Goal: Information Seeking & Learning: Learn about a topic

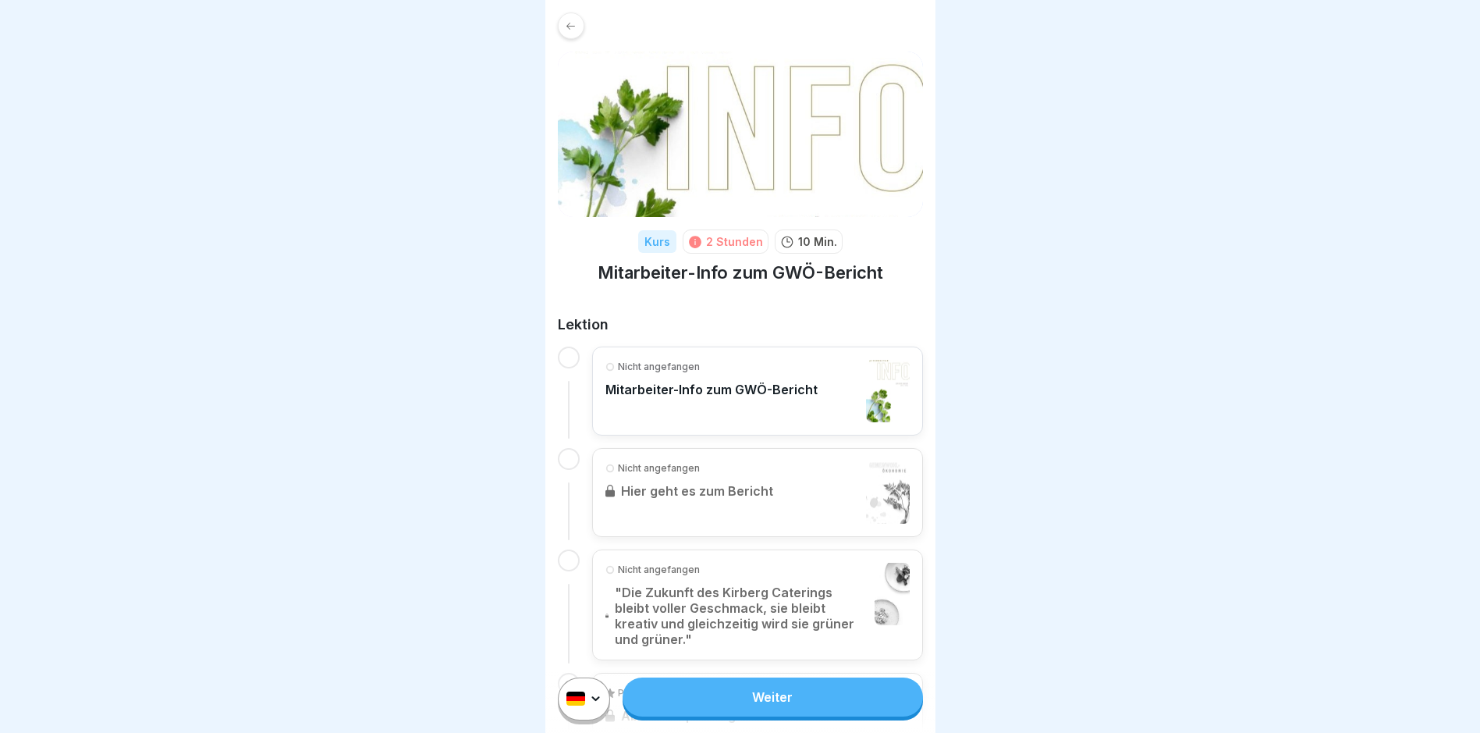
click at [723, 401] on div "Nicht angefangen Mitarbeiter-Info zum GWÖ-Bericht" at bounding box center [712, 391] width 212 height 62
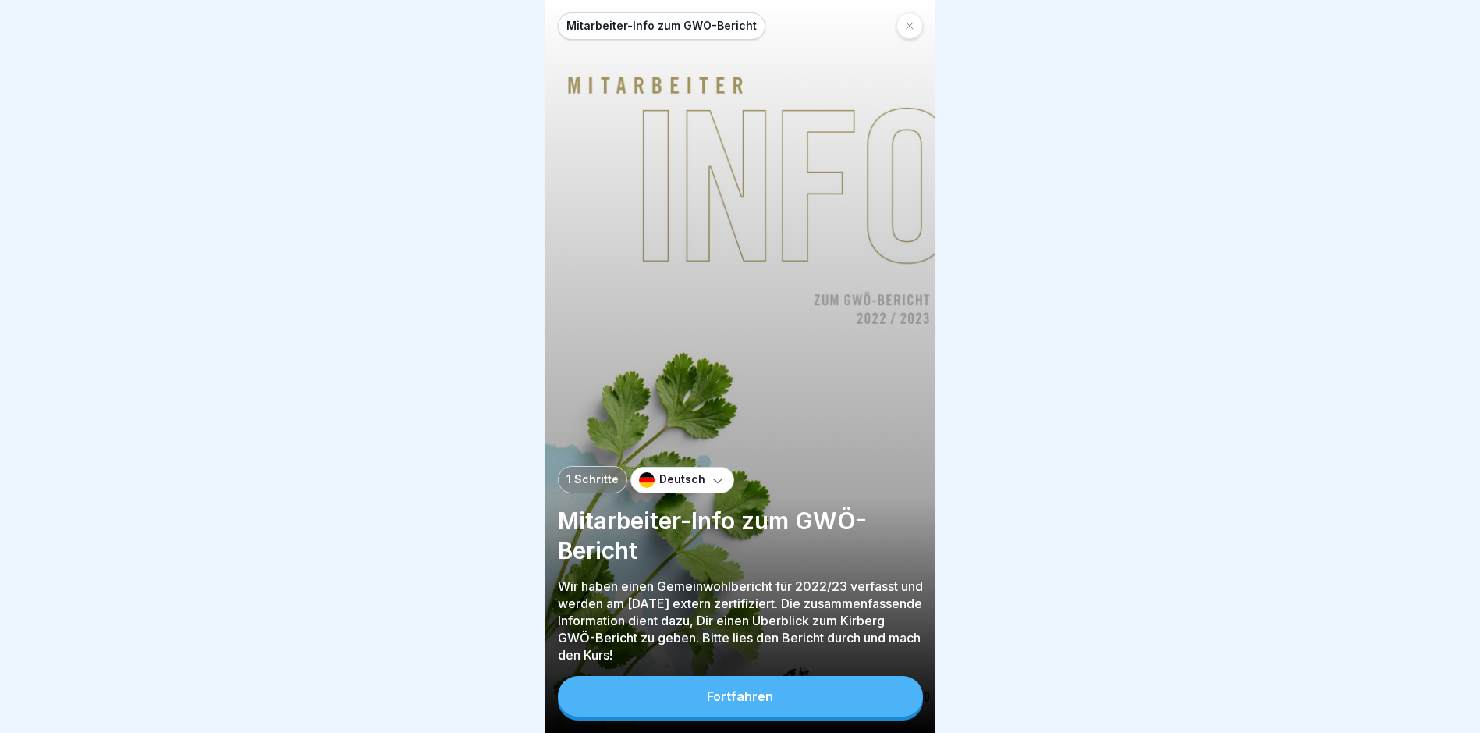
click at [757, 703] on div "Fortfahren" at bounding box center [740, 696] width 66 height 14
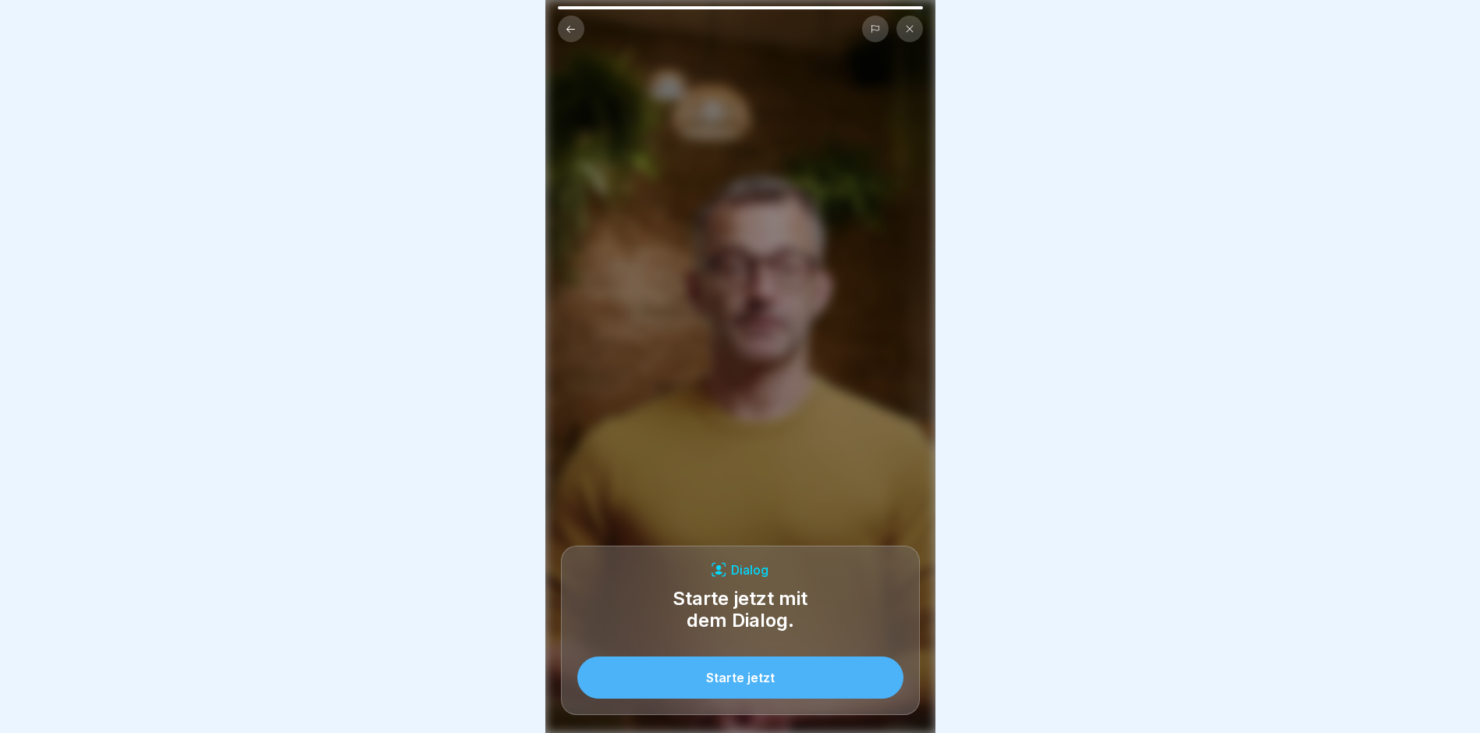
click at [715, 684] on div "Starte jetzt" at bounding box center [740, 677] width 69 height 14
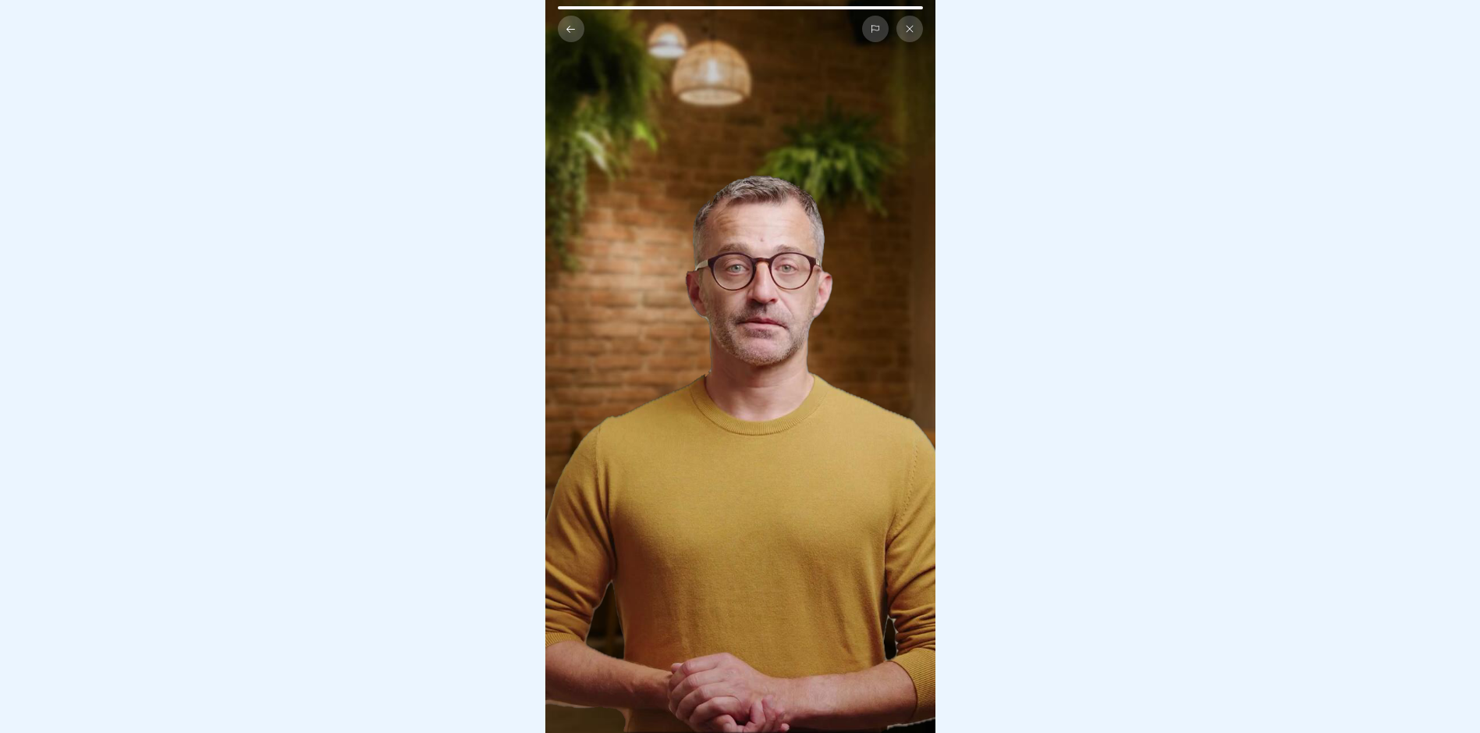
scroll to position [12, 0]
click at [1083, 245] on div at bounding box center [740, 366] width 1480 height 733
click at [673, 548] on video at bounding box center [740, 366] width 390 height 733
click at [571, 23] on icon at bounding box center [571, 29] width 12 height 12
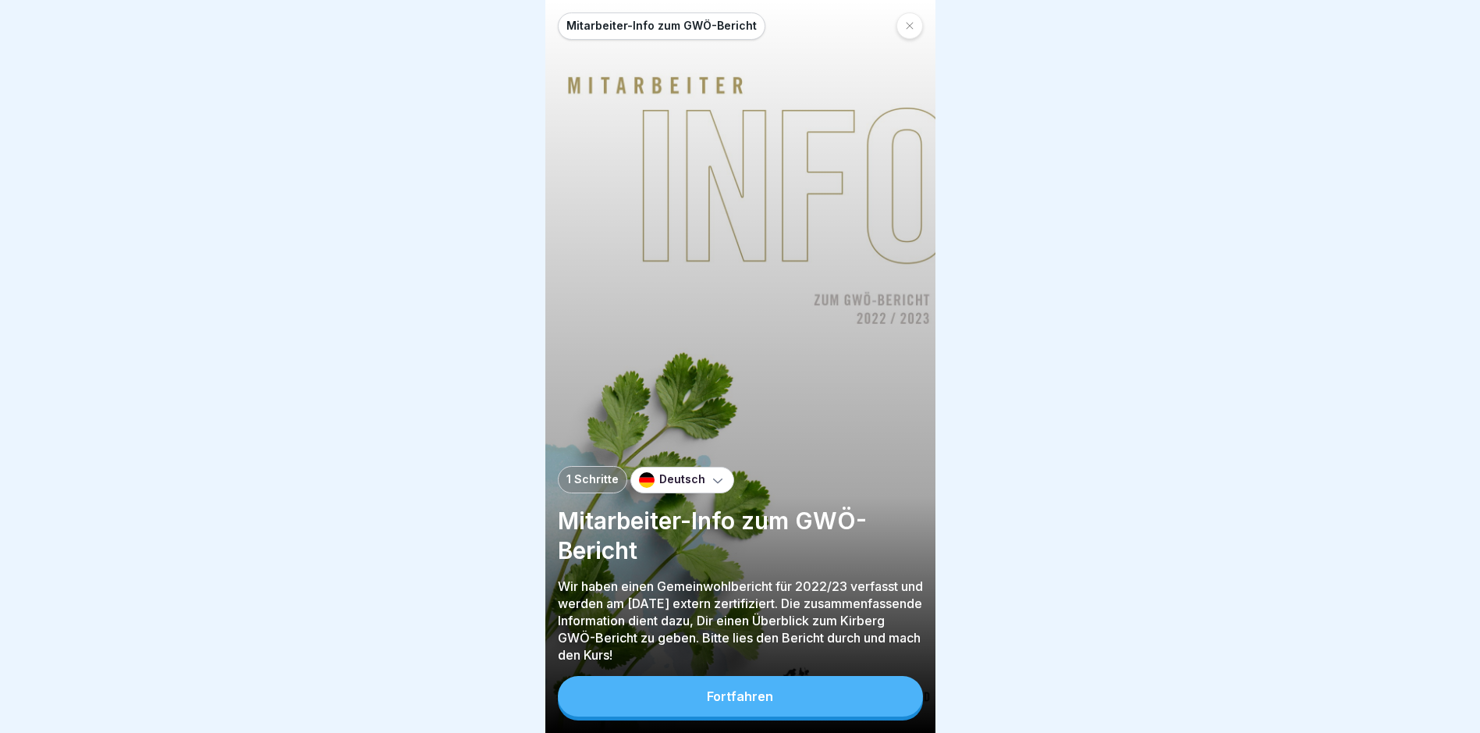
click at [271, 439] on div at bounding box center [740, 366] width 1480 height 733
click at [769, 711] on button "Fortfahren" at bounding box center [740, 696] width 365 height 41
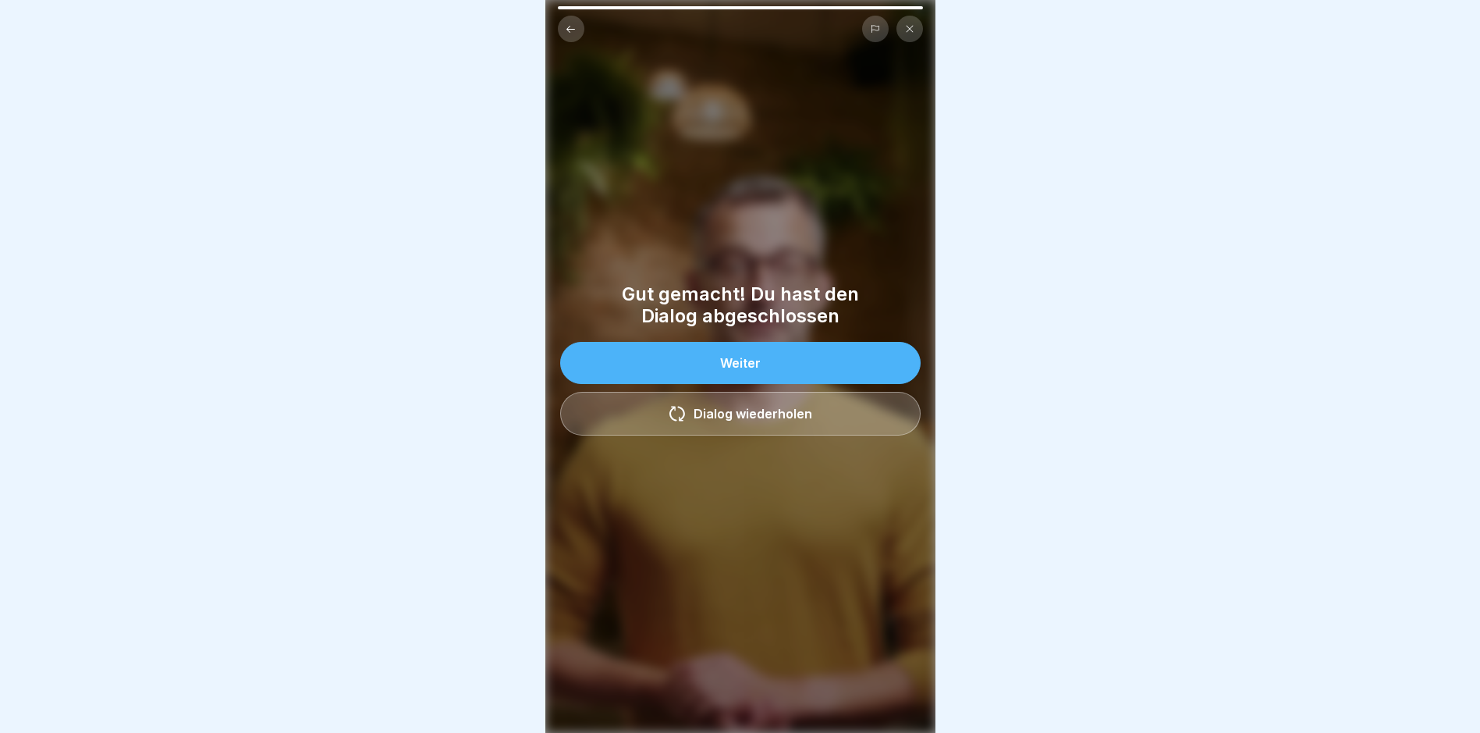
click at [567, 23] on icon at bounding box center [571, 29] width 12 height 12
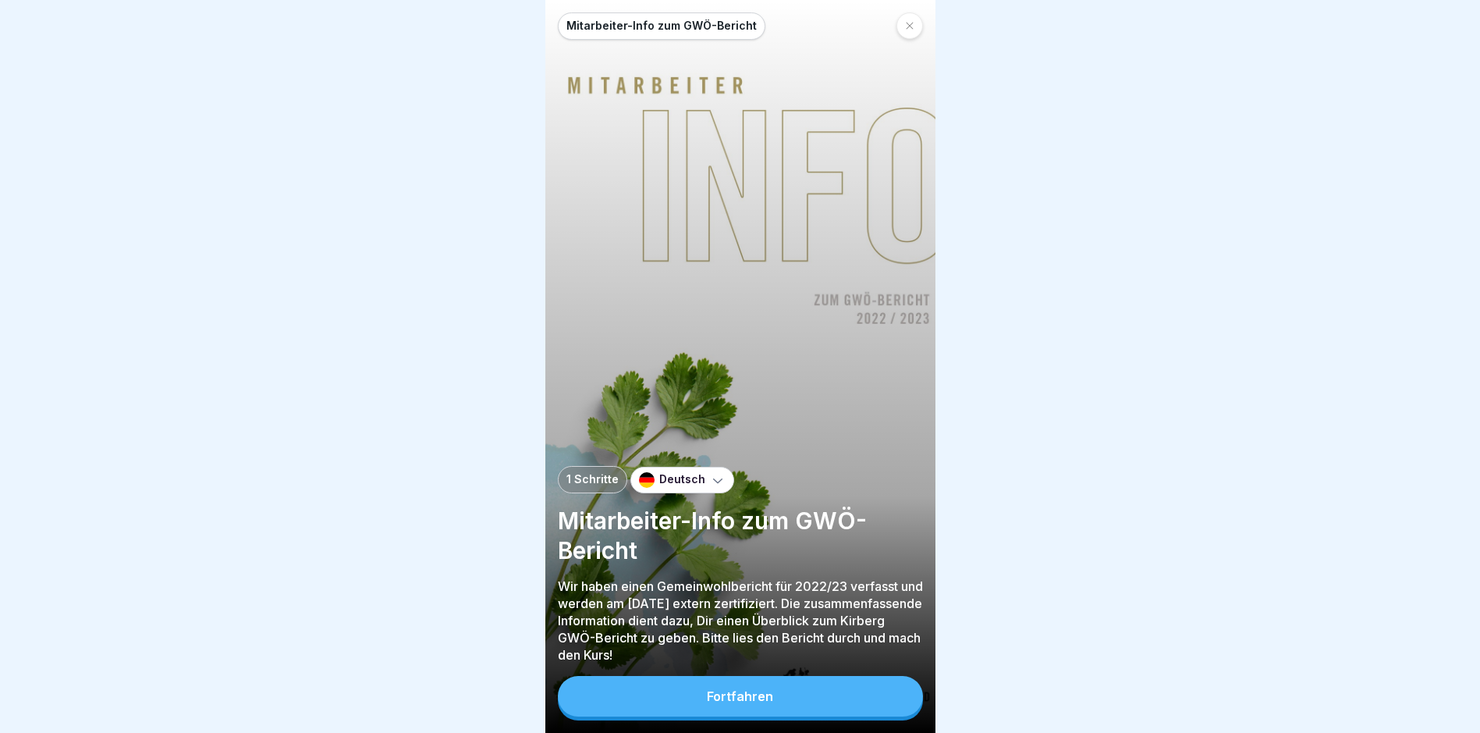
click at [847, 696] on button "Fortfahren" at bounding box center [740, 696] width 365 height 41
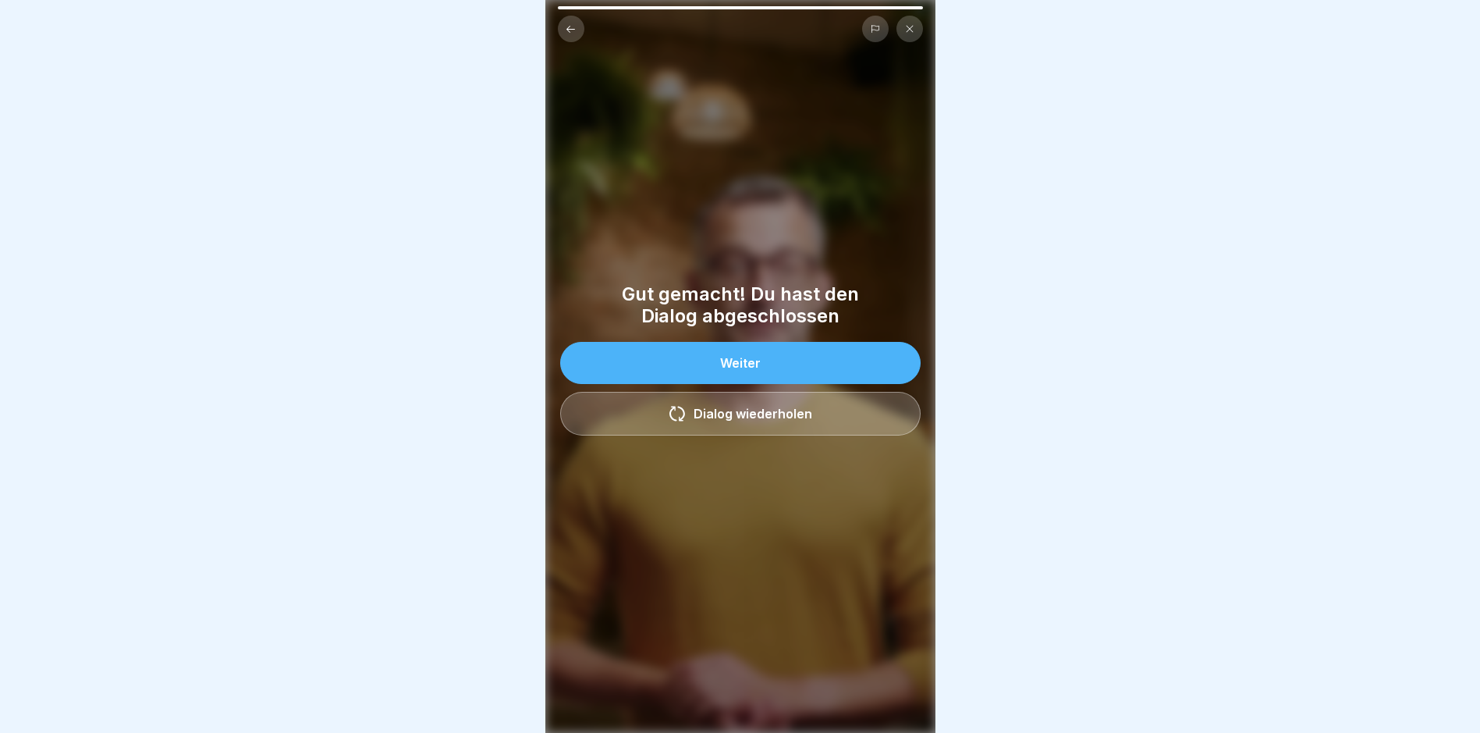
click at [730, 408] on div "Dialog wiederholen" at bounding box center [741, 413] width 144 height 17
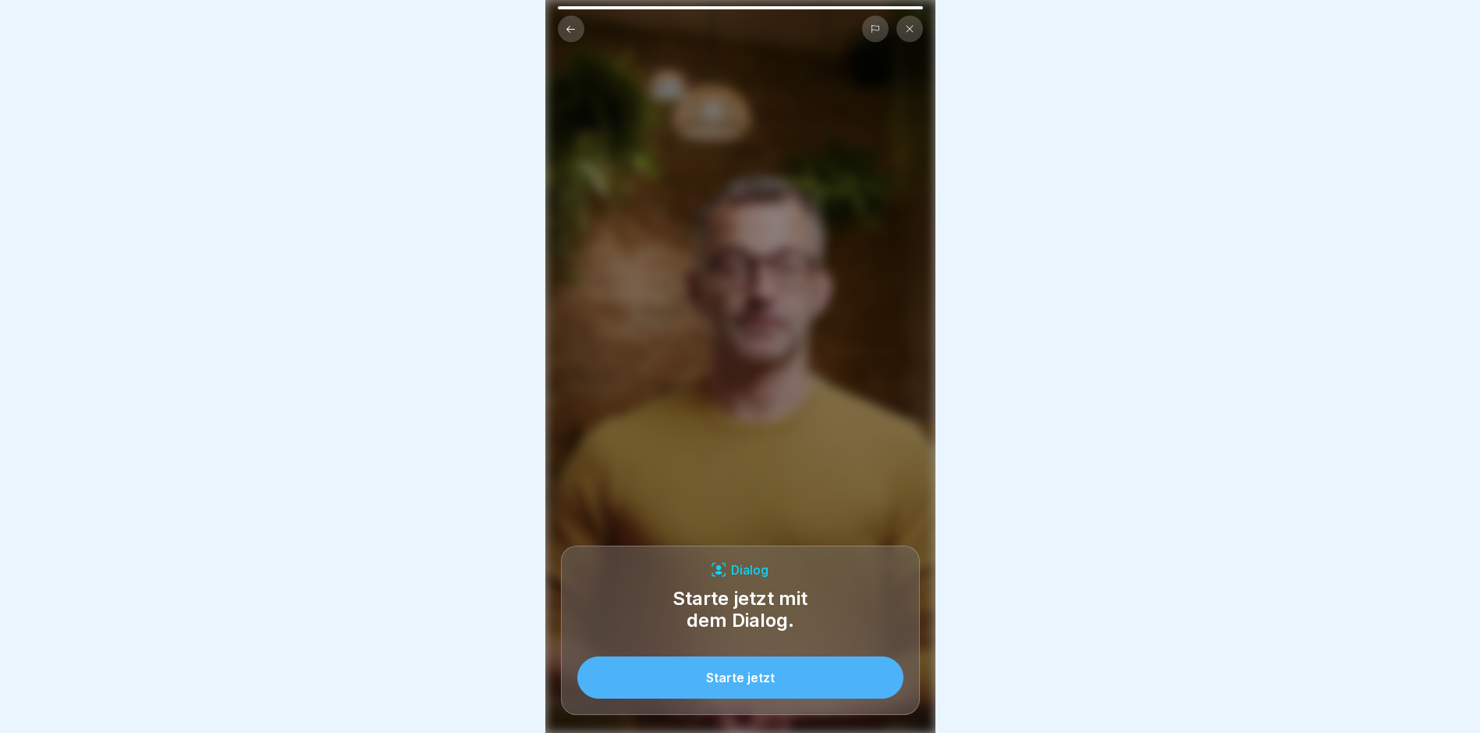
click at [727, 684] on div "Starte jetzt" at bounding box center [740, 677] width 69 height 14
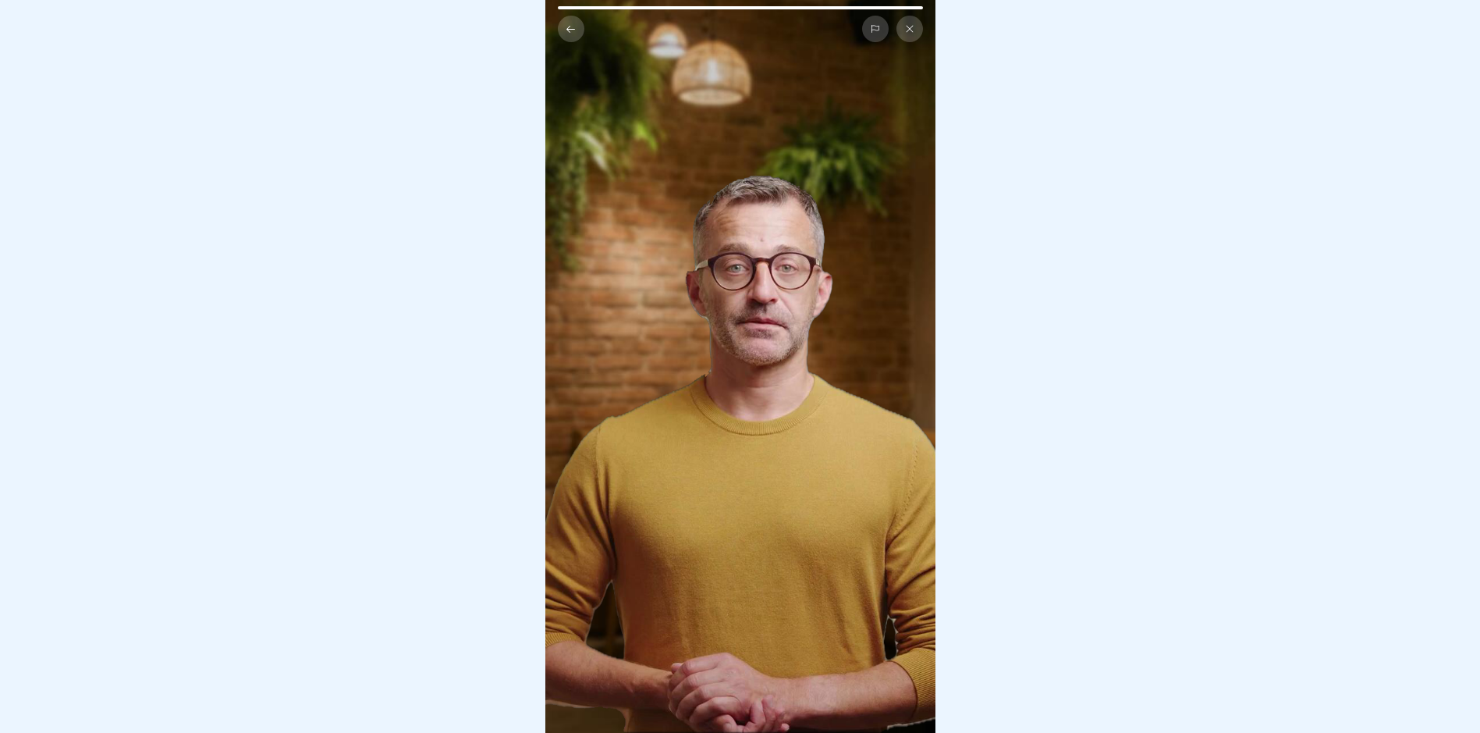
click at [675, 556] on video at bounding box center [740, 366] width 390 height 733
click at [750, 477] on video at bounding box center [740, 366] width 390 height 733
click at [579, 20] on button at bounding box center [571, 29] width 27 height 27
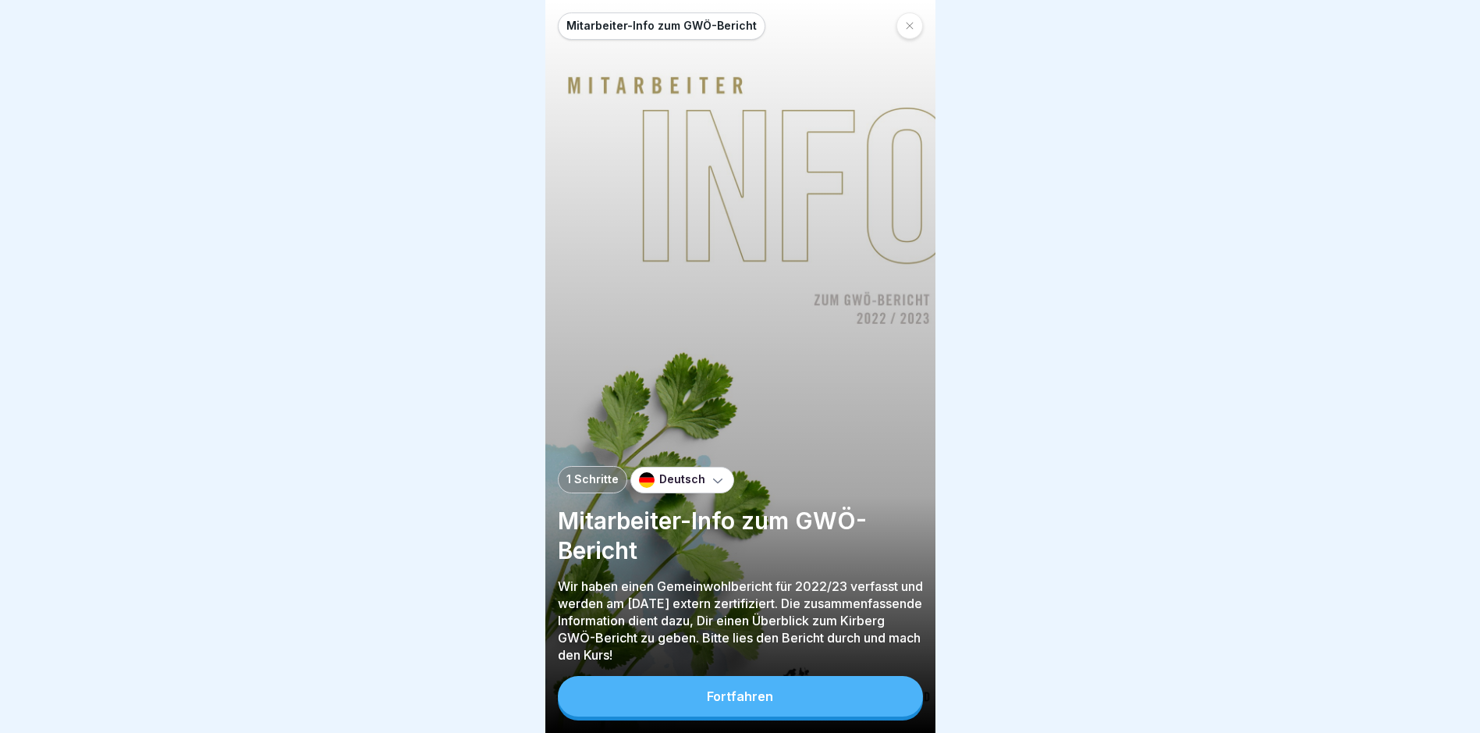
click at [790, 695] on button "Fortfahren" at bounding box center [740, 696] width 365 height 41
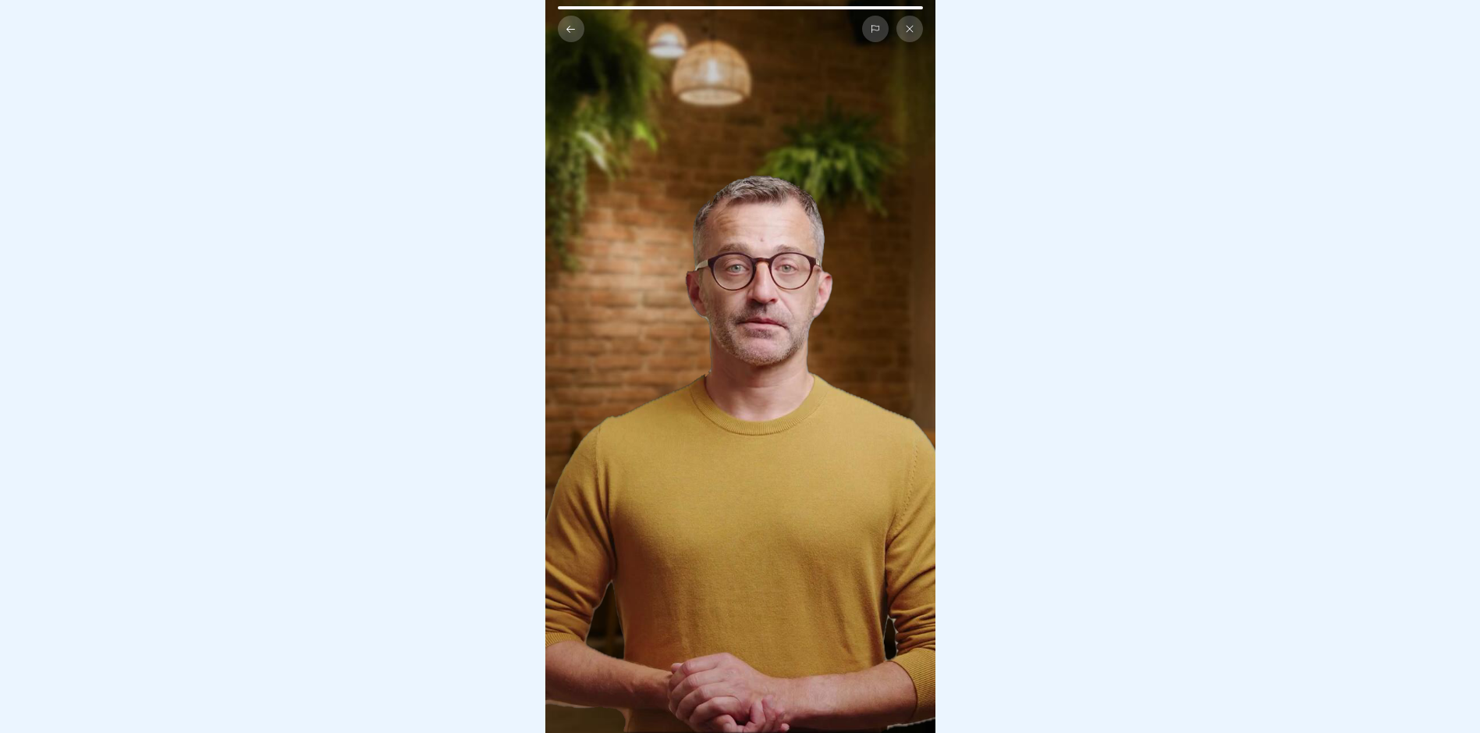
click at [721, 372] on video at bounding box center [740, 366] width 390 height 733
click at [911, 24] on icon at bounding box center [909, 28] width 9 height 9
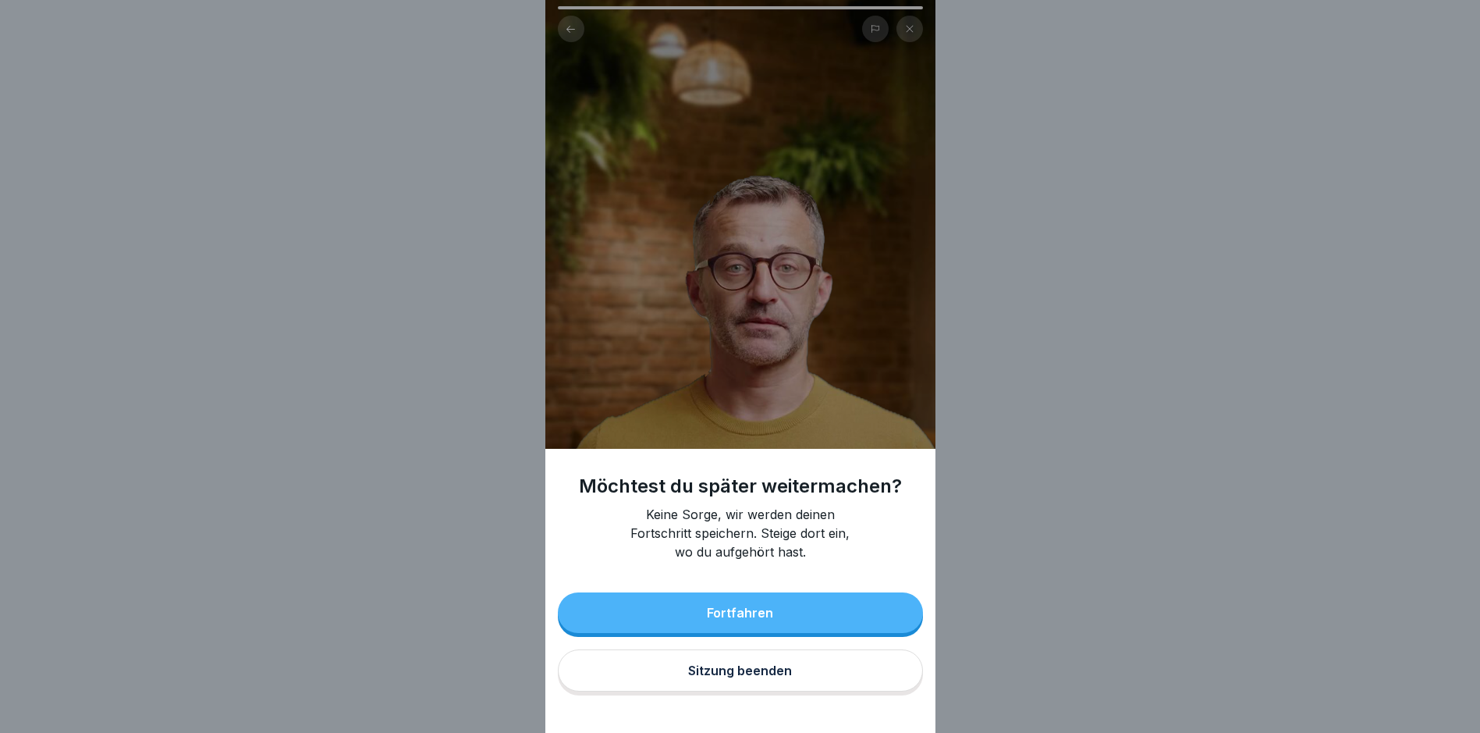
click at [773, 620] on div "Fortfahren" at bounding box center [740, 613] width 66 height 14
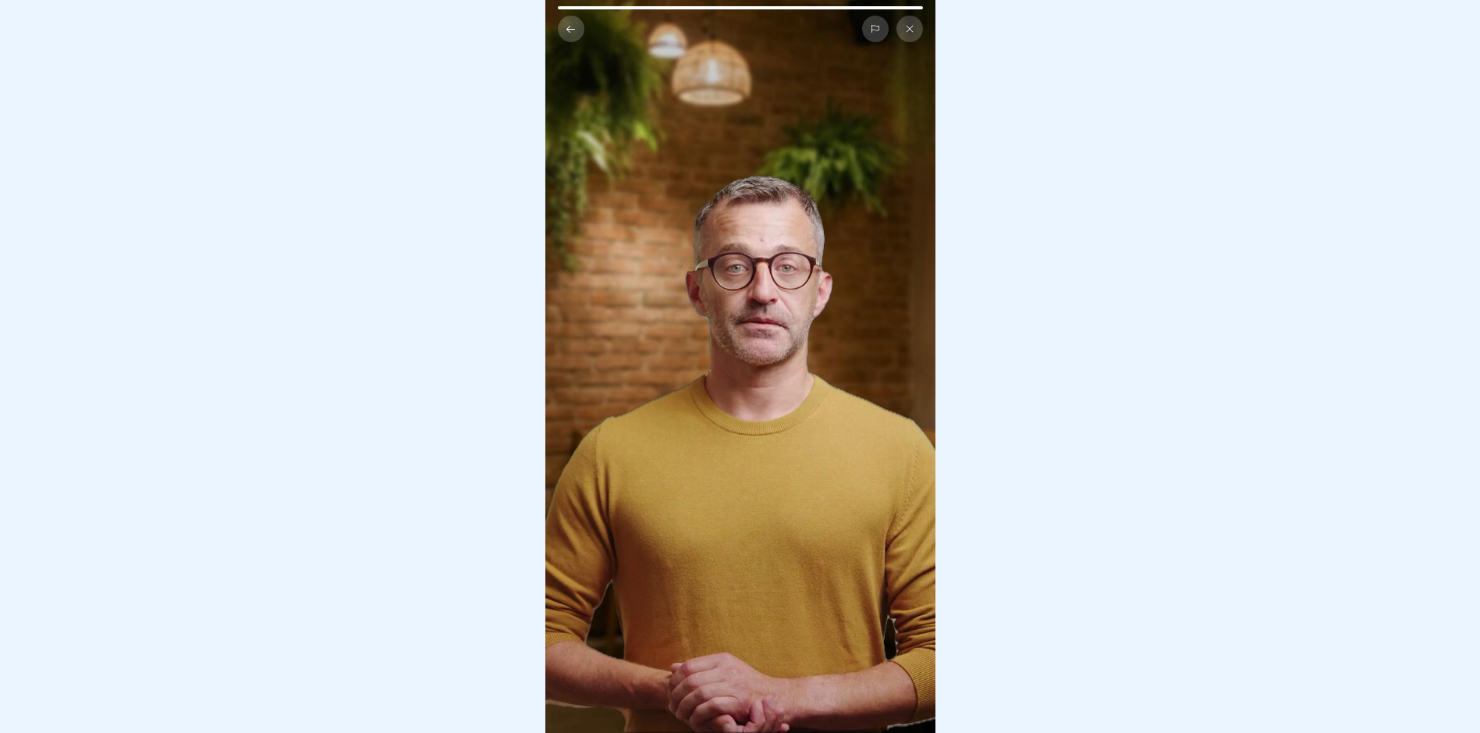
click at [566, 23] on icon at bounding box center [571, 29] width 12 height 12
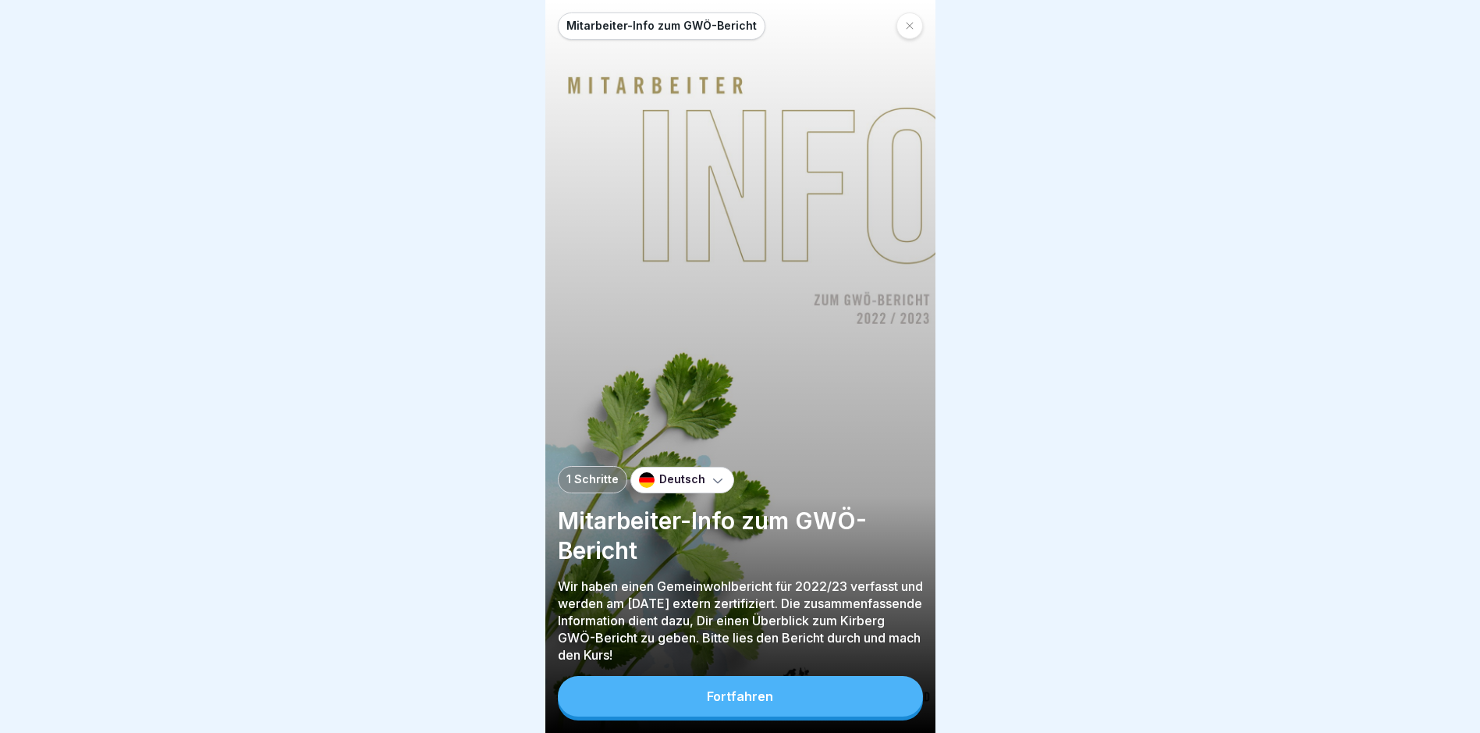
click at [666, 698] on button "Fortfahren" at bounding box center [740, 696] width 365 height 41
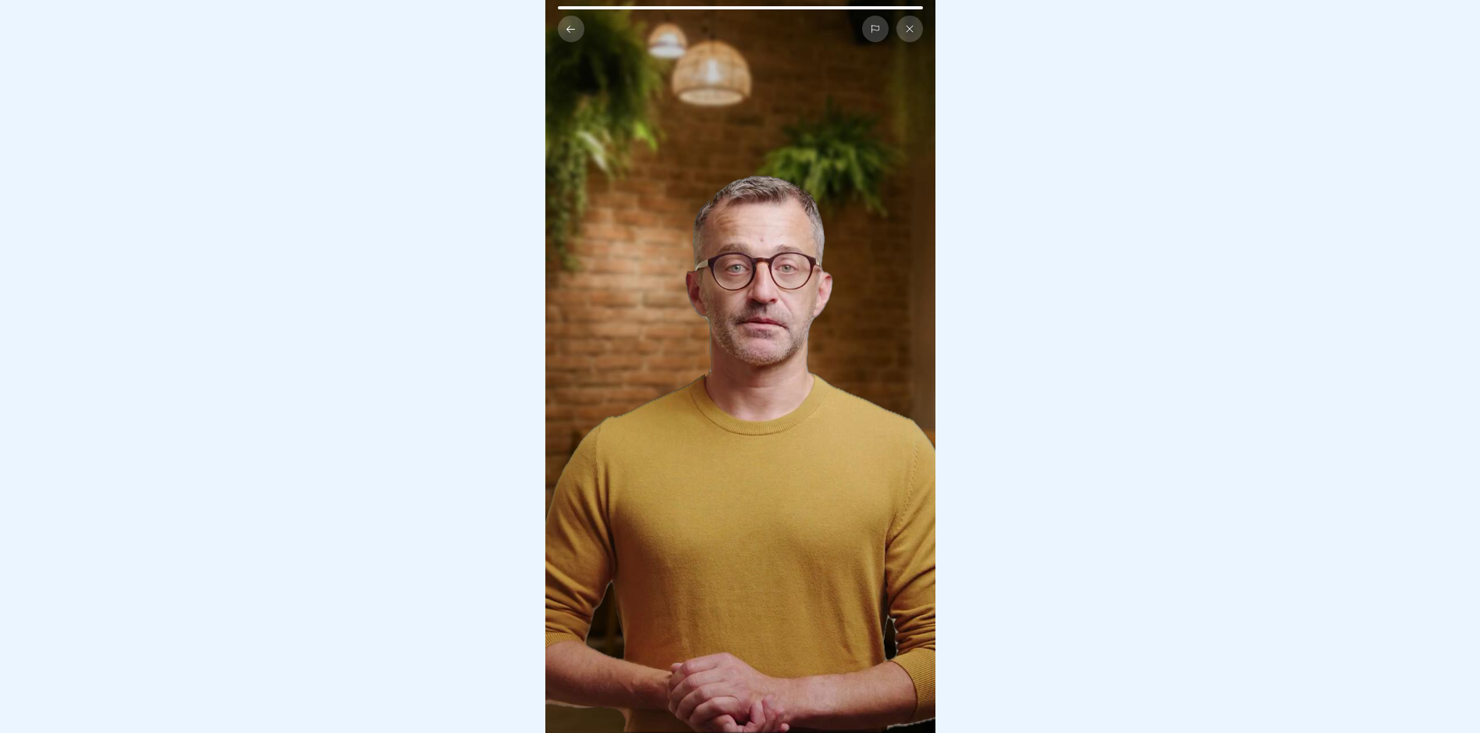
click at [729, 489] on video at bounding box center [740, 366] width 390 height 733
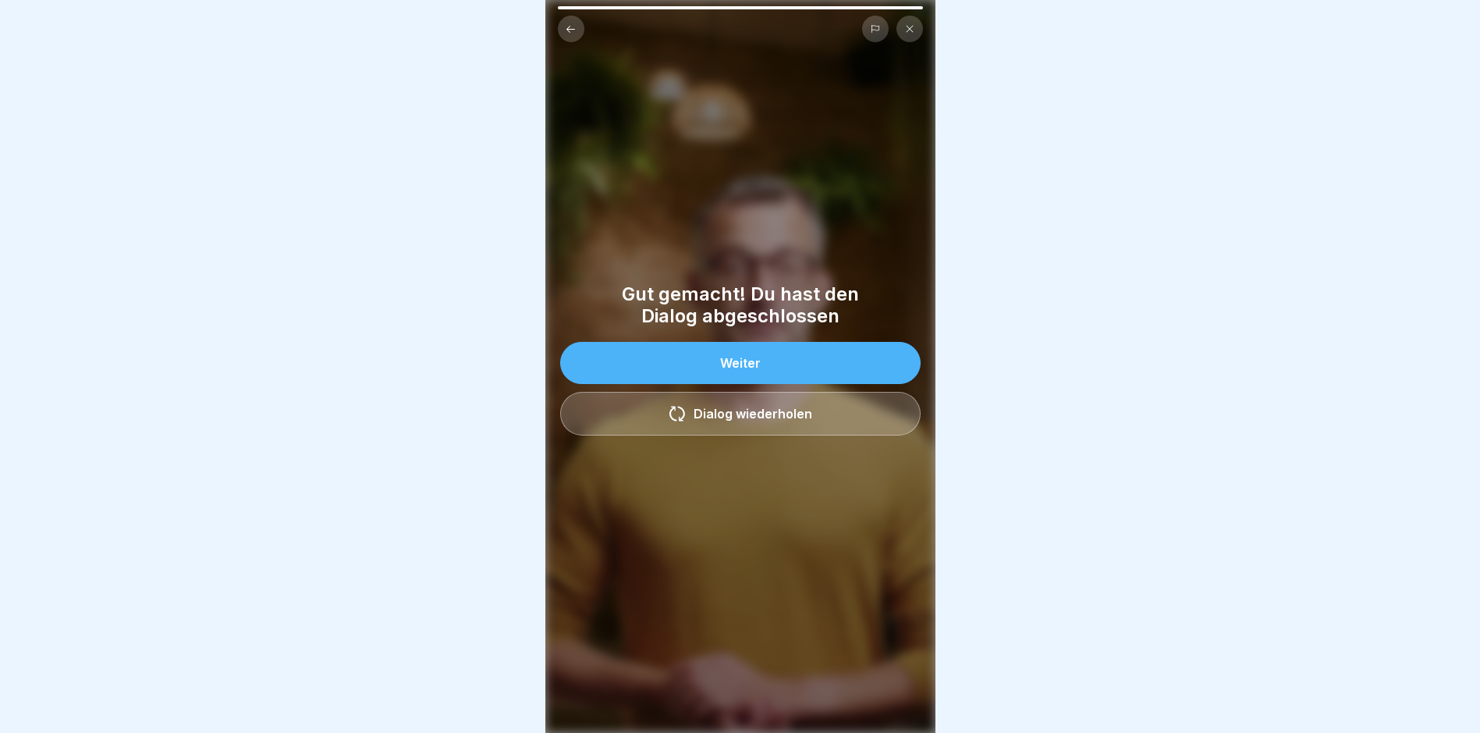
click at [689, 354] on button "Weiter" at bounding box center [740, 363] width 361 height 42
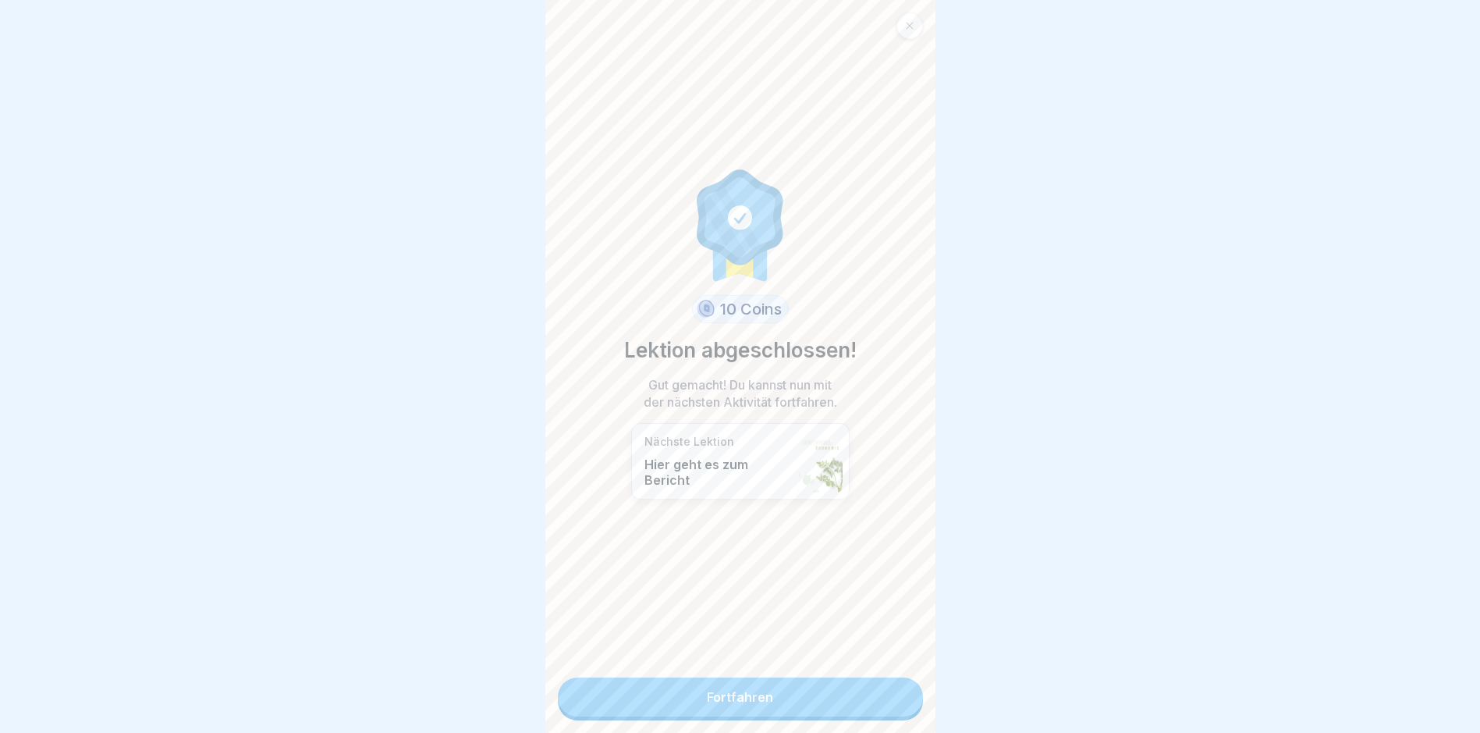
click at [737, 682] on link "Fortfahren" at bounding box center [740, 696] width 365 height 39
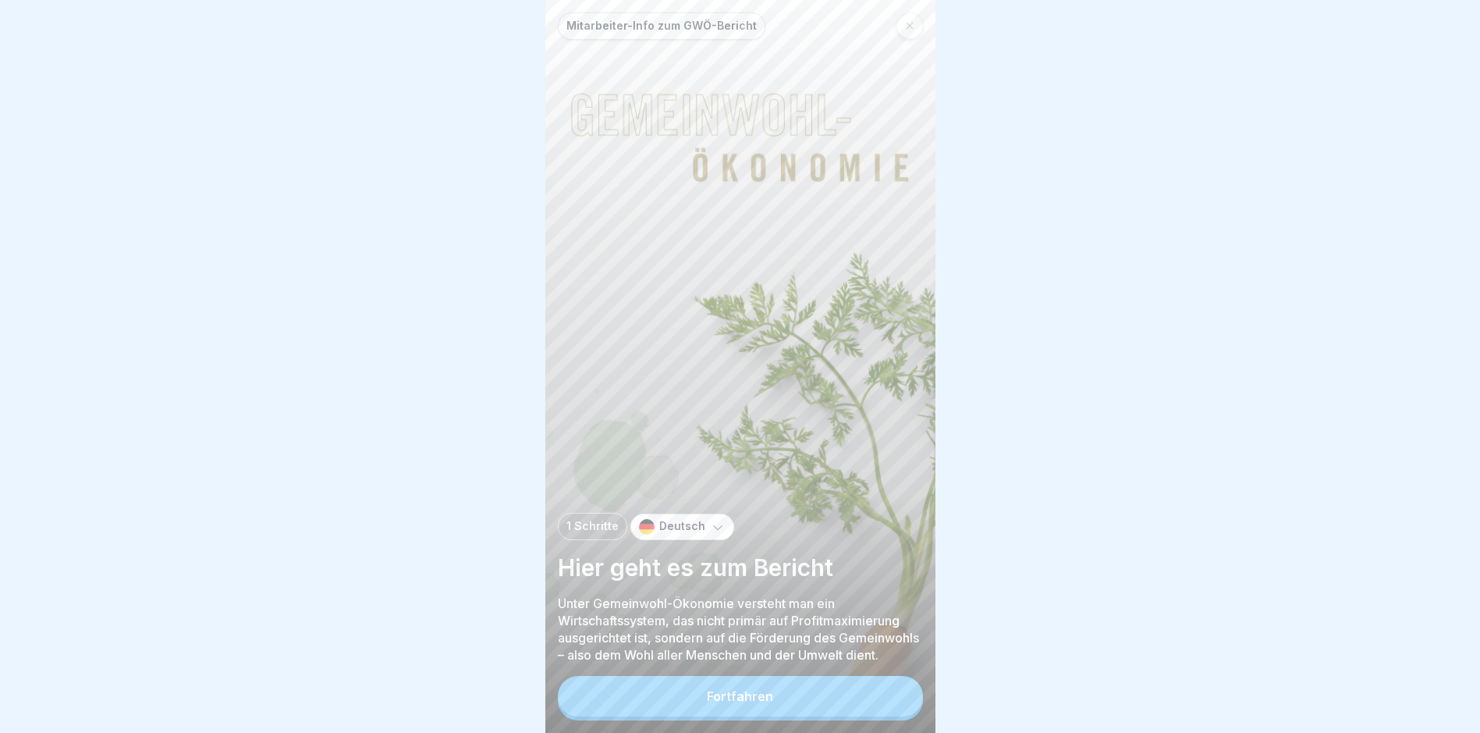
click at [717, 703] on div "Fortfahren" at bounding box center [740, 696] width 66 height 14
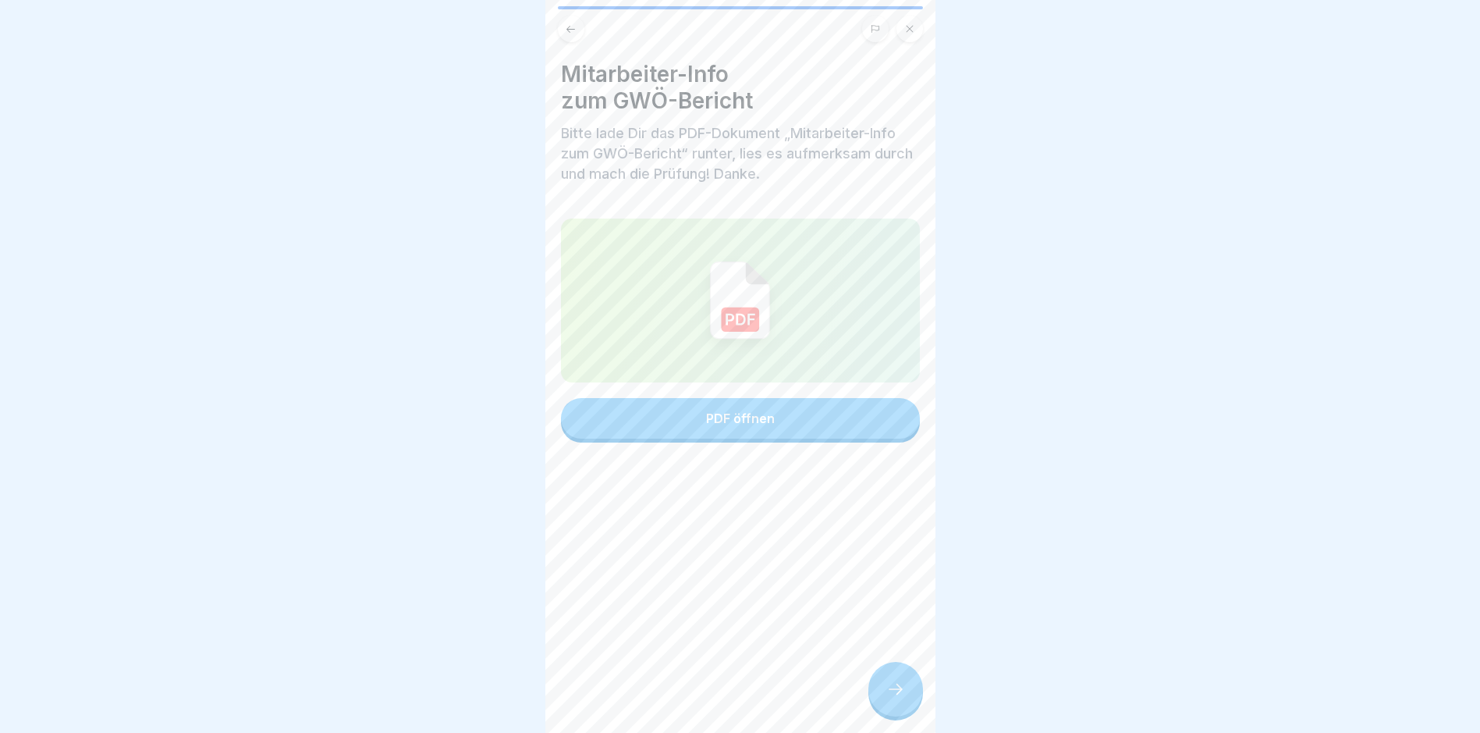
click at [709, 407] on button "PDF öffnen" at bounding box center [740, 418] width 359 height 41
click at [885, 686] on div at bounding box center [896, 689] width 55 height 55
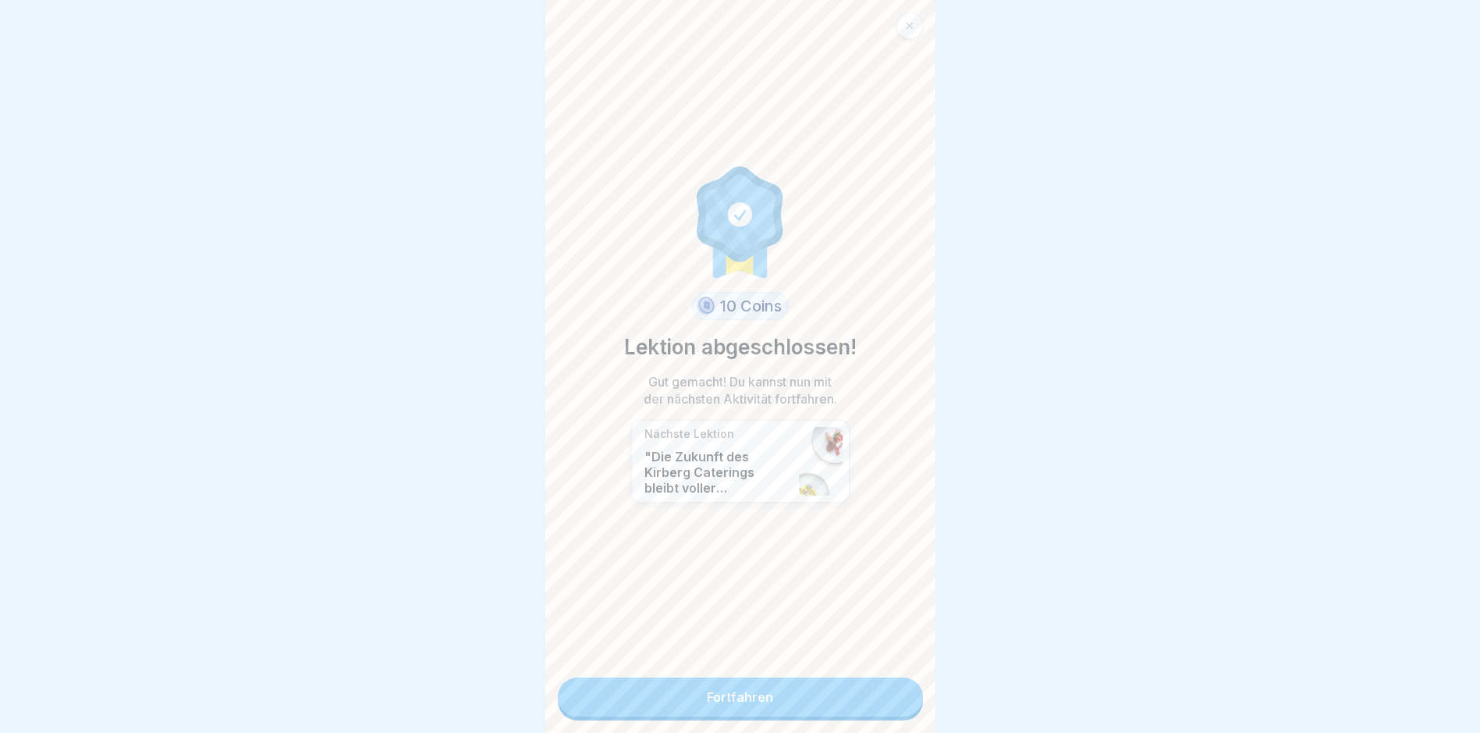
click at [725, 687] on link "Fortfahren" at bounding box center [740, 696] width 365 height 39
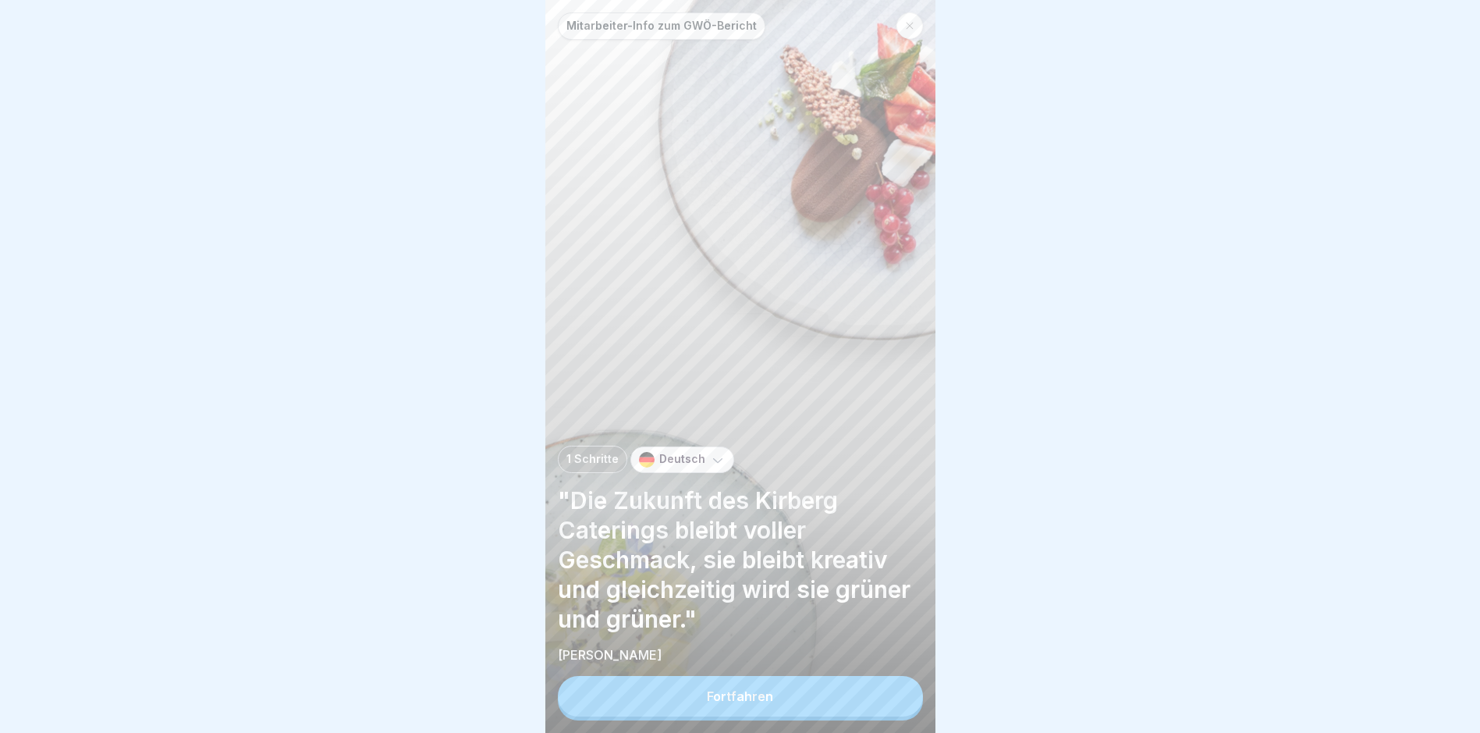
click at [730, 703] on div "Fortfahren" at bounding box center [740, 696] width 66 height 14
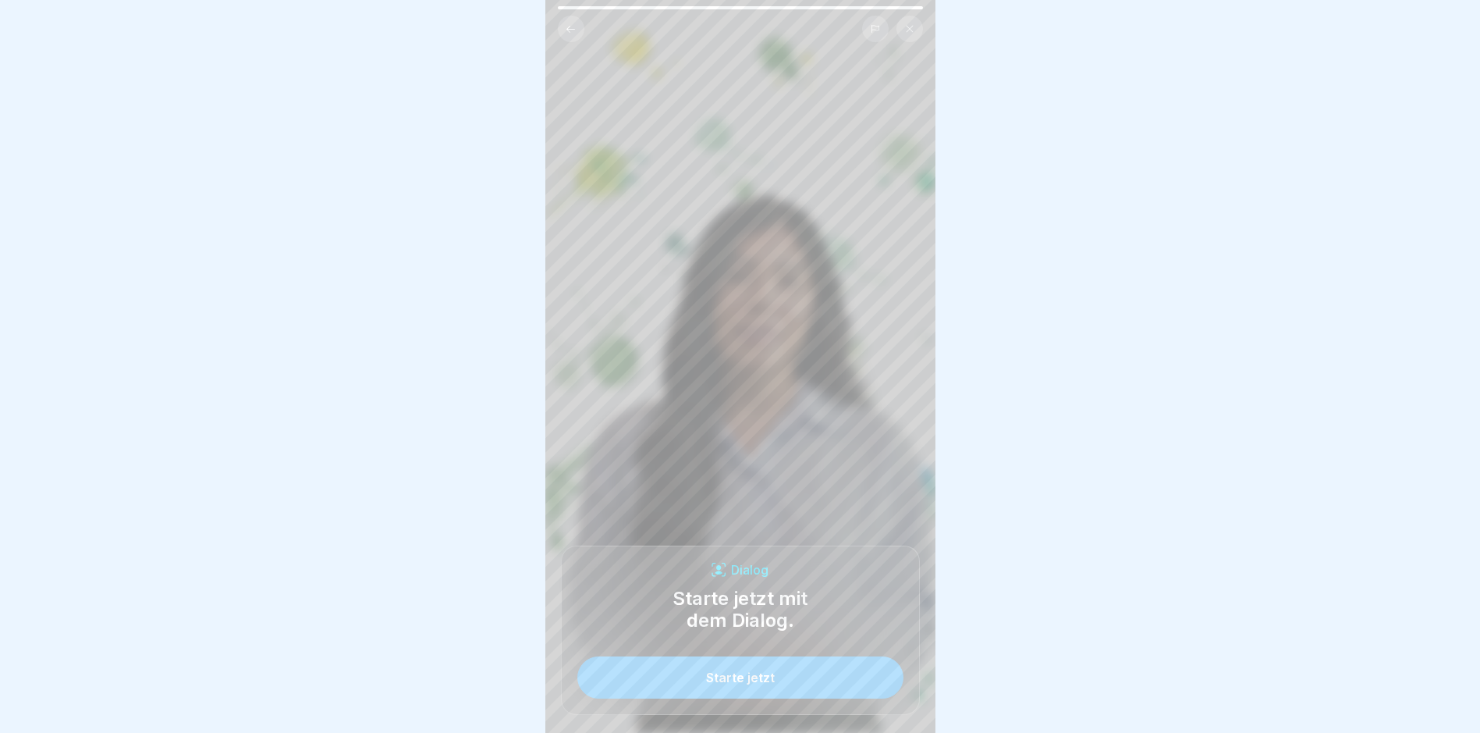
click at [743, 684] on div "Starte jetzt" at bounding box center [740, 677] width 69 height 14
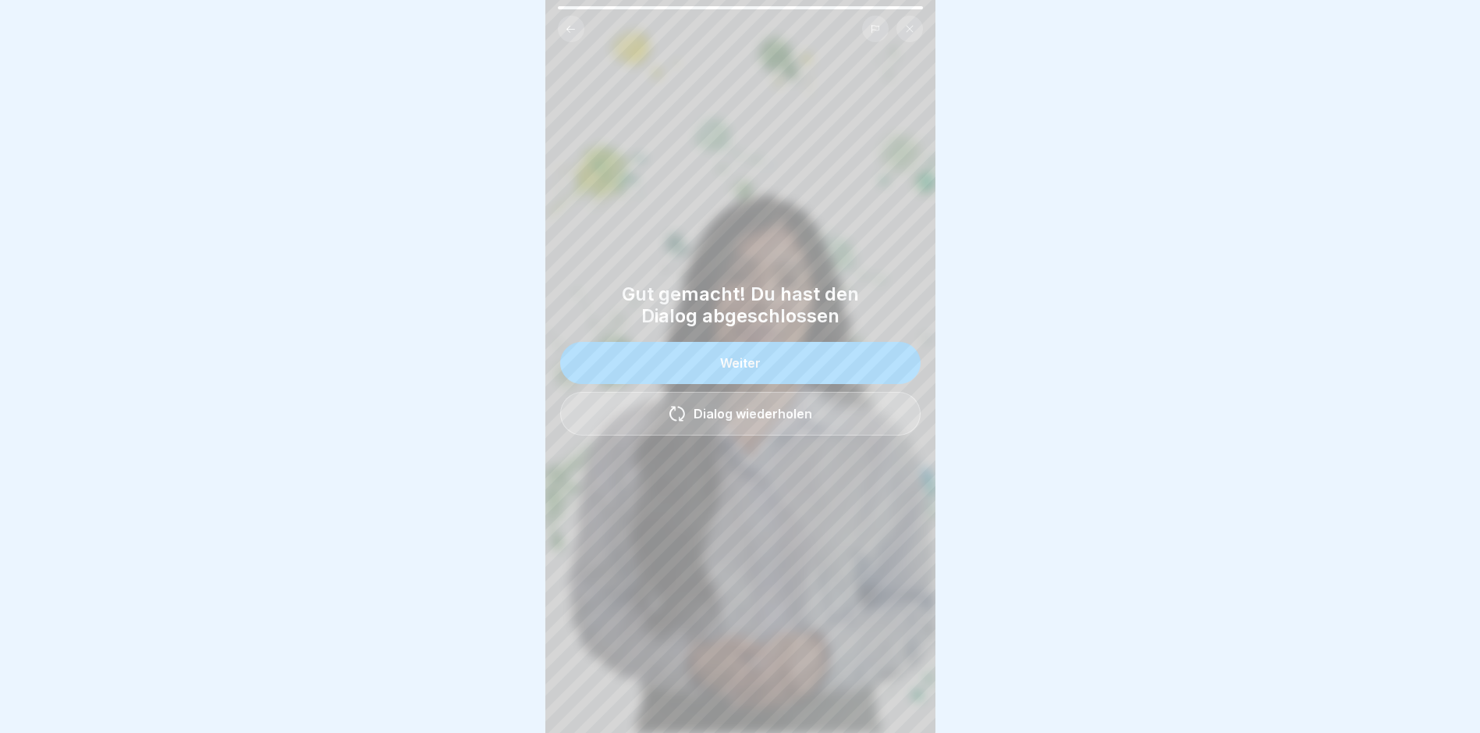
click at [722, 356] on button "Weiter" at bounding box center [740, 363] width 361 height 42
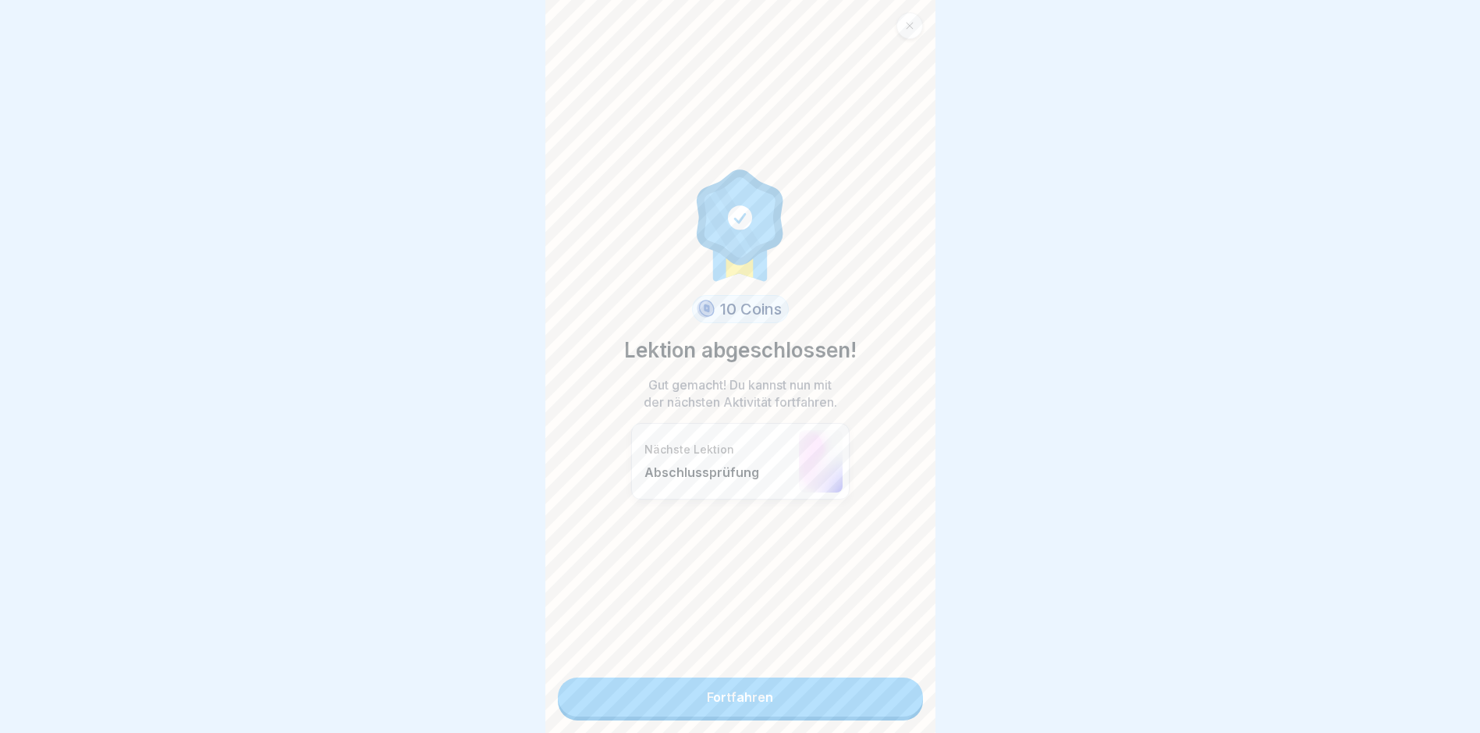
click at [770, 702] on link "Fortfahren" at bounding box center [740, 696] width 365 height 39
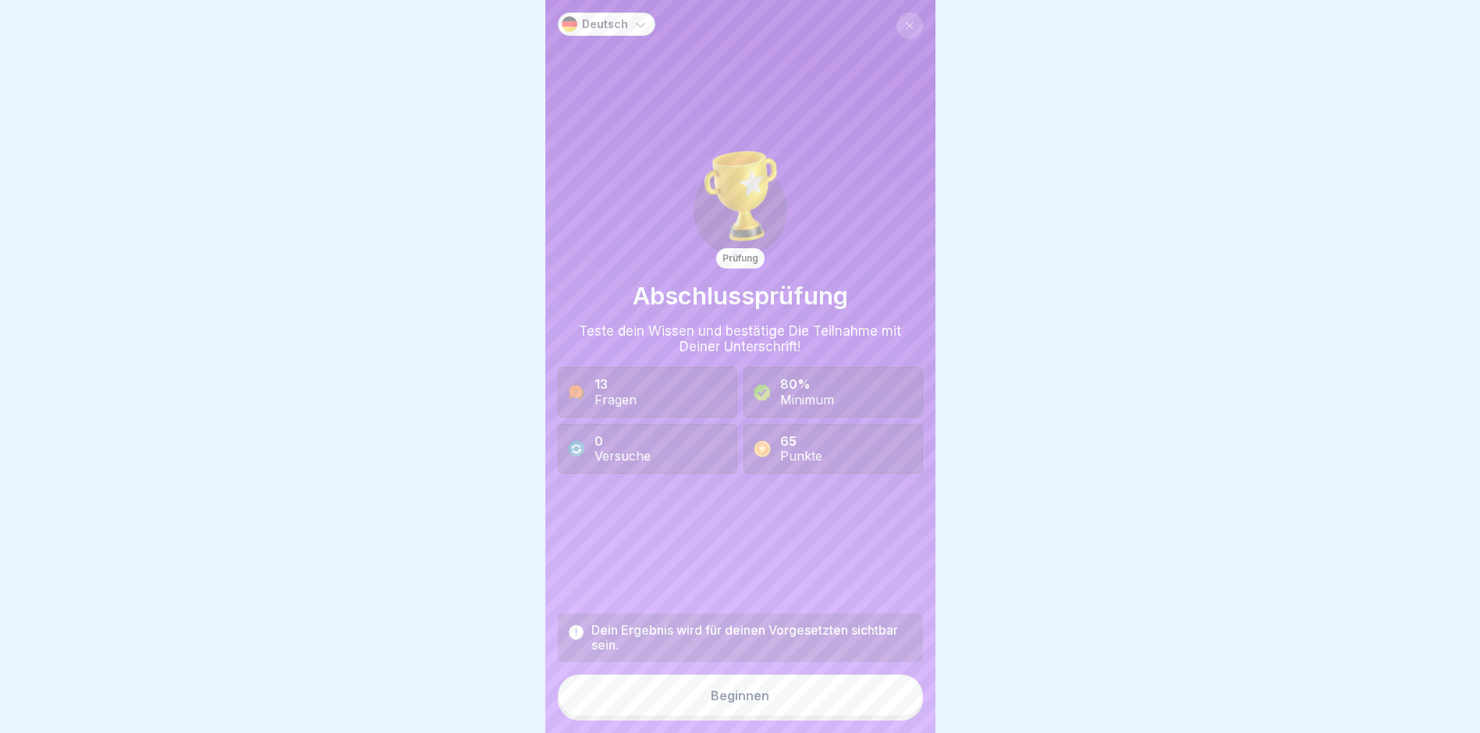
click at [702, 702] on button "Beginnen" at bounding box center [740, 695] width 365 height 42
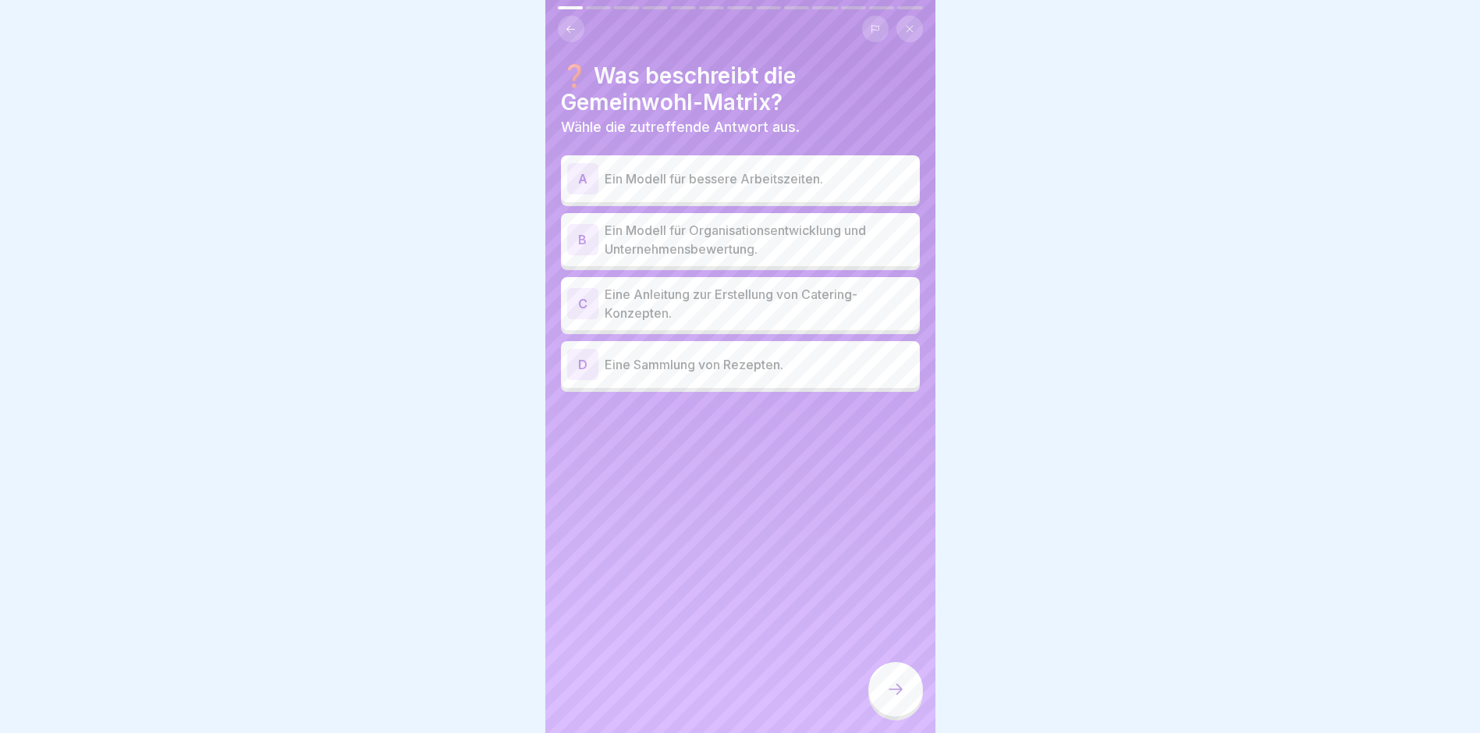
click at [762, 242] on p "Ein Modell für Organisationsentwicklung und Unternehmensbewertung." at bounding box center [759, 239] width 309 height 37
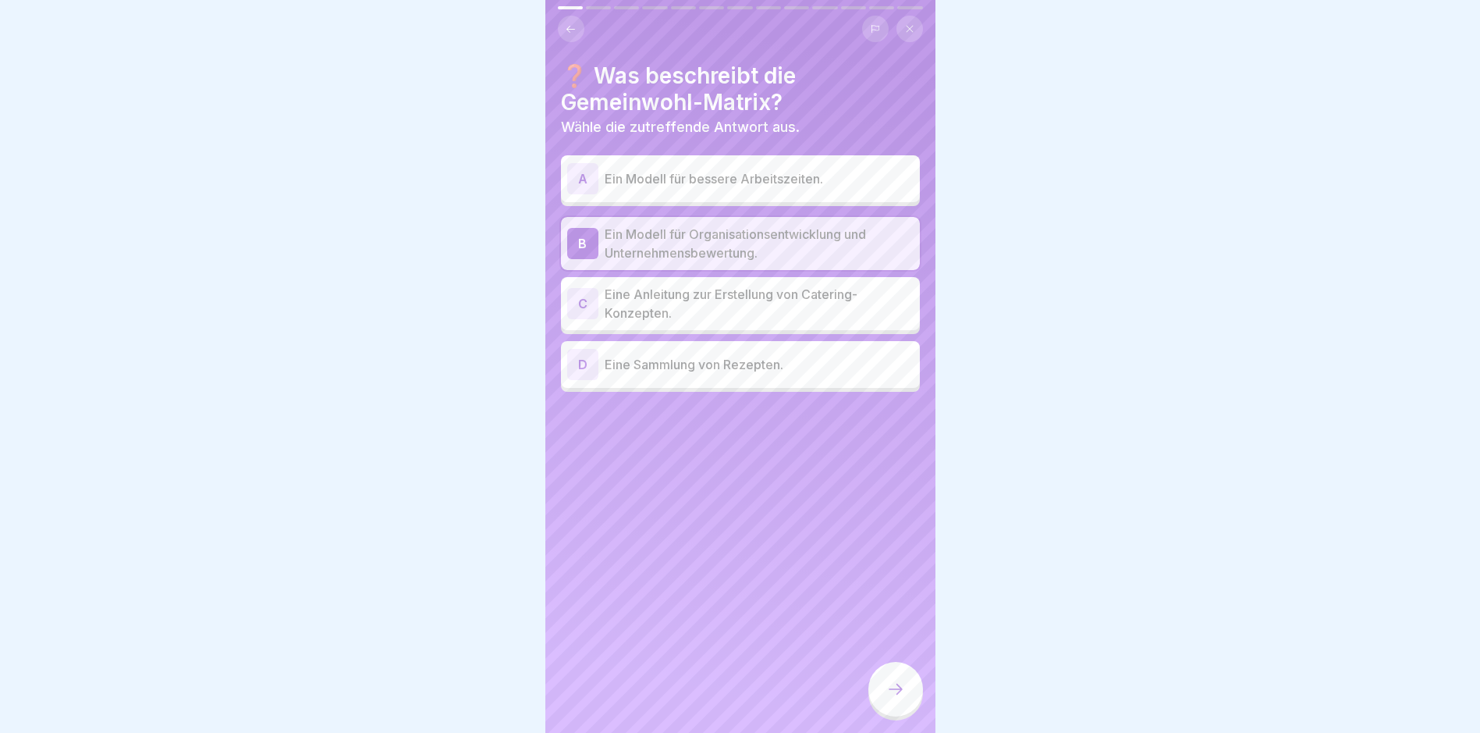
click at [902, 698] on icon at bounding box center [895, 689] width 19 height 19
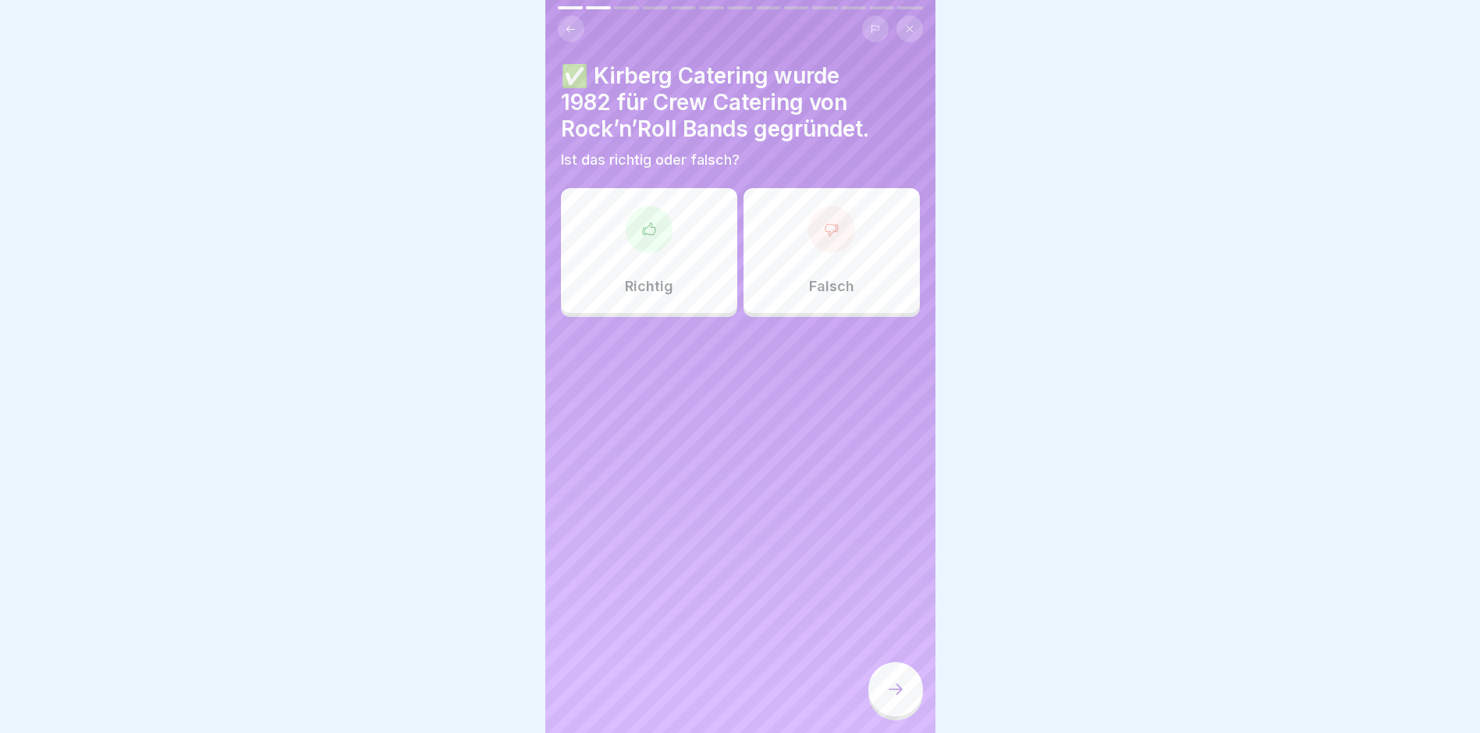
click at [639, 264] on div "Richtig" at bounding box center [649, 250] width 176 height 125
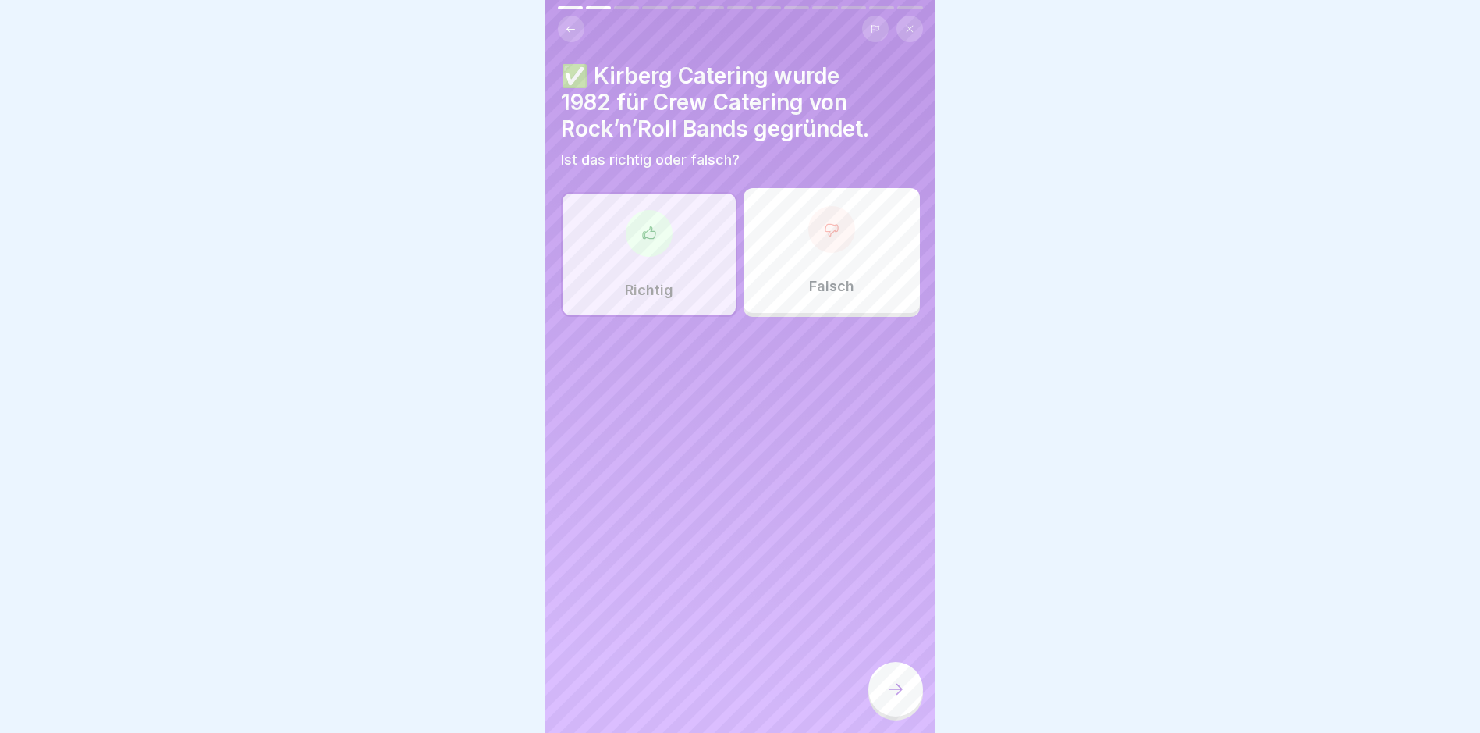
click at [894, 697] on icon at bounding box center [895, 689] width 19 height 19
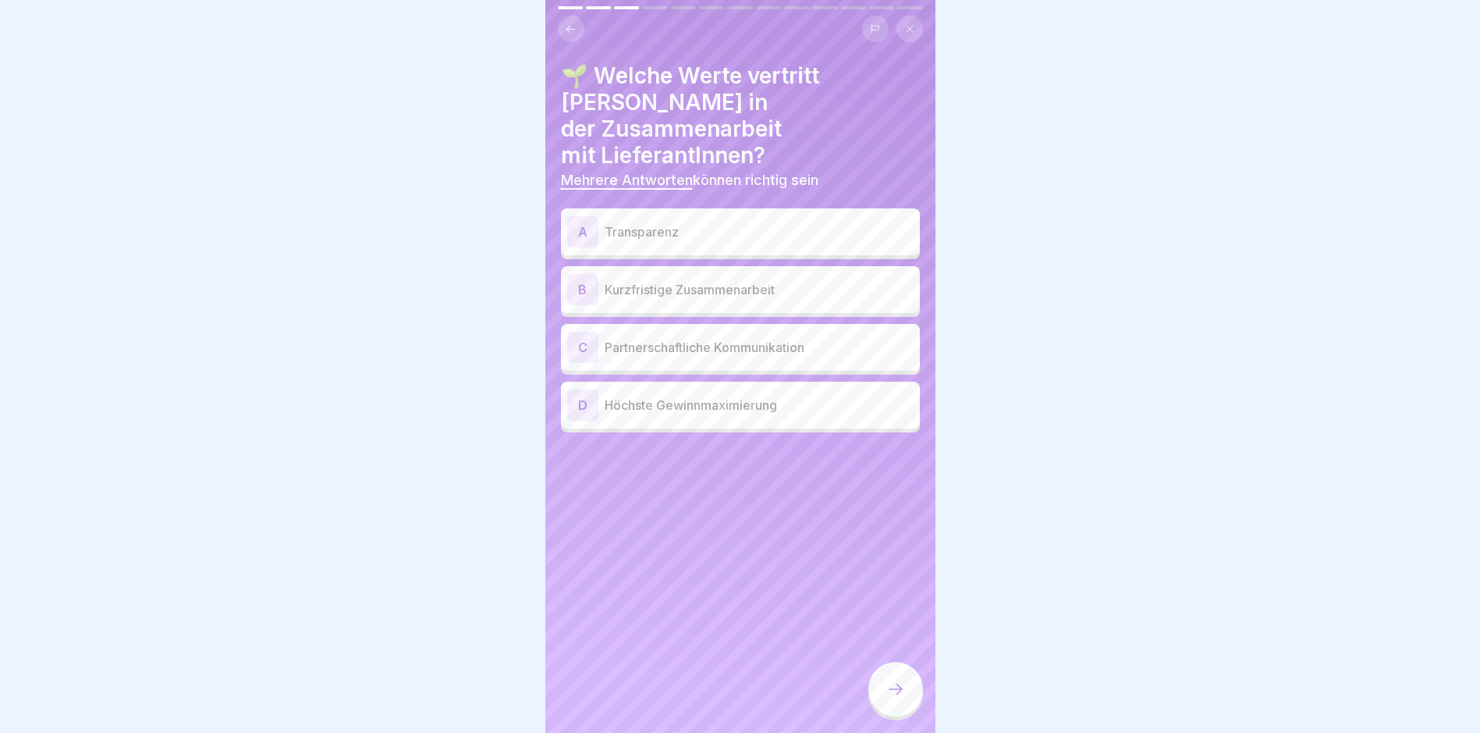
click at [677, 338] on p "Partnerschaftliche Kommunikation" at bounding box center [759, 347] width 309 height 19
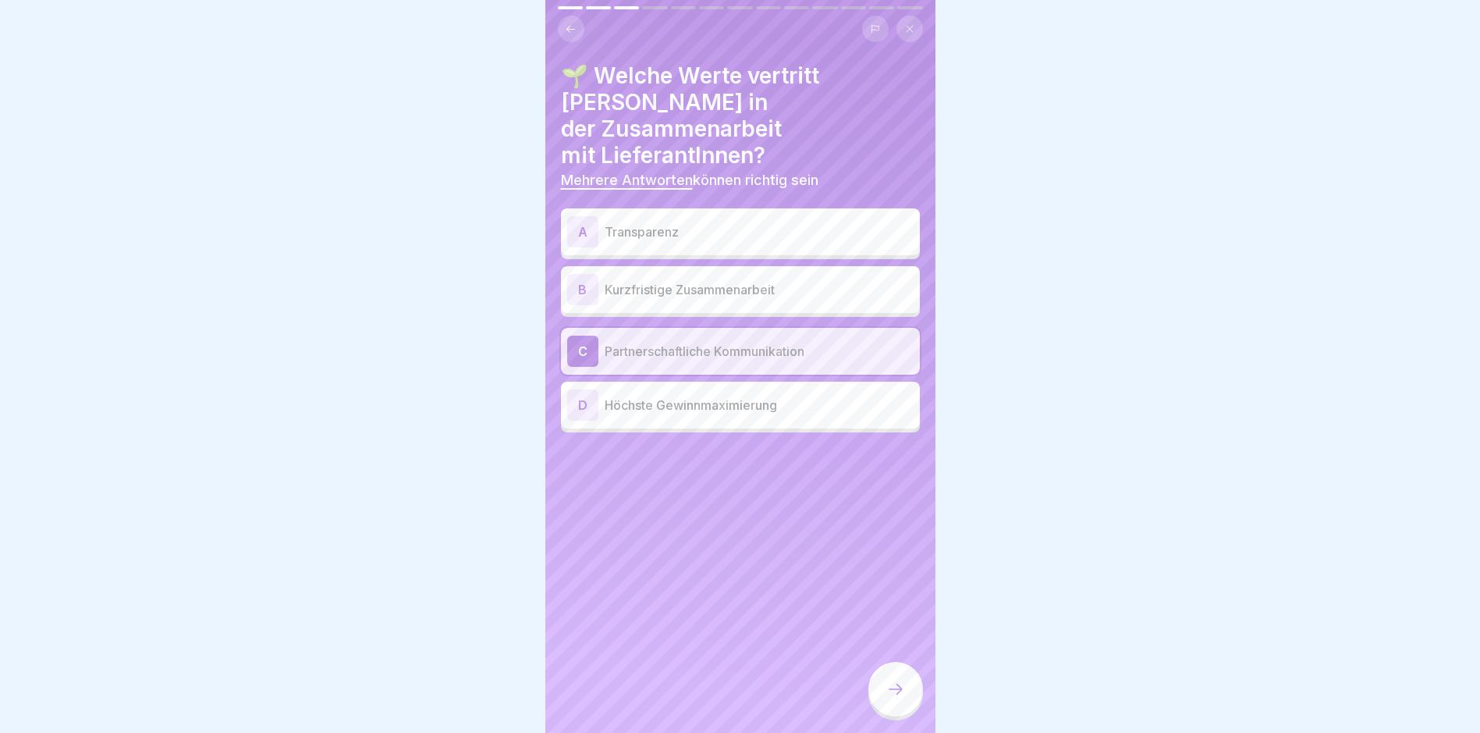
click at [651, 222] on p "Transparenz" at bounding box center [759, 231] width 309 height 19
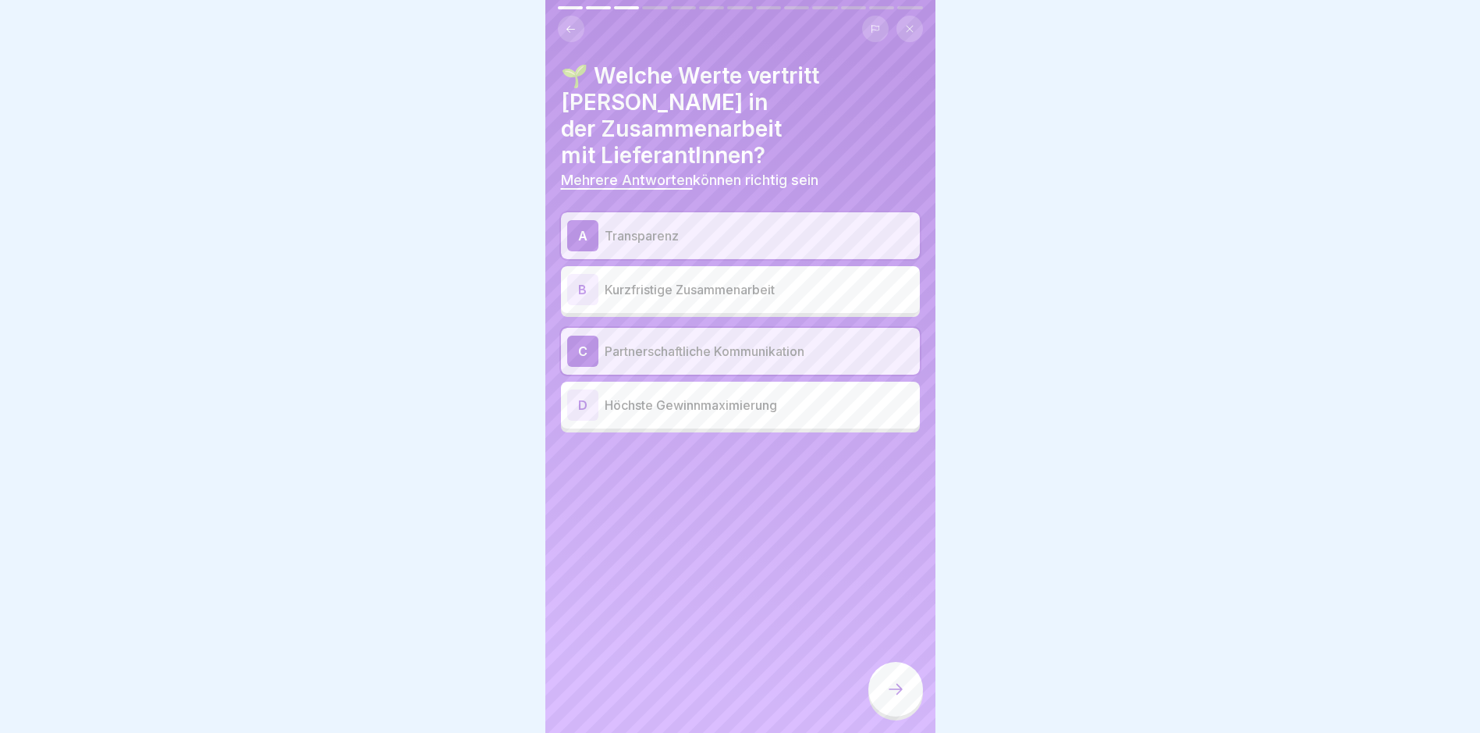
click at [893, 698] on icon at bounding box center [895, 689] width 19 height 19
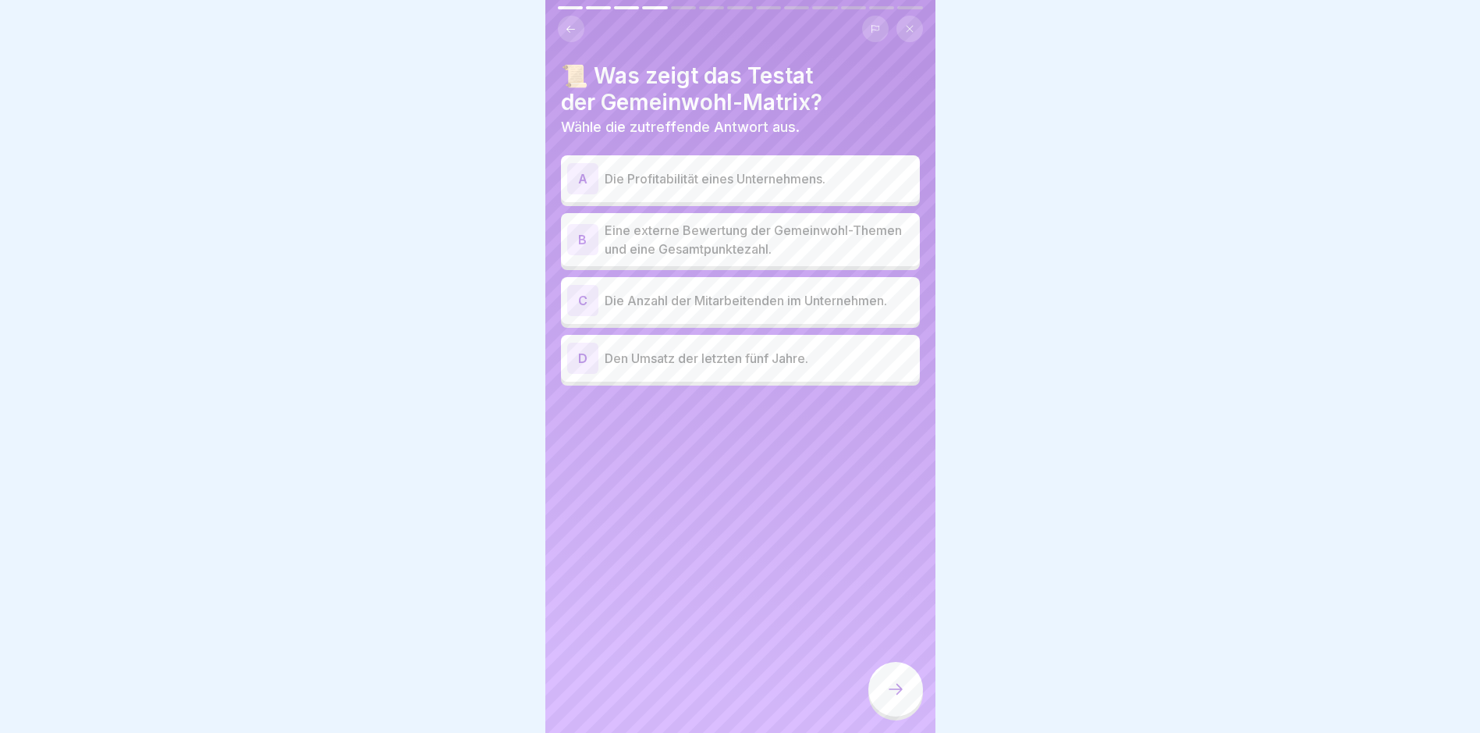
click at [635, 238] on p "Eine externe Bewertung der Gemeinwohl-Themen und eine Gesamtpunktezahl." at bounding box center [759, 239] width 309 height 37
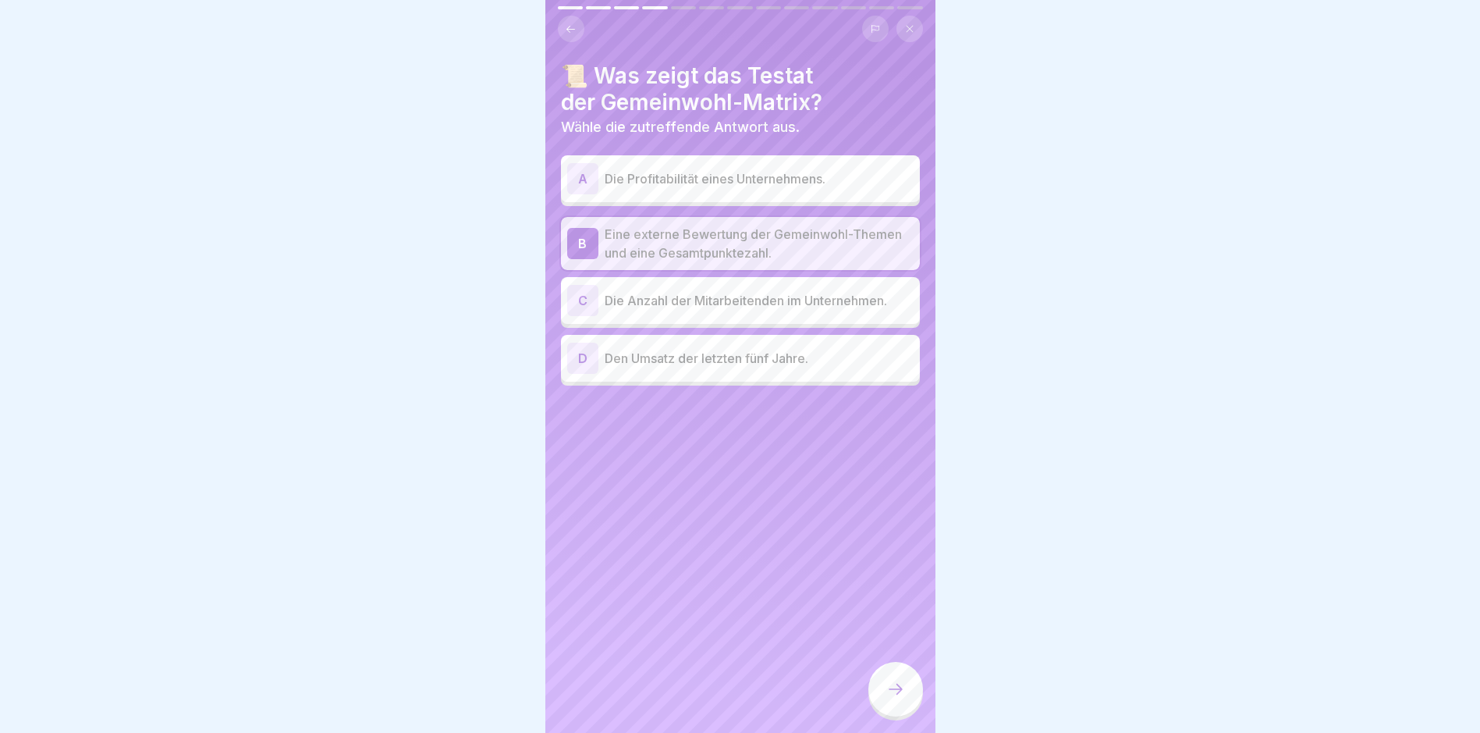
click at [903, 698] on icon at bounding box center [895, 689] width 19 height 19
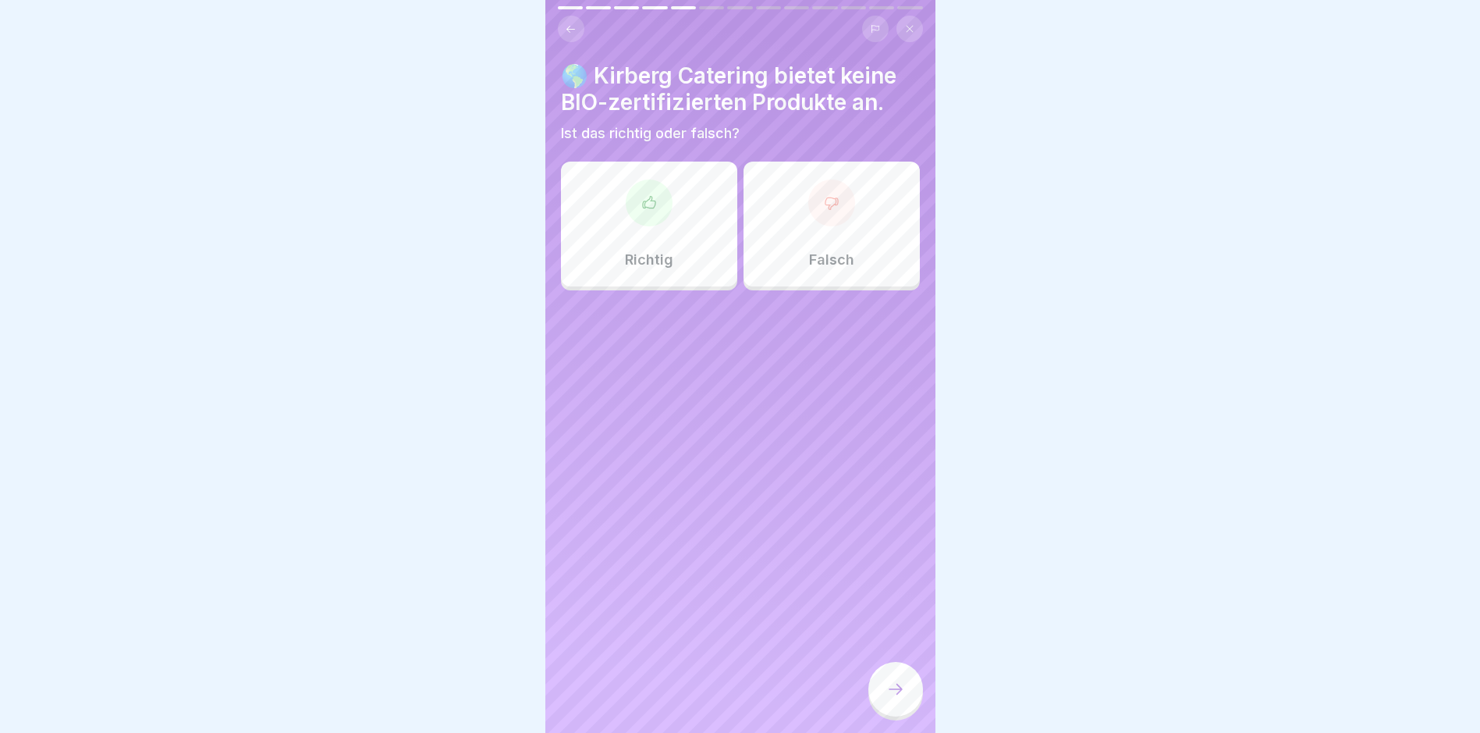
click at [846, 247] on div "Falsch" at bounding box center [832, 224] width 176 height 125
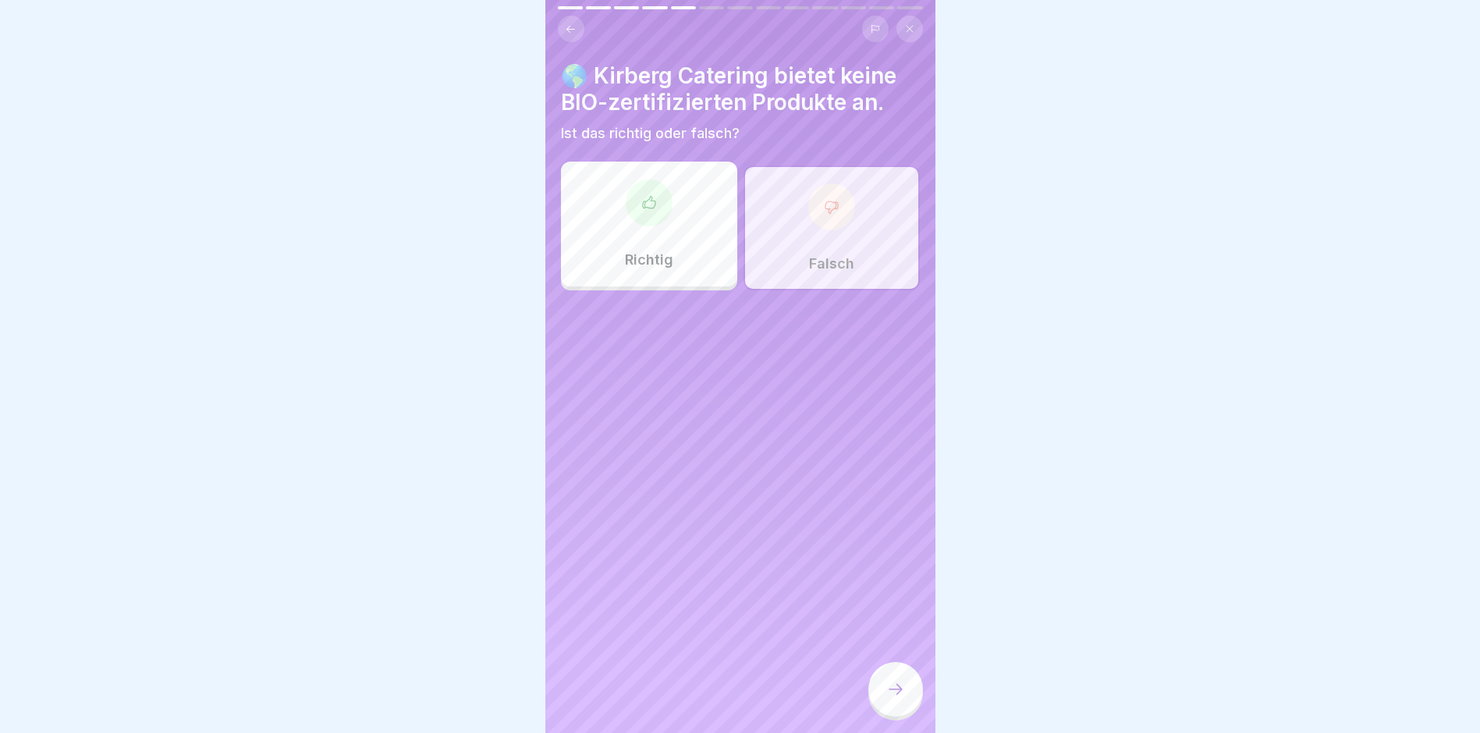
click at [907, 704] on div at bounding box center [896, 689] width 55 height 55
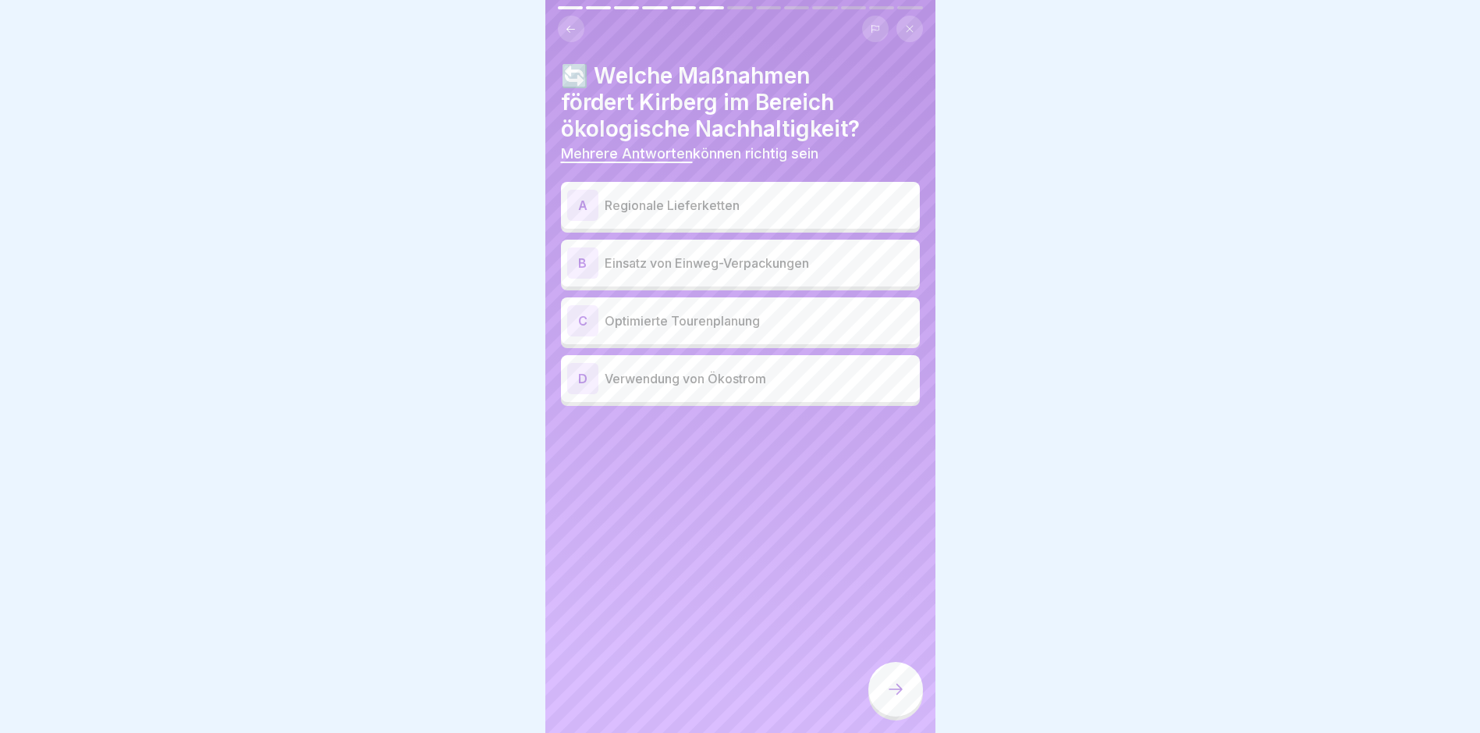
click at [664, 209] on p "Regionale Lieferketten" at bounding box center [759, 205] width 309 height 19
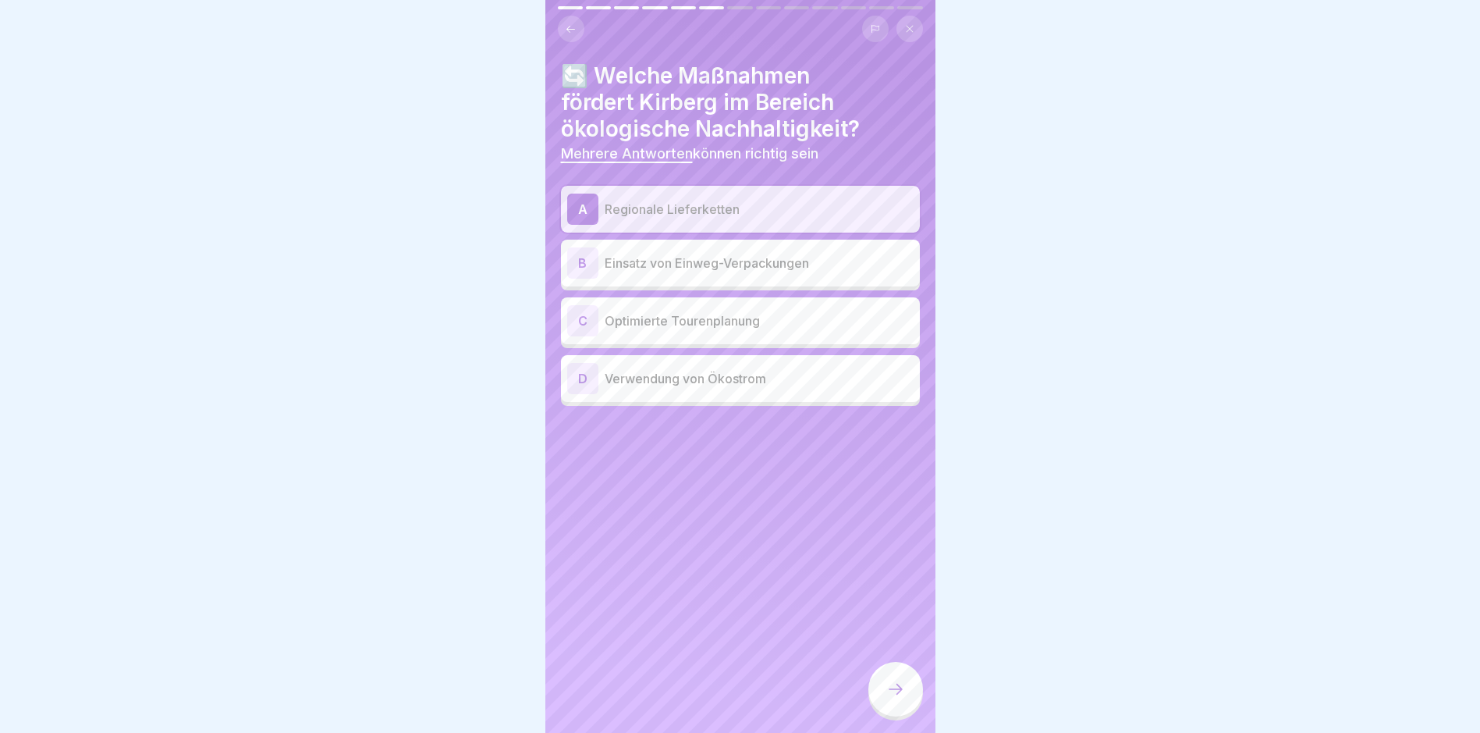
click at [668, 321] on p "Optimierte Tourenplanung" at bounding box center [759, 320] width 309 height 19
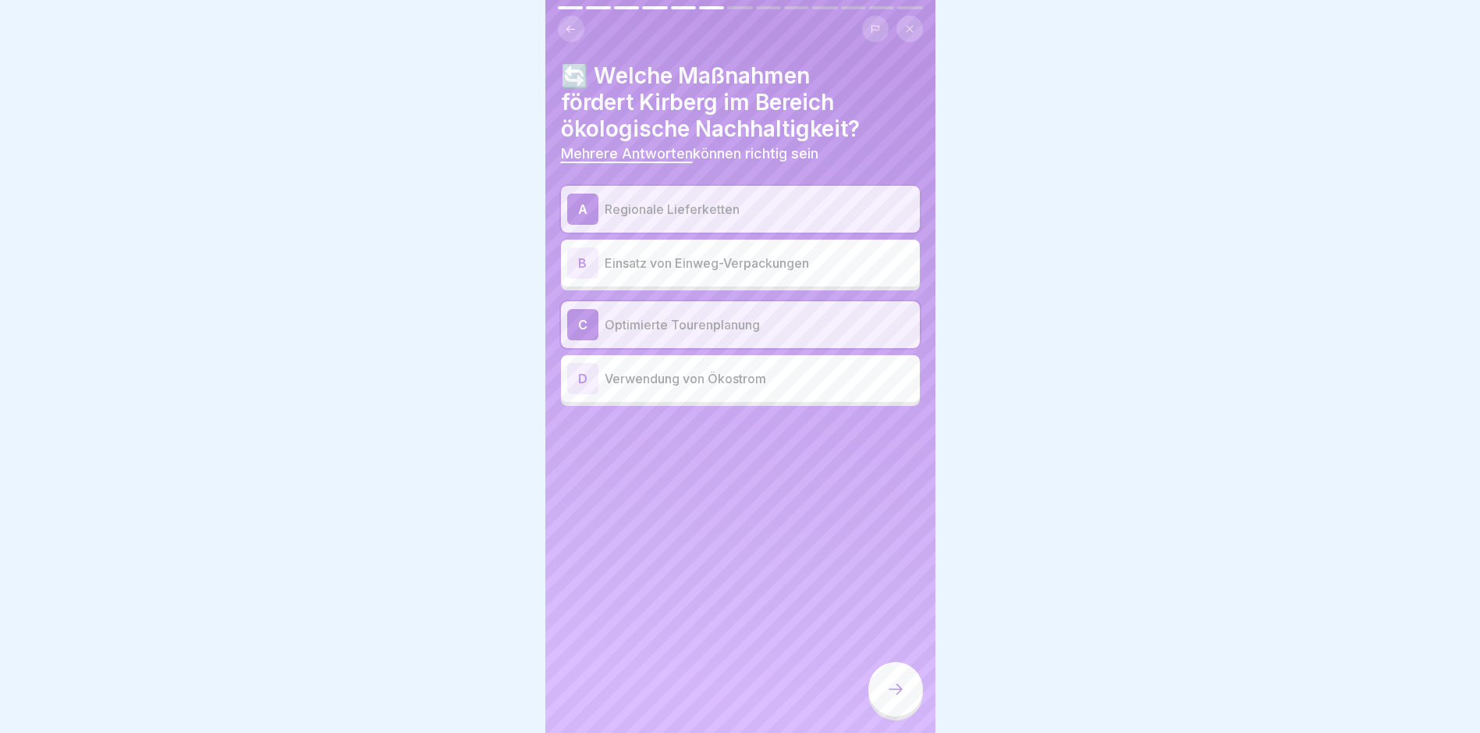
click at [652, 387] on p "Verwendung von Ökostrom" at bounding box center [759, 378] width 309 height 19
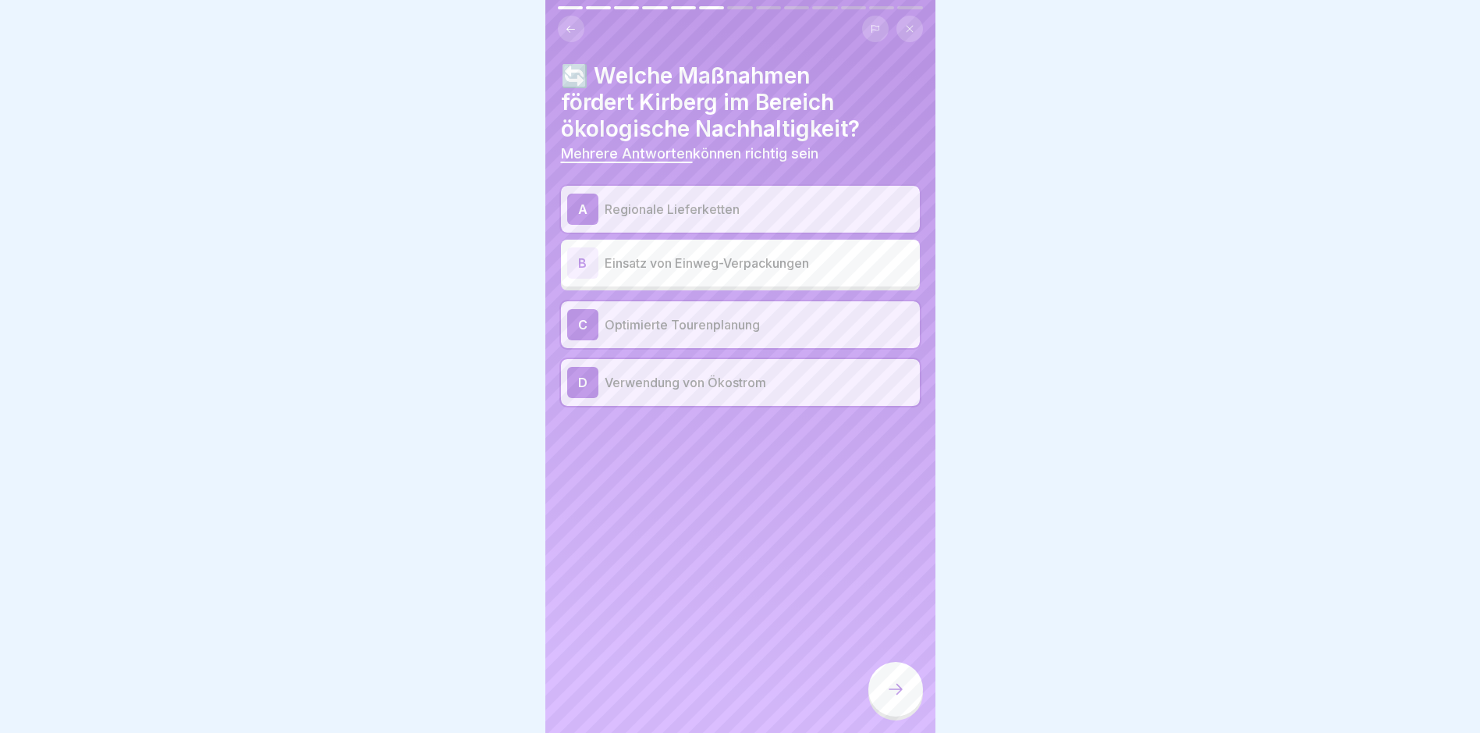
click at [891, 698] on icon at bounding box center [895, 689] width 19 height 19
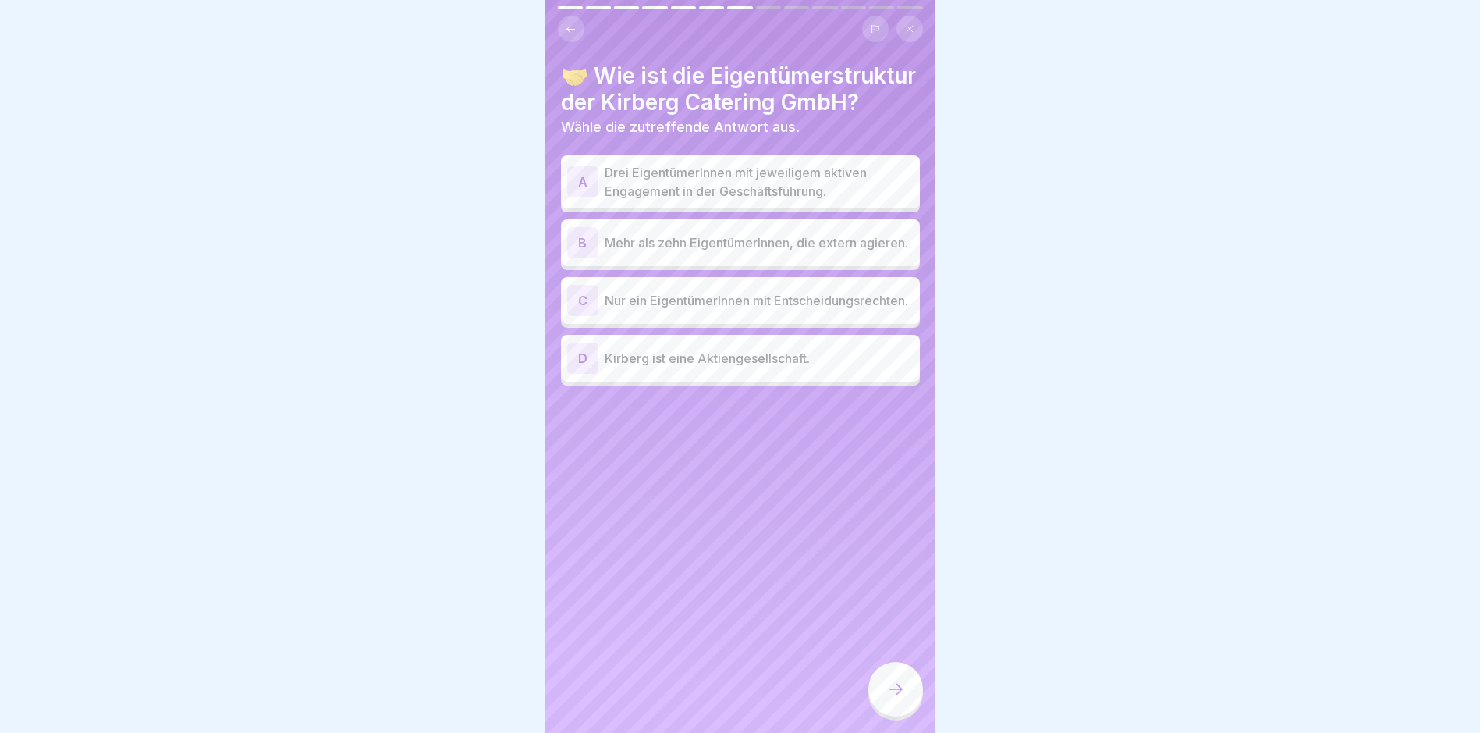
click at [642, 199] on p "Drei EigentümerInnen mit jeweiligem aktiven Engagement in der Geschäftsführung." at bounding box center [759, 181] width 309 height 37
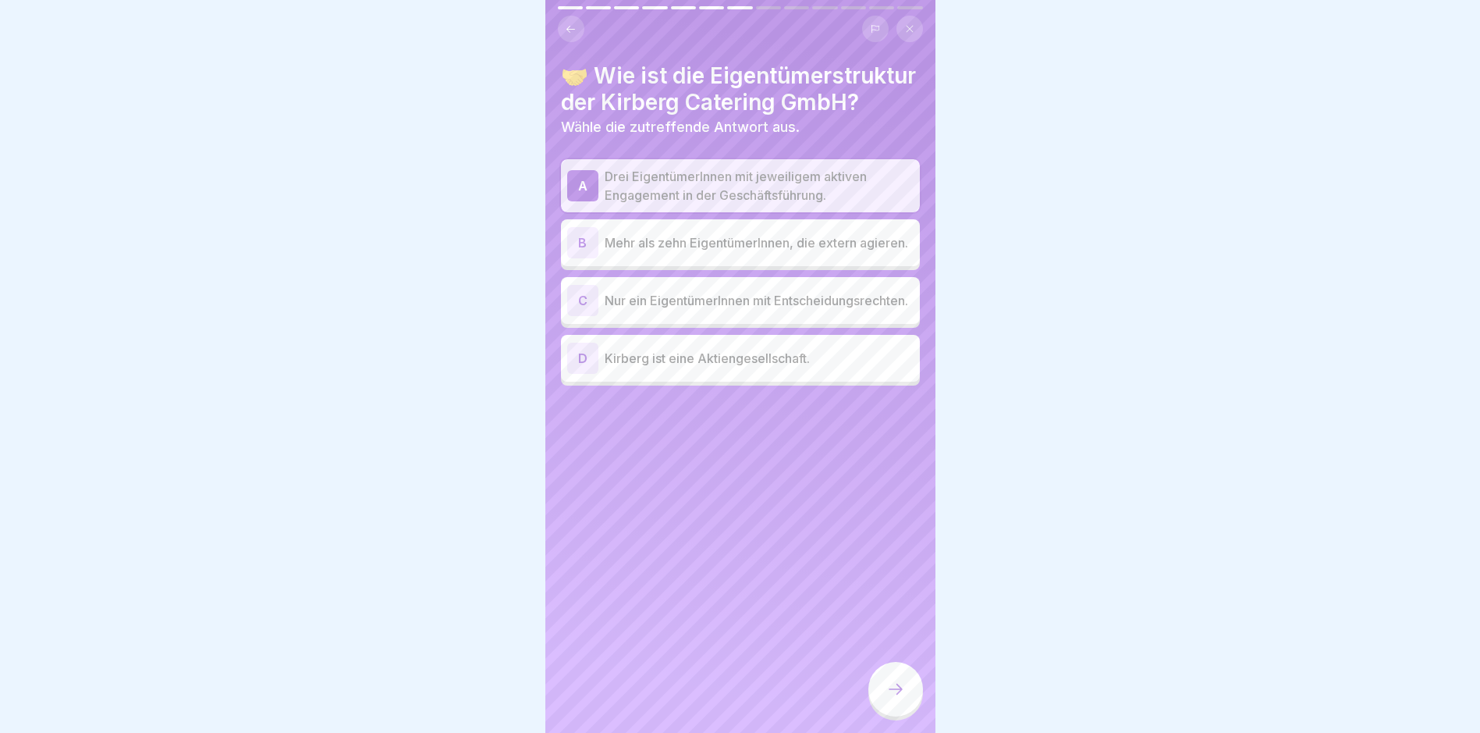
click at [894, 693] on icon at bounding box center [895, 689] width 19 height 19
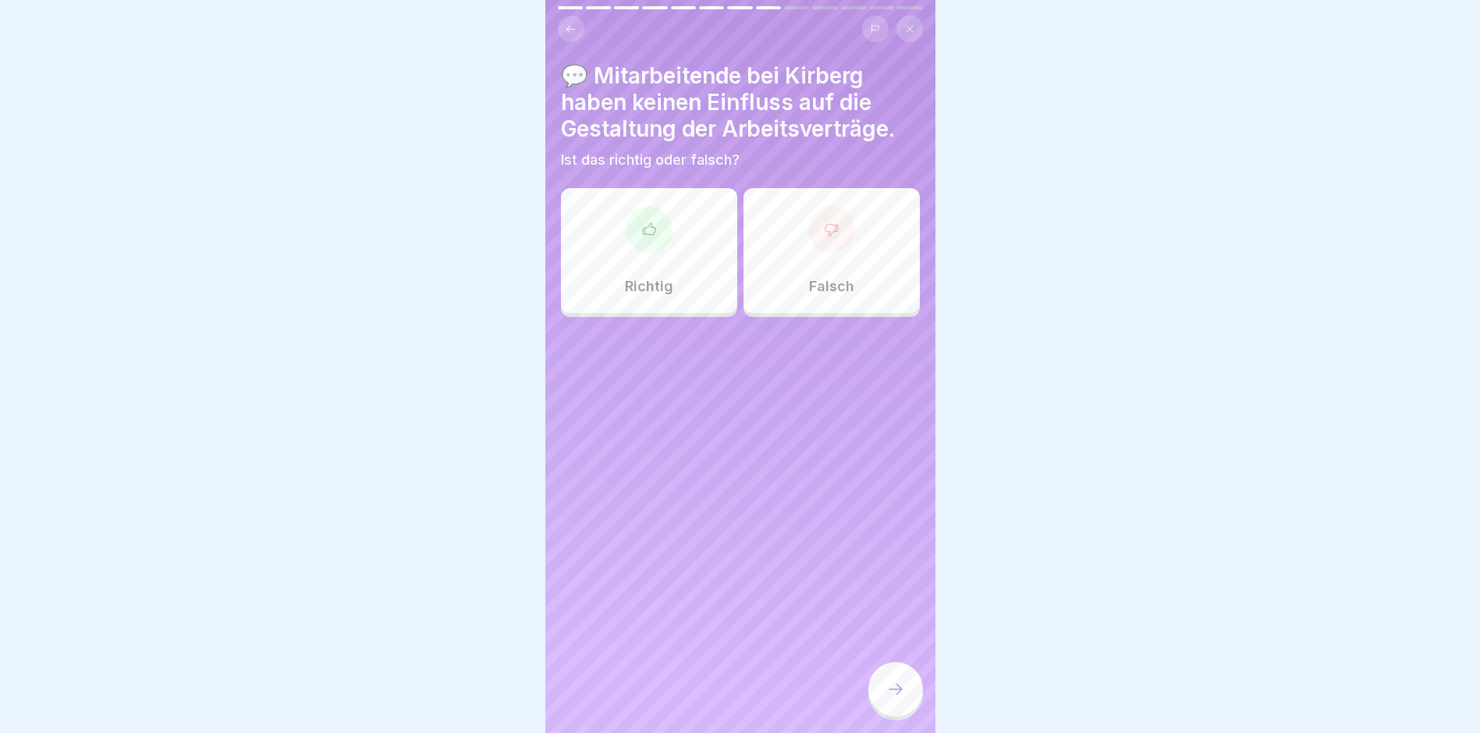
click at [806, 258] on div "Falsch" at bounding box center [832, 250] width 176 height 125
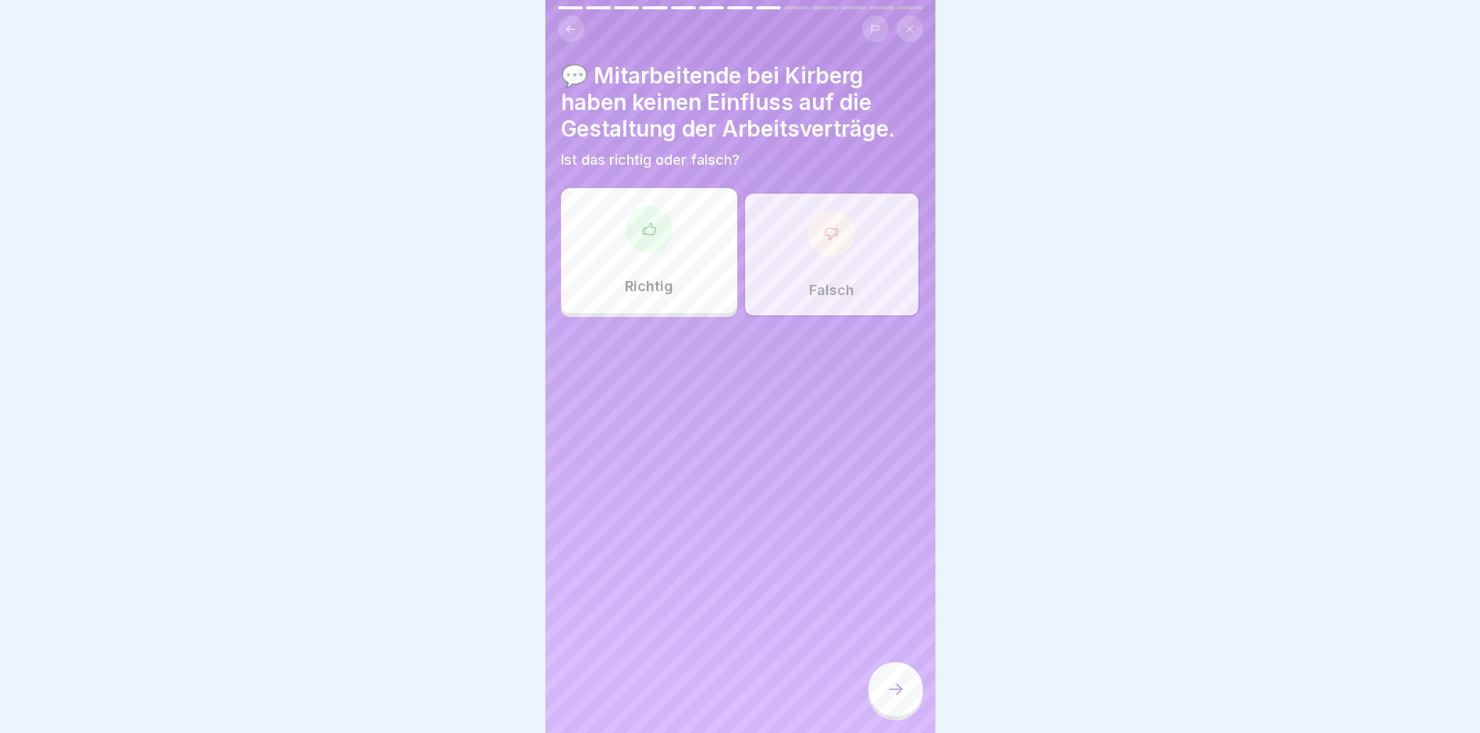
click at [890, 698] on icon at bounding box center [895, 689] width 19 height 19
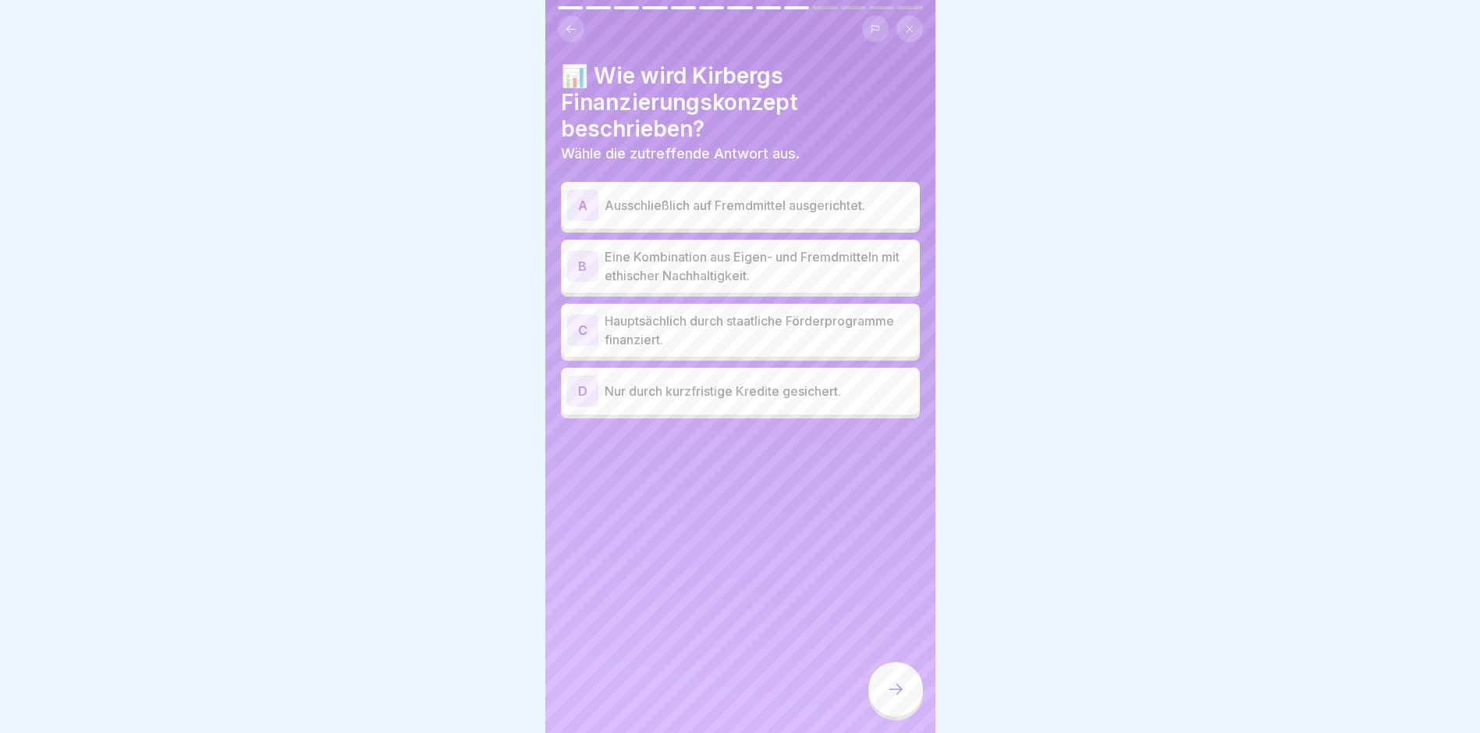
click at [707, 263] on p "Eine Kombination aus Eigen- und Fremdmitteln mit ethischer Nachhaltigkeit." at bounding box center [759, 265] width 309 height 37
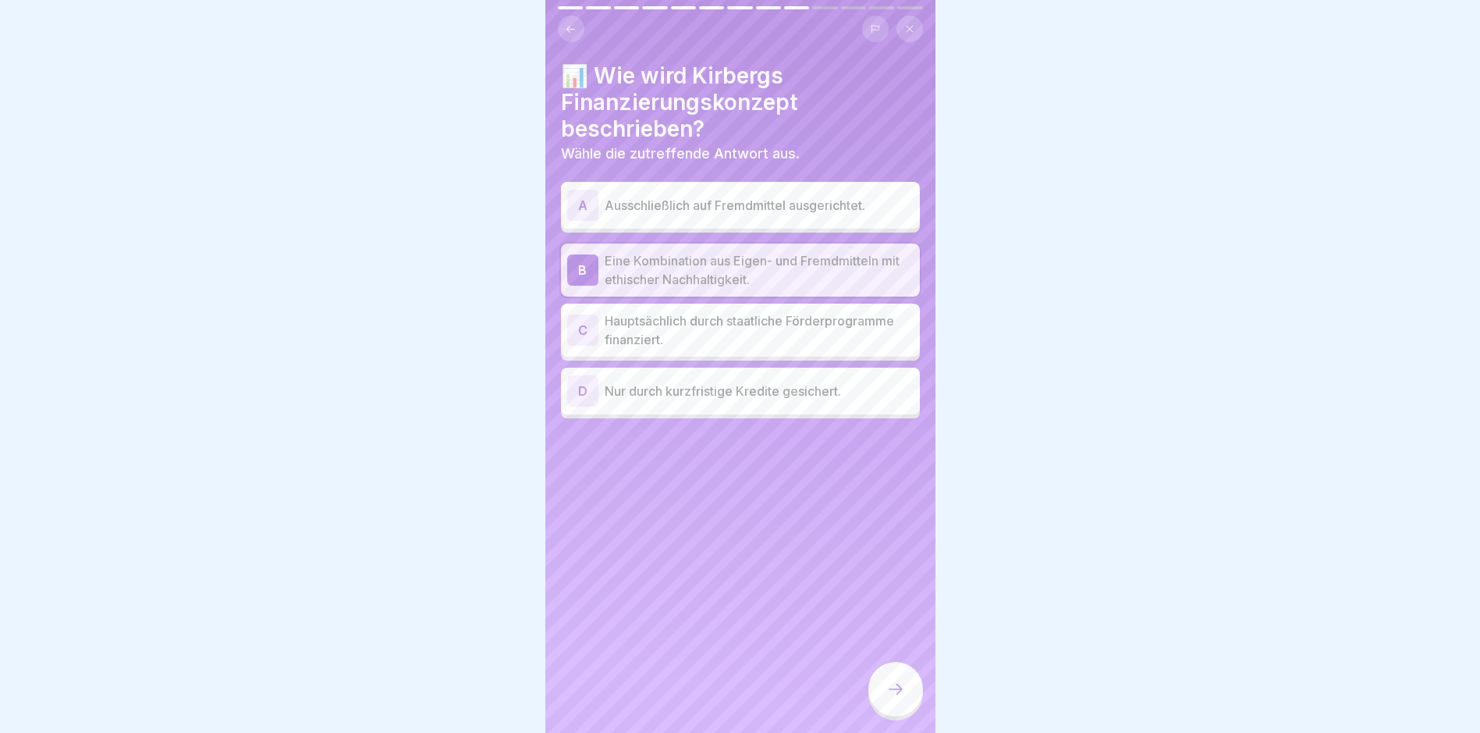
click at [886, 698] on icon at bounding box center [895, 689] width 19 height 19
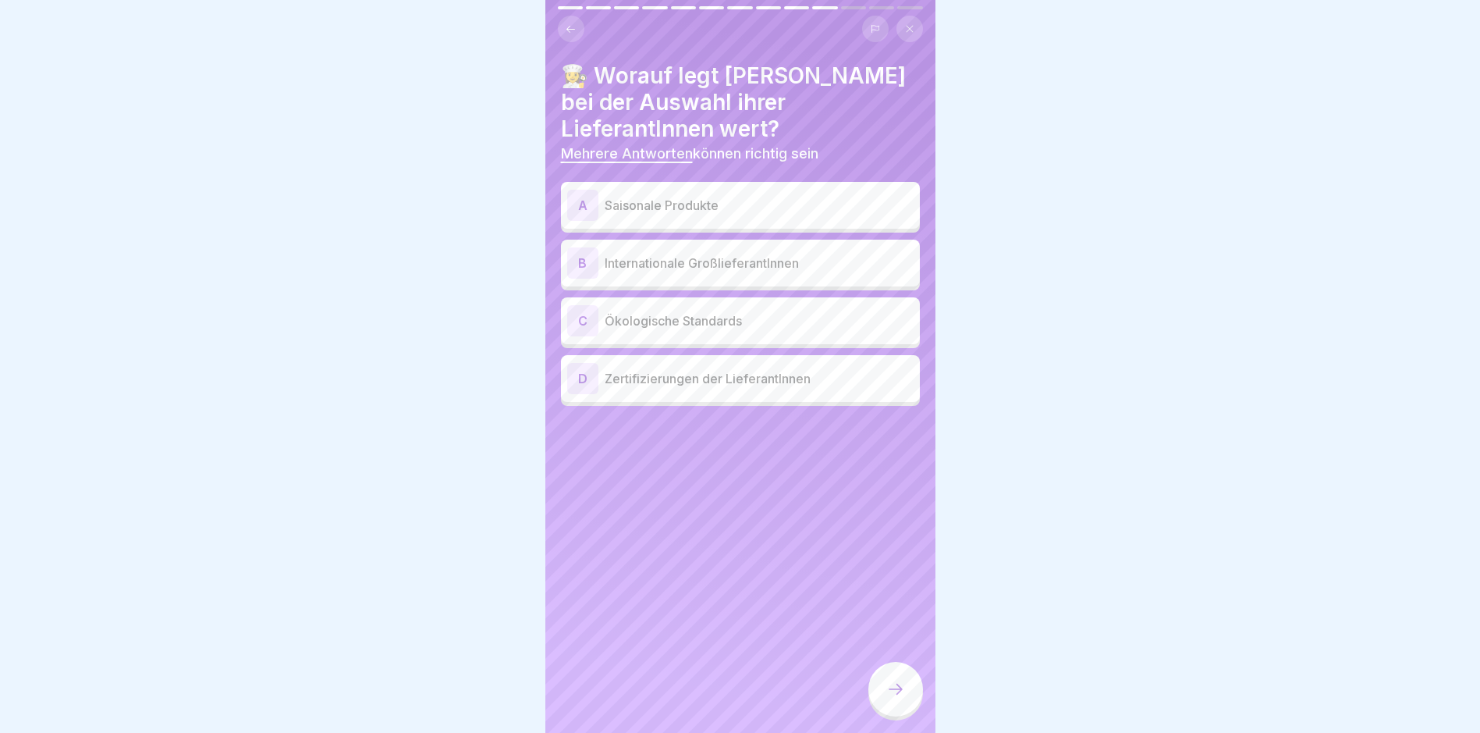
click at [628, 321] on p "Ökologische Standards" at bounding box center [759, 320] width 309 height 19
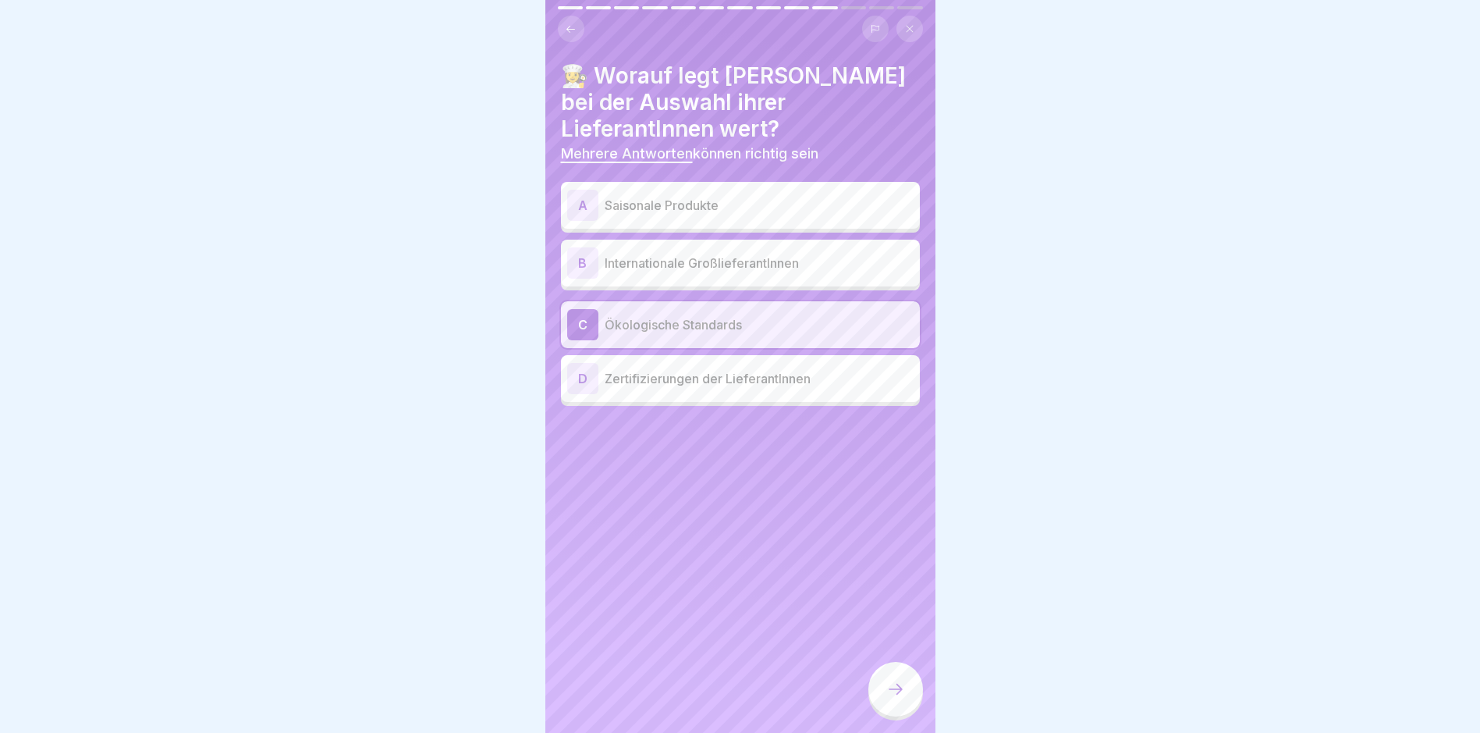
click at [644, 201] on p "Saisonale Produkte" at bounding box center [759, 205] width 309 height 19
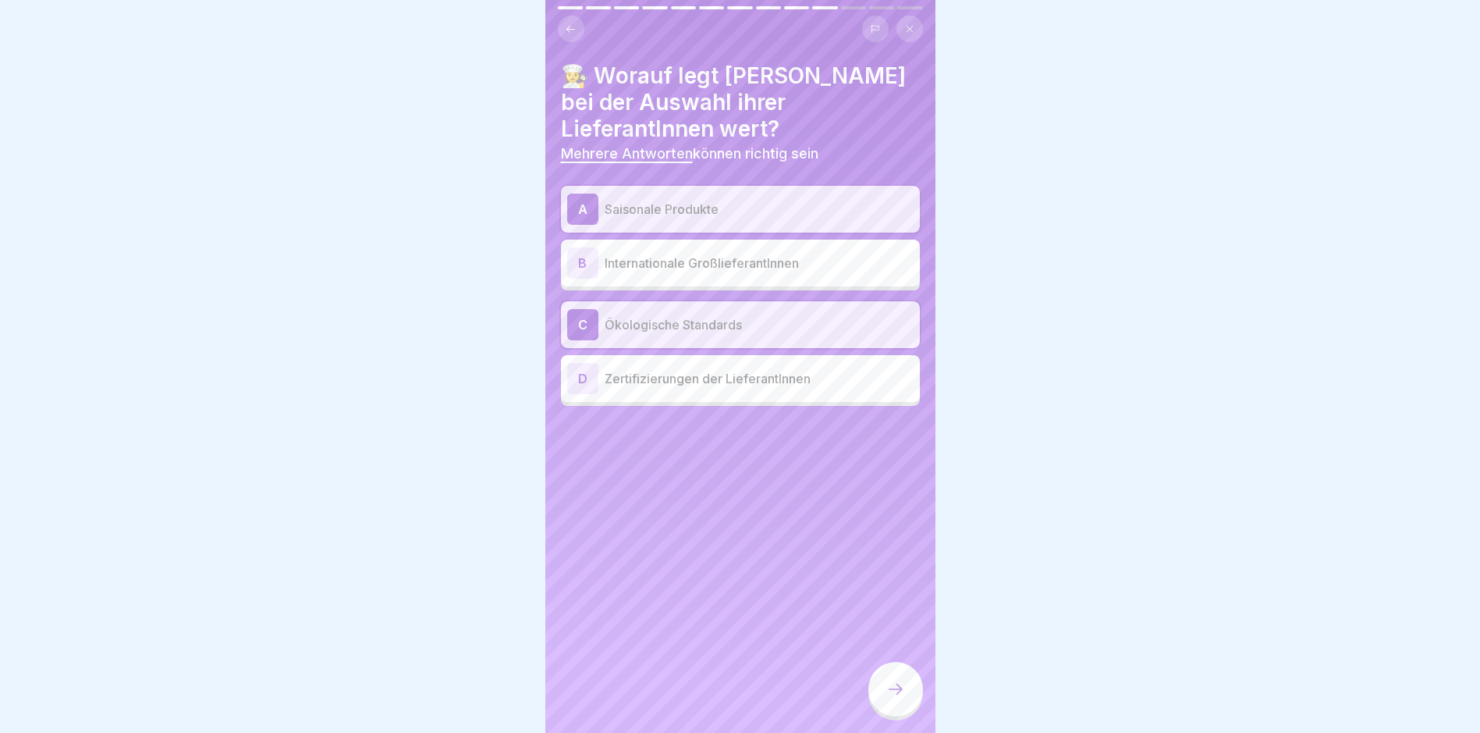
click at [663, 385] on p "Zertifizierungen der LieferantInnen" at bounding box center [759, 378] width 309 height 19
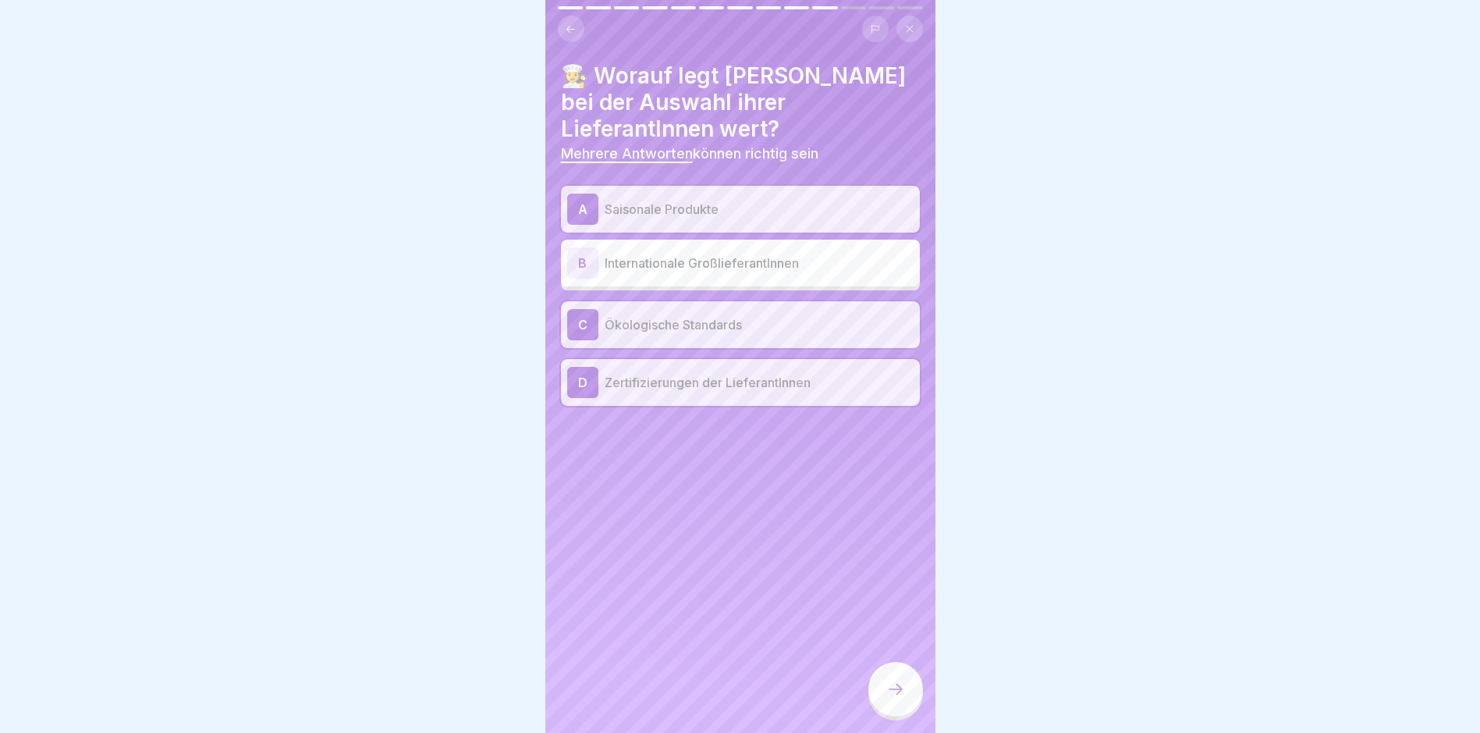
click at [901, 698] on icon at bounding box center [895, 689] width 19 height 19
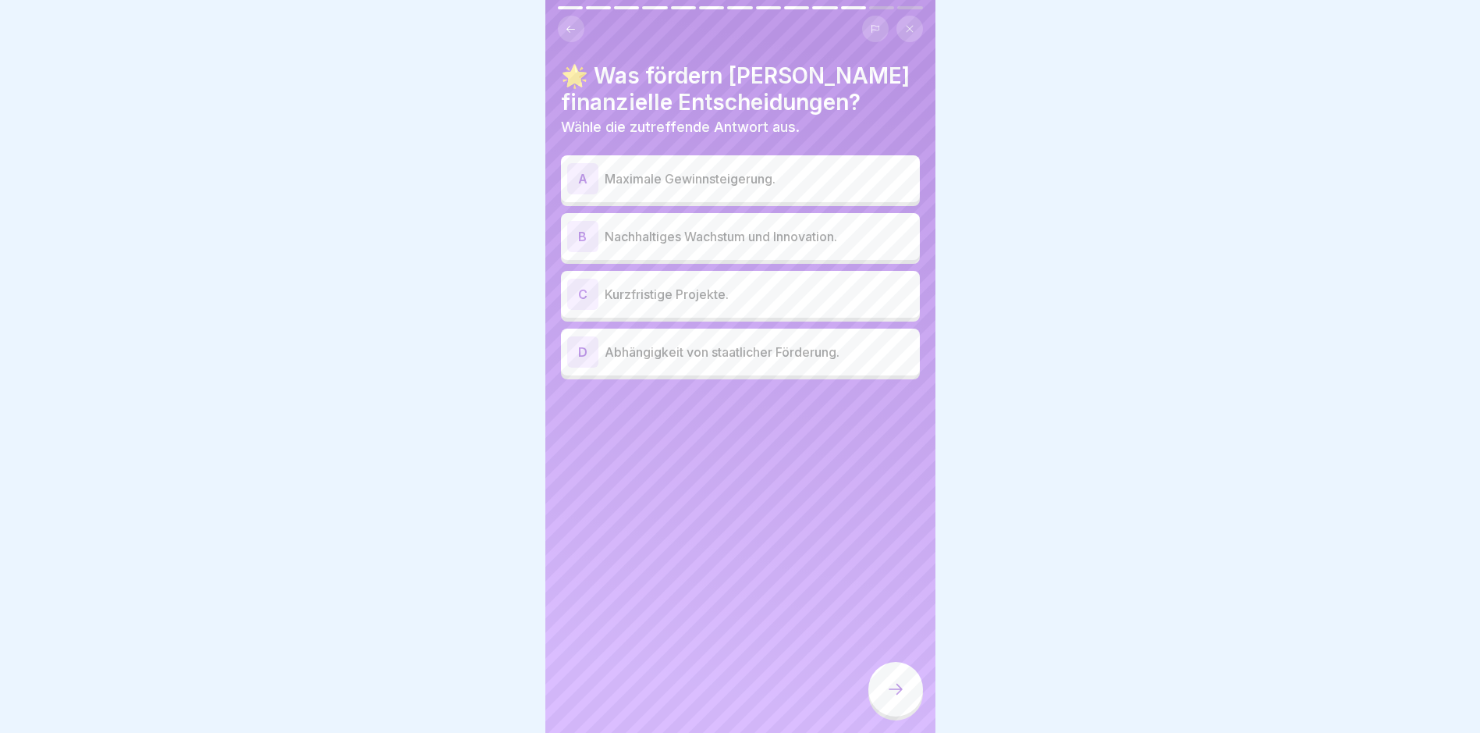
click at [687, 222] on div "B Nachhaltiges Wachstum und Innovation." at bounding box center [740, 236] width 346 height 31
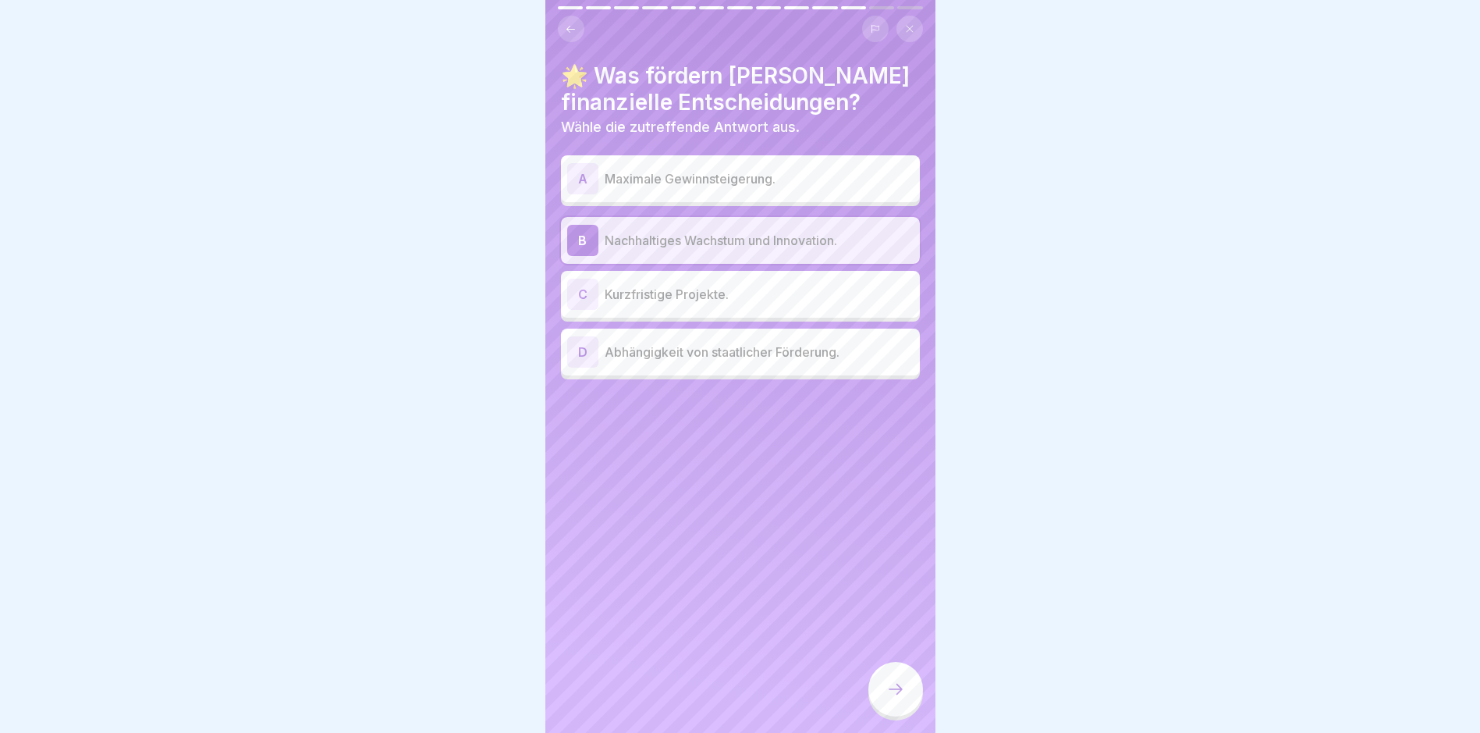
click at [905, 711] on div at bounding box center [896, 689] width 55 height 55
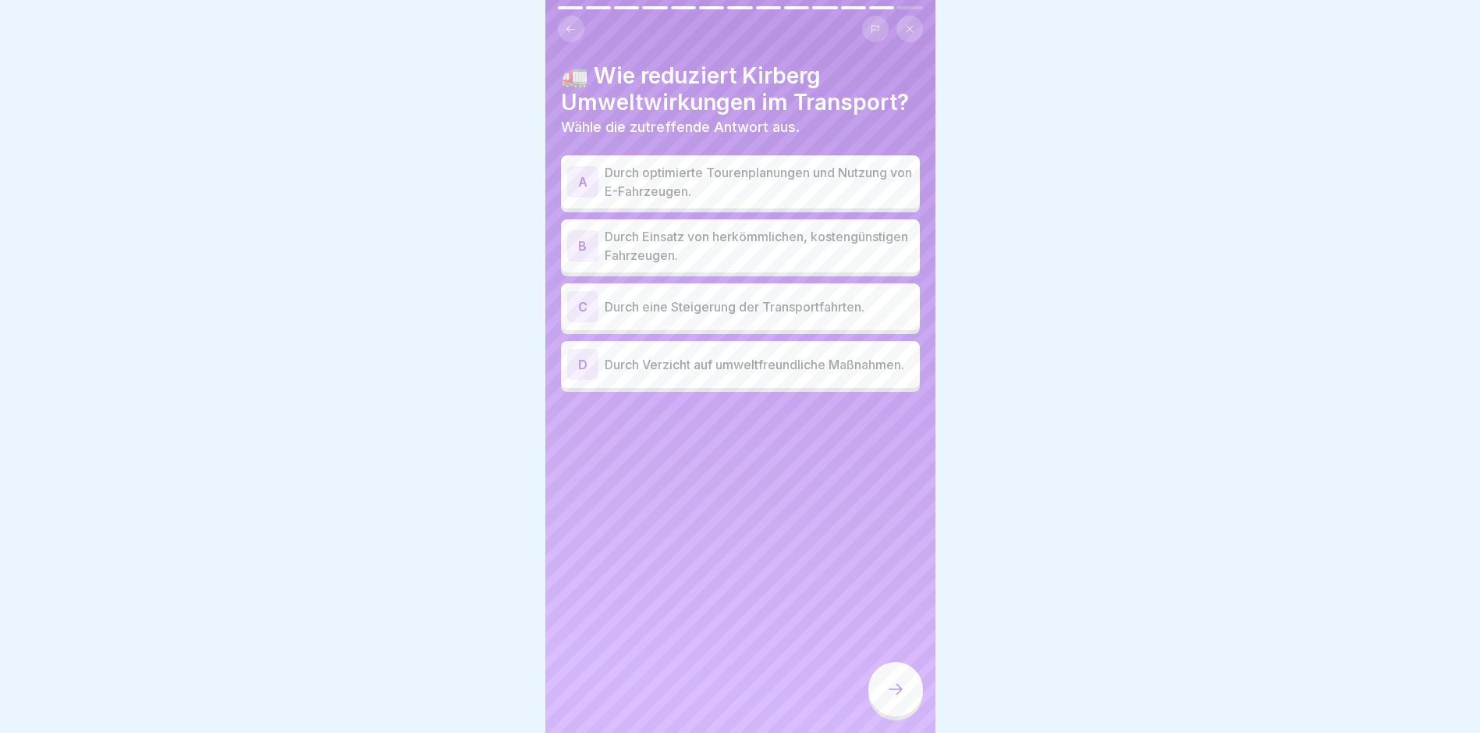
click at [750, 183] on p "Durch optimierte Tourenplanungen und Nutzung von E-Fahrzeugen." at bounding box center [759, 181] width 309 height 37
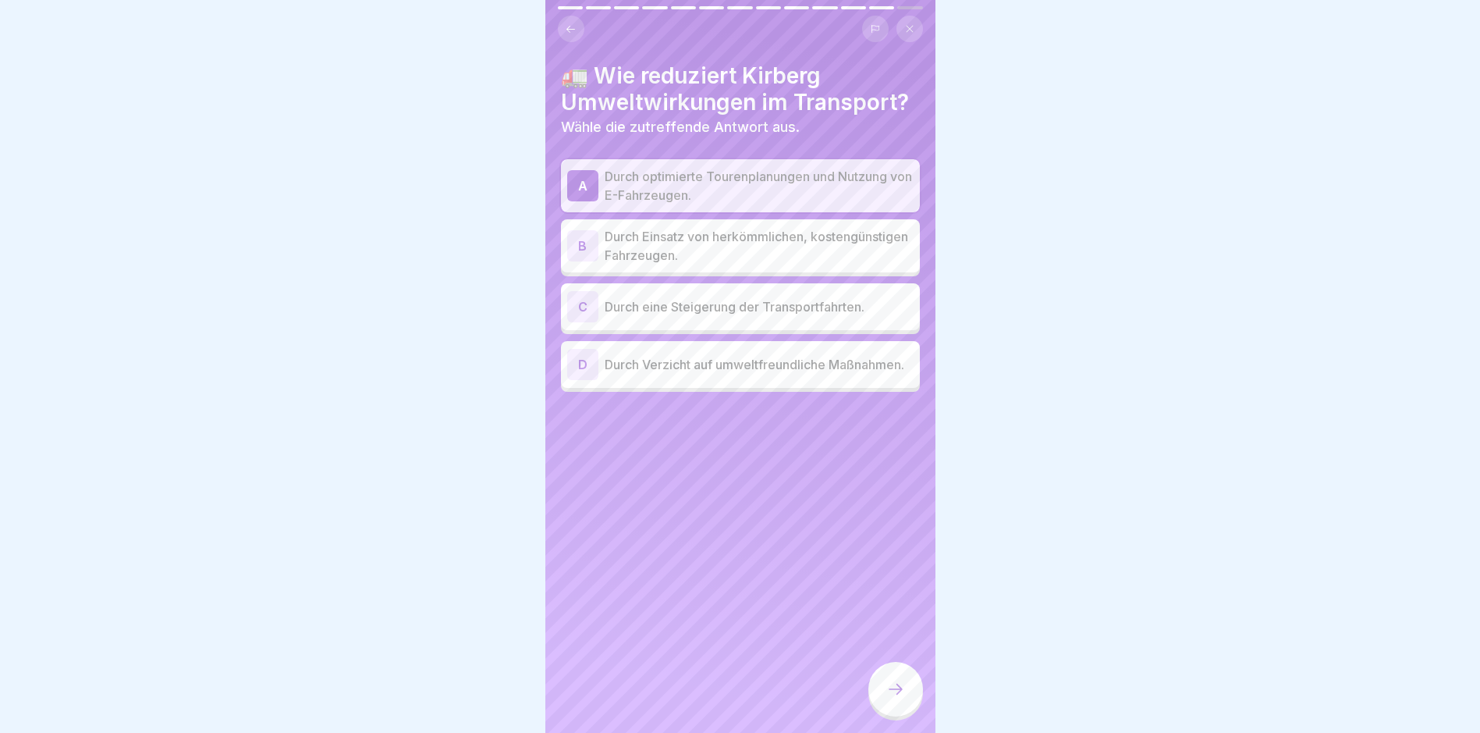
click at [894, 694] on icon at bounding box center [895, 689] width 19 height 19
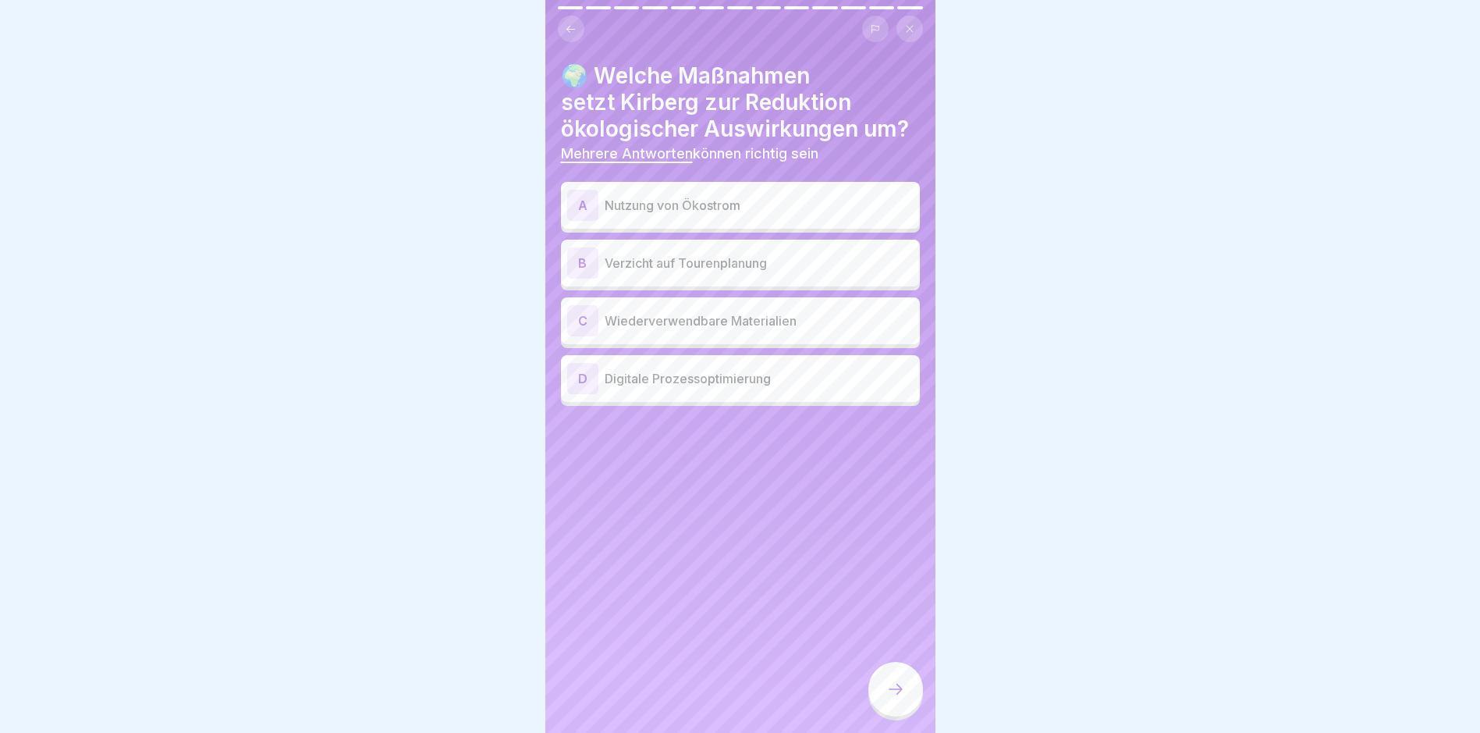
click at [654, 215] on div "A Nutzung von Ökostrom" at bounding box center [740, 205] width 346 height 31
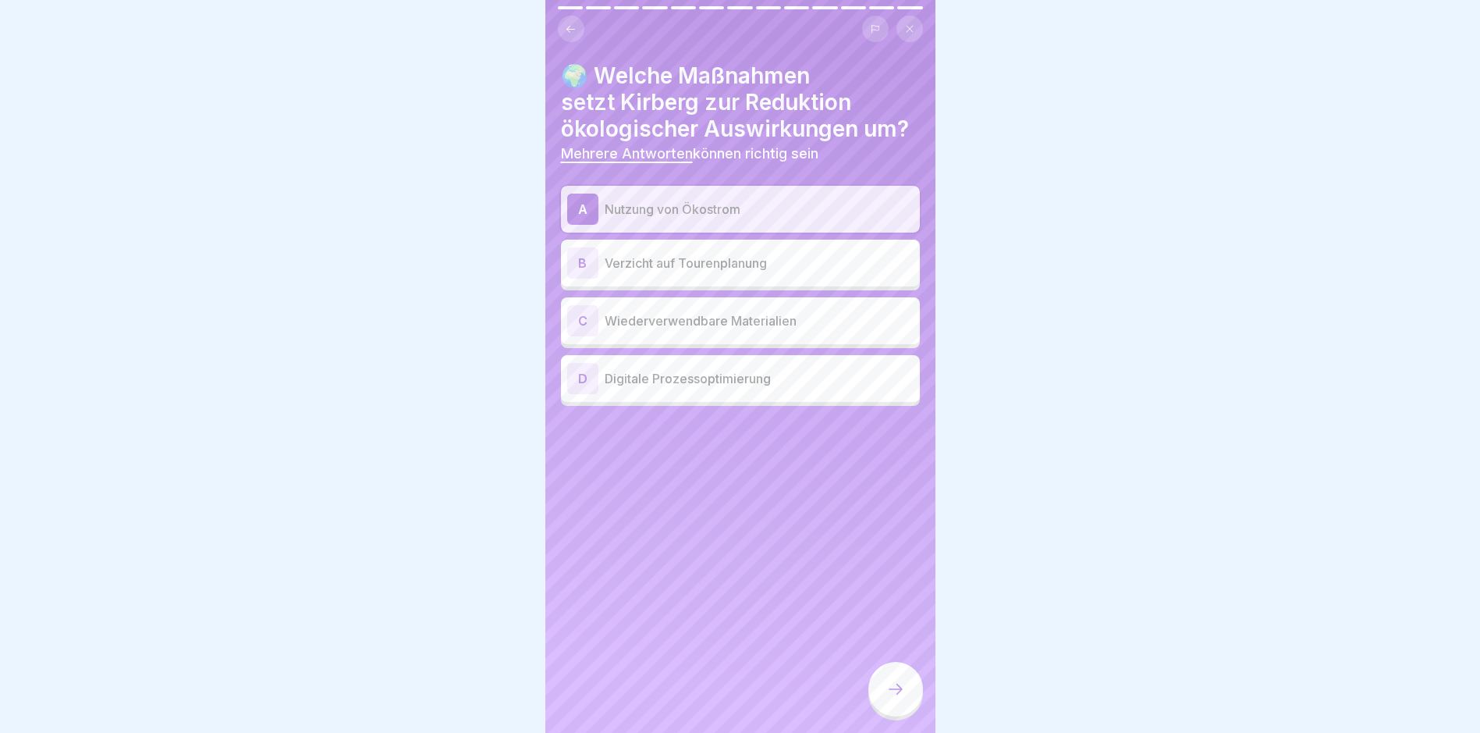
click at [721, 327] on p "Wiederverwendbare Materialien" at bounding box center [759, 320] width 309 height 19
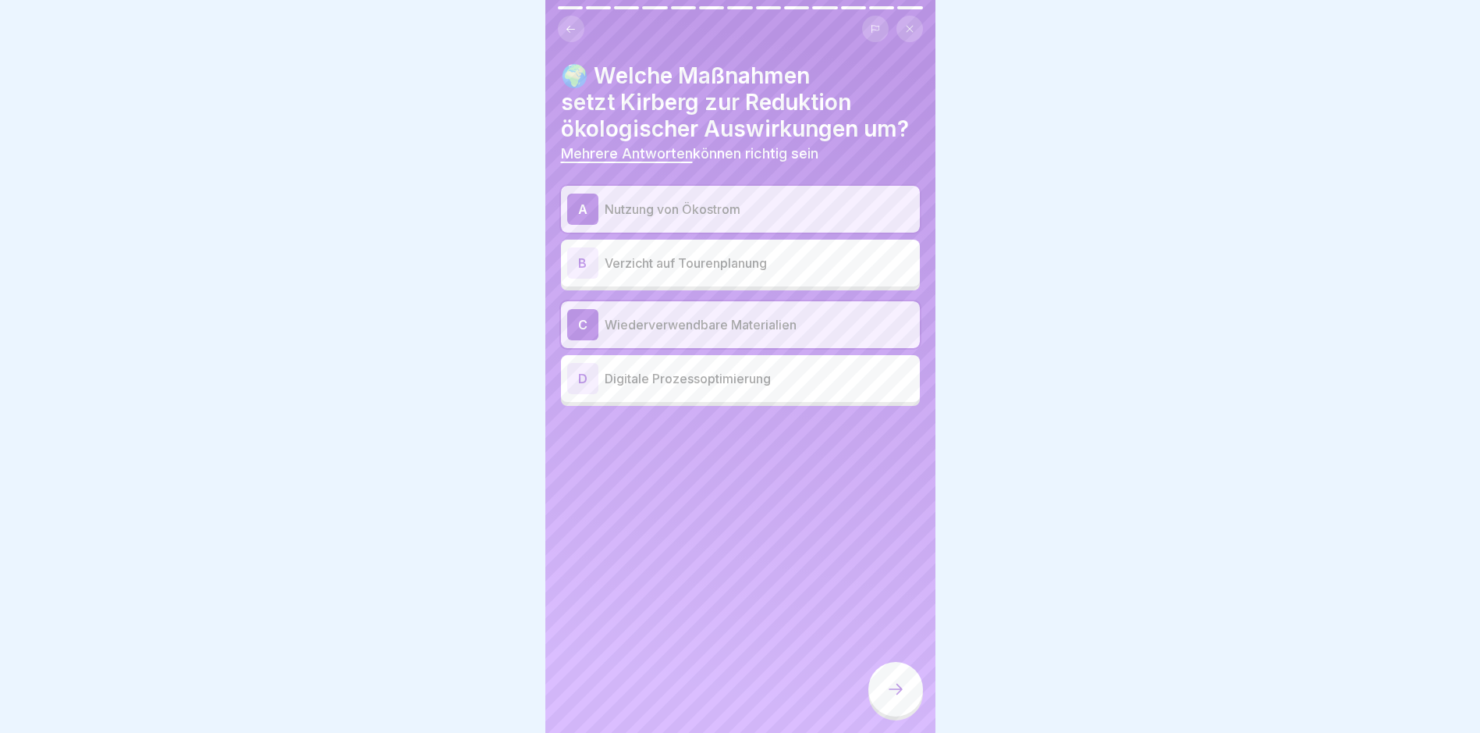
click at [684, 384] on p "Digitale Prozessoptimierung" at bounding box center [759, 378] width 309 height 19
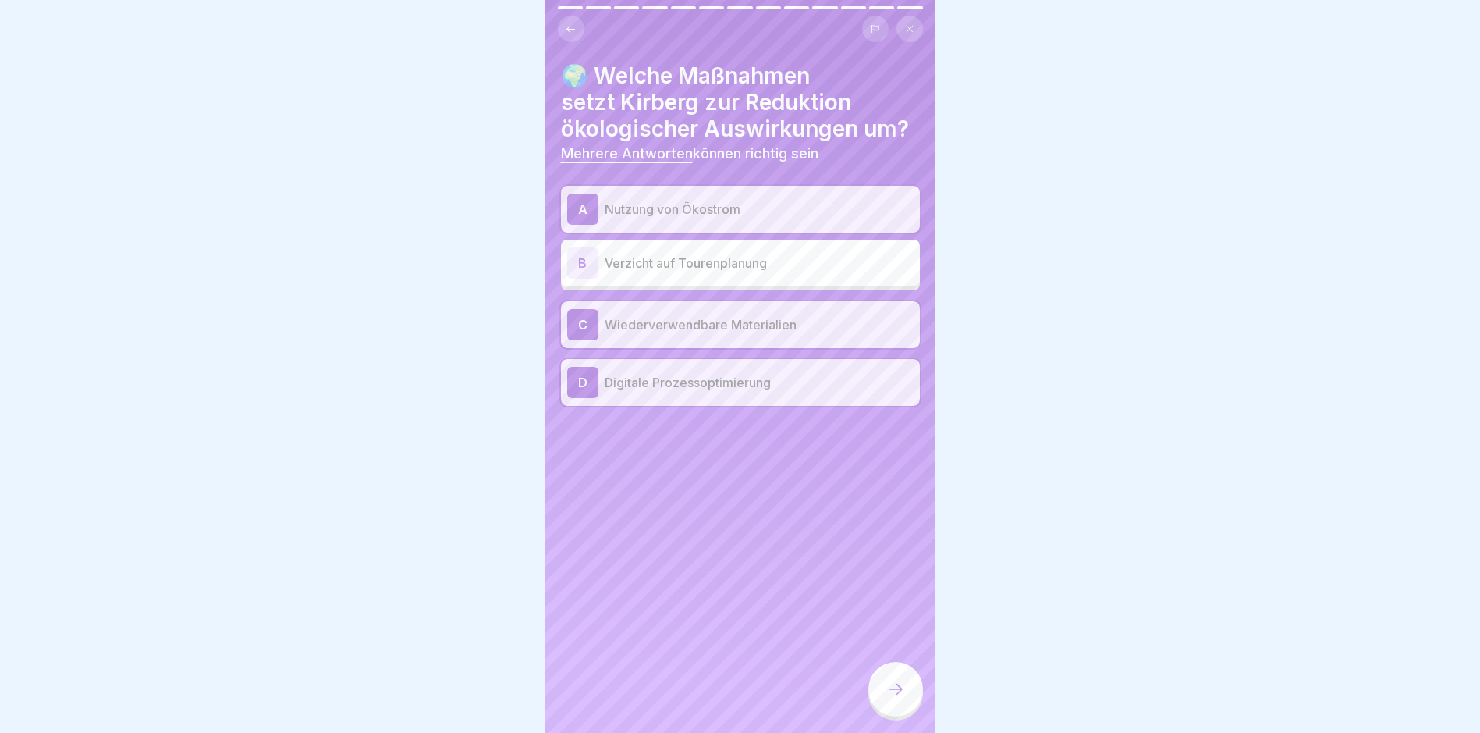
click at [894, 698] on icon at bounding box center [895, 689] width 19 height 19
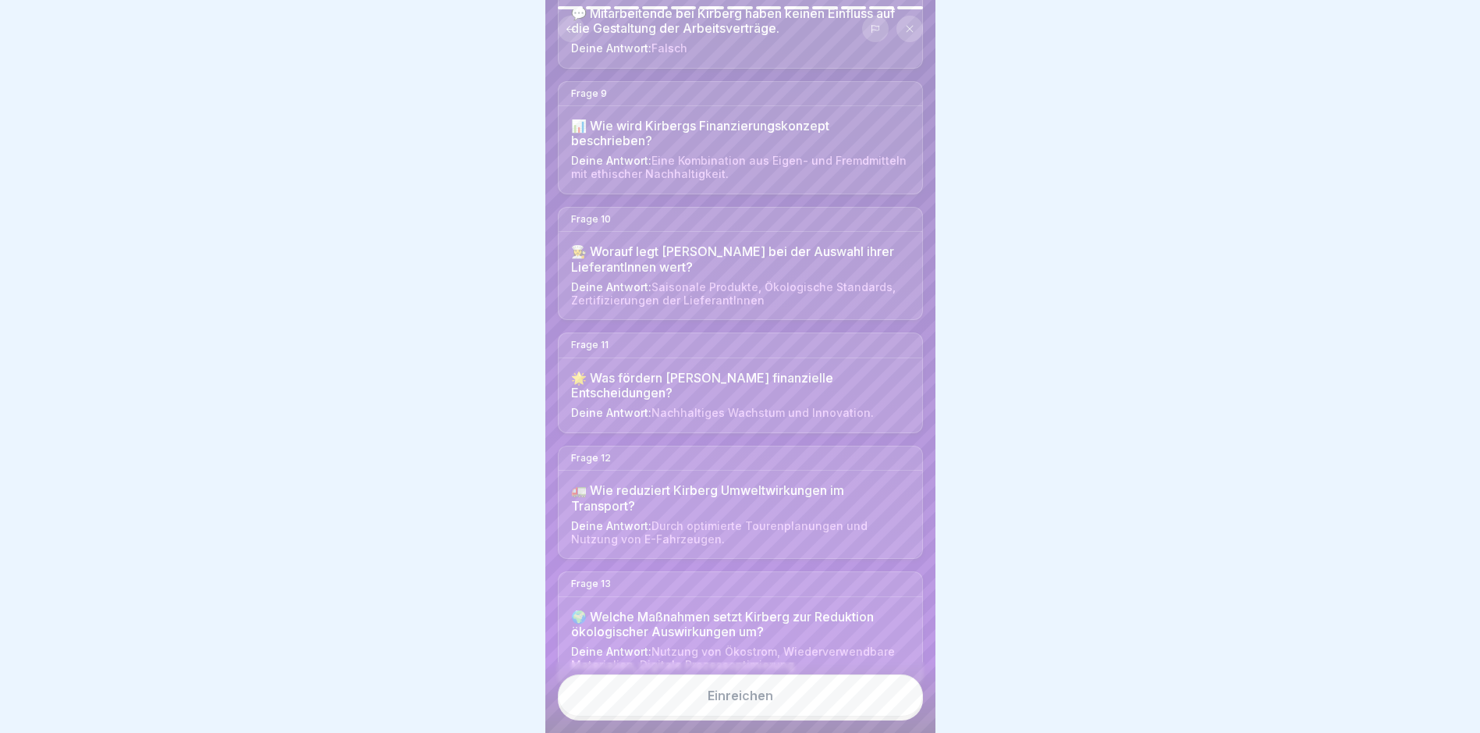
scroll to position [12, 0]
click at [697, 696] on button "Einreichen" at bounding box center [740, 695] width 365 height 42
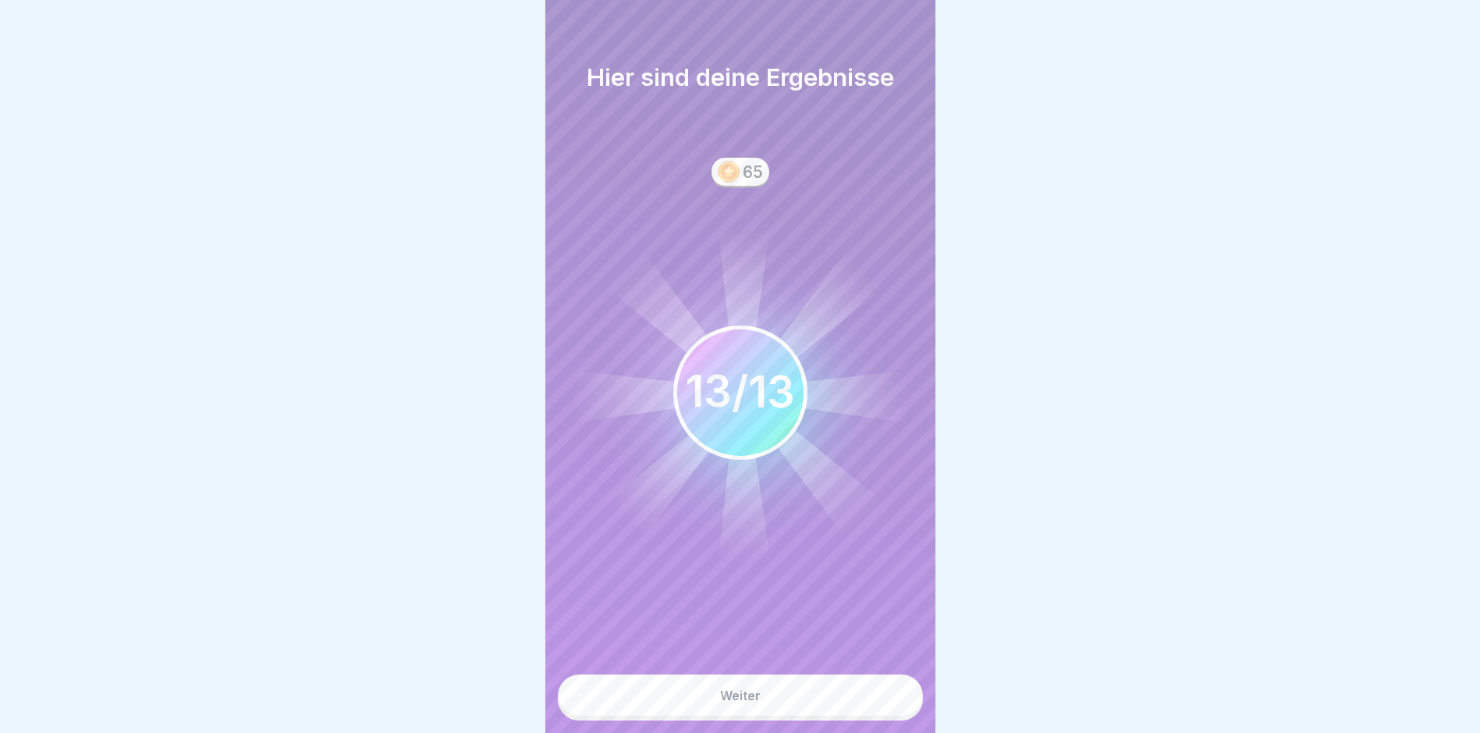
click at [750, 699] on div "Weiter" at bounding box center [740, 695] width 41 height 14
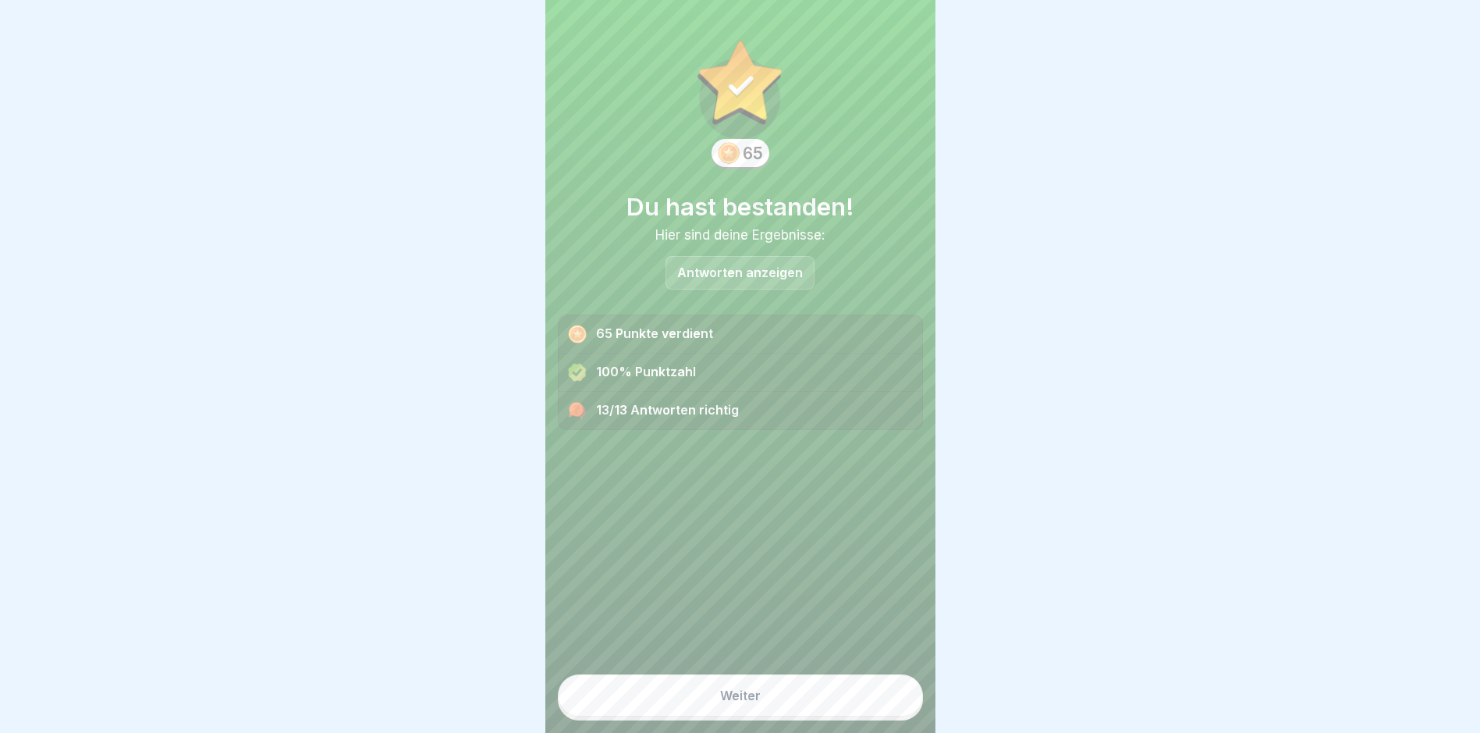
click at [751, 696] on div "Weiter" at bounding box center [740, 695] width 41 height 14
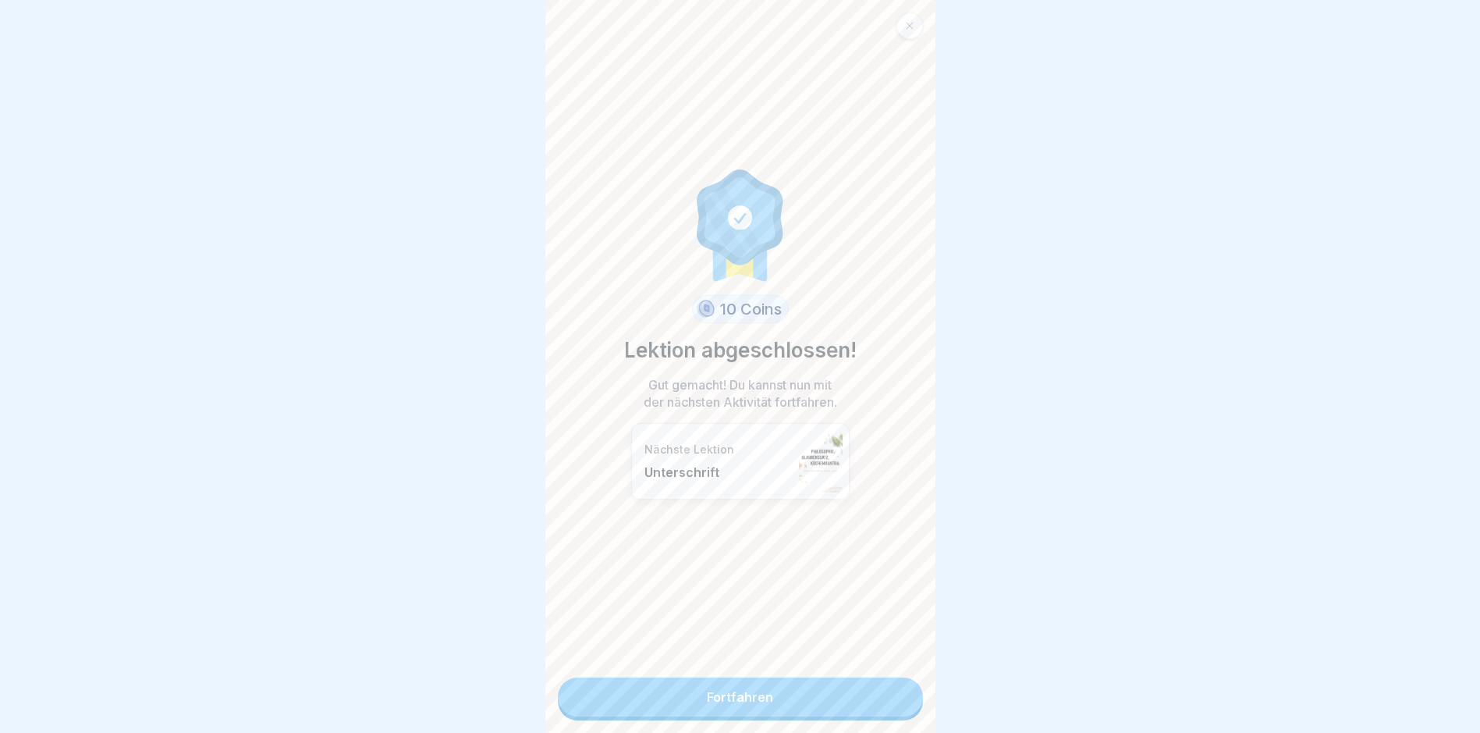
click at [732, 692] on link "Fortfahren" at bounding box center [740, 696] width 365 height 39
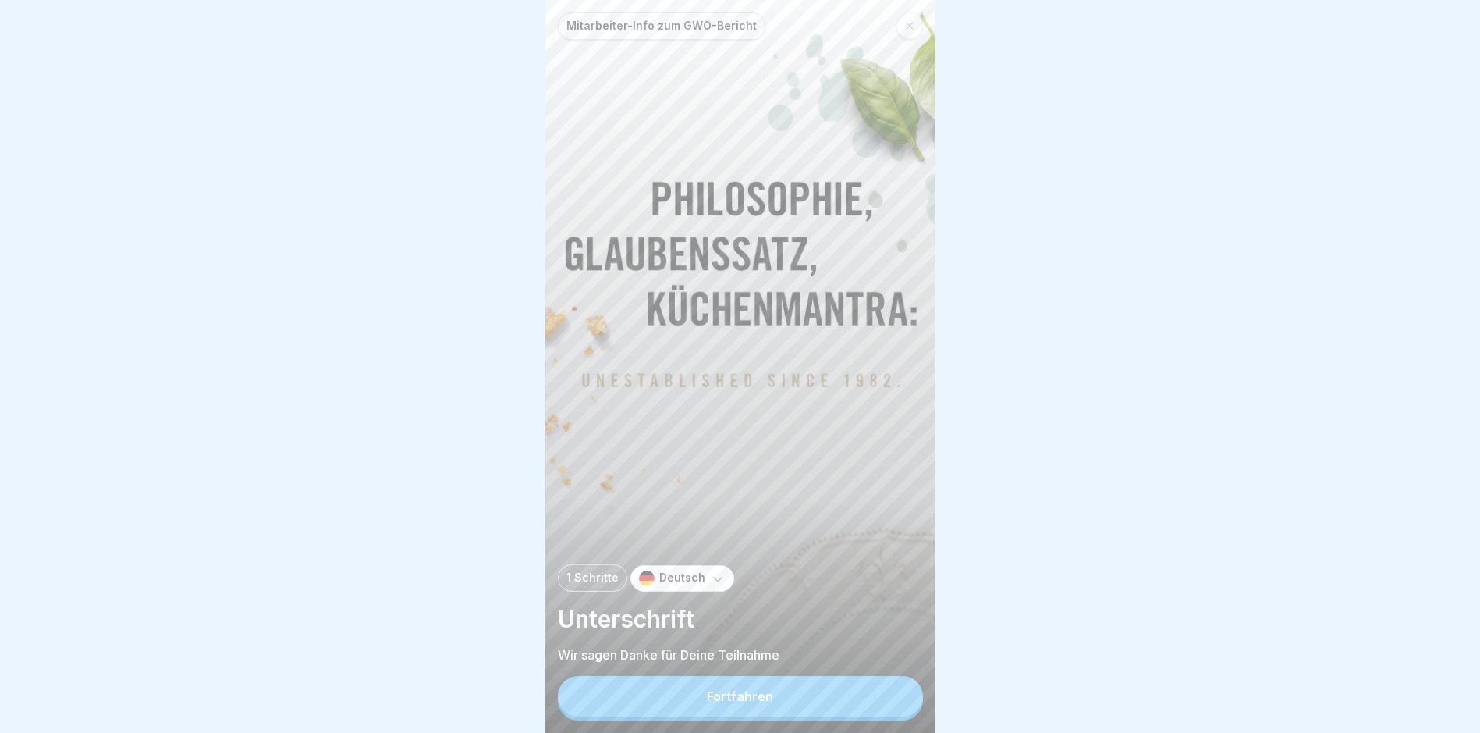
click at [769, 703] on div "Fortfahren" at bounding box center [740, 696] width 66 height 14
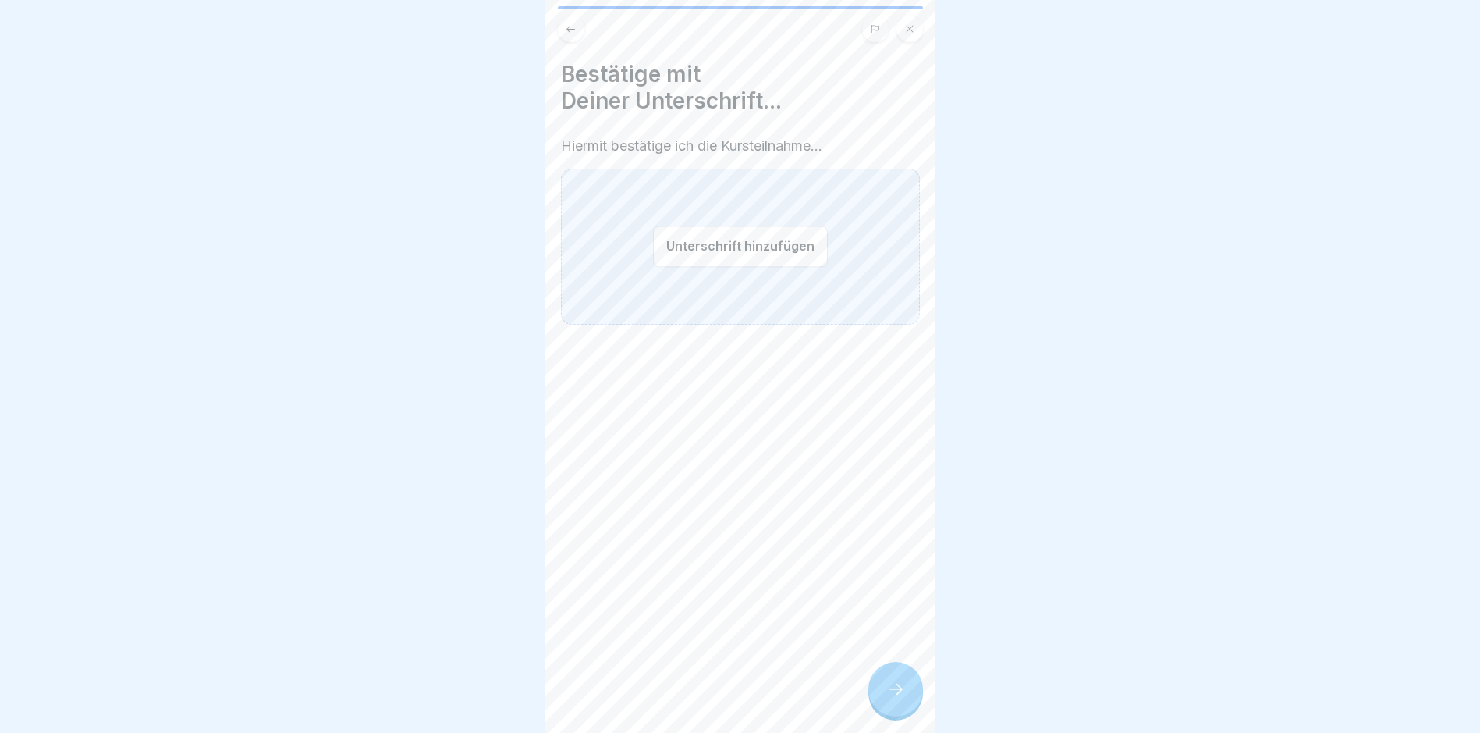
click at [741, 250] on button "Unterschrift hinzufügen" at bounding box center [740, 246] width 175 height 41
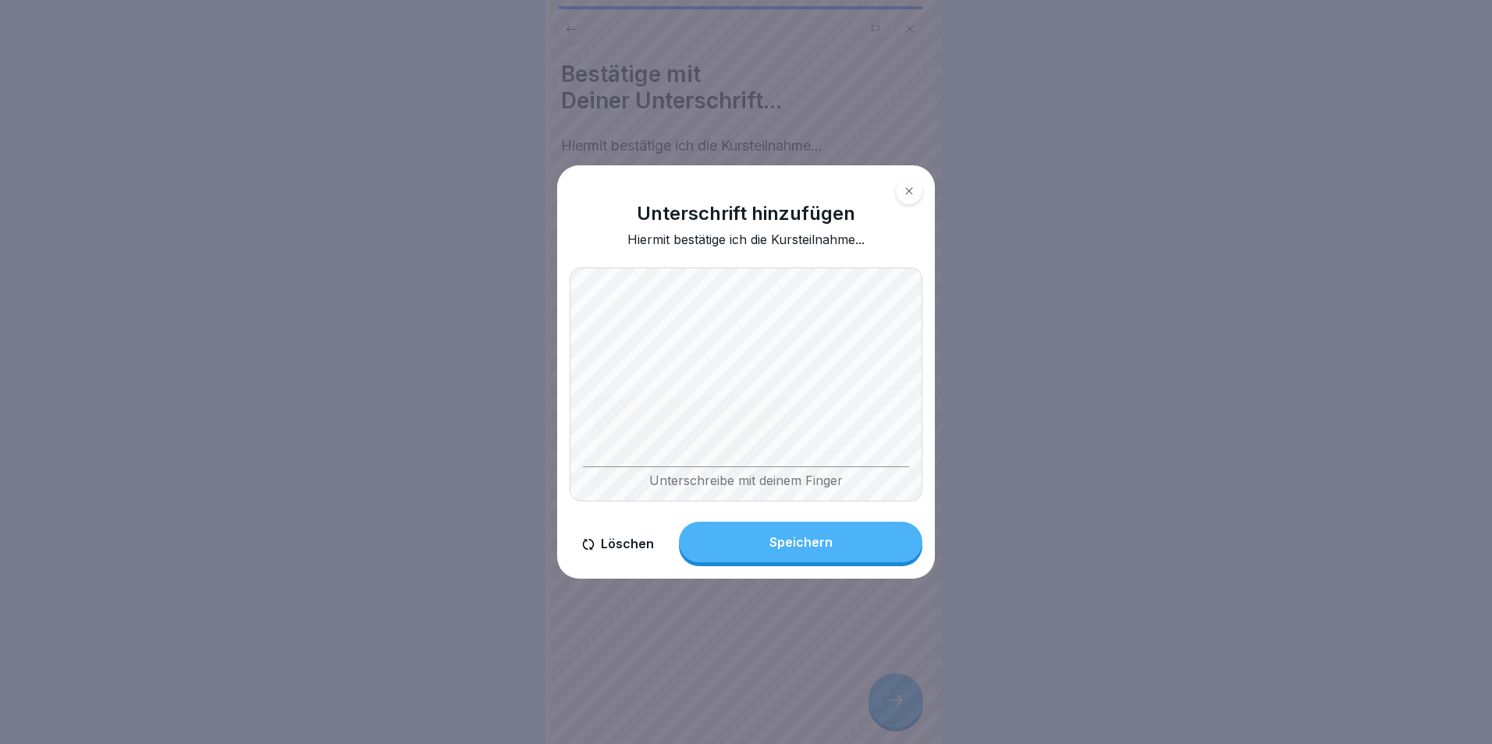
click at [783, 539] on div "Speichern" at bounding box center [800, 542] width 63 height 14
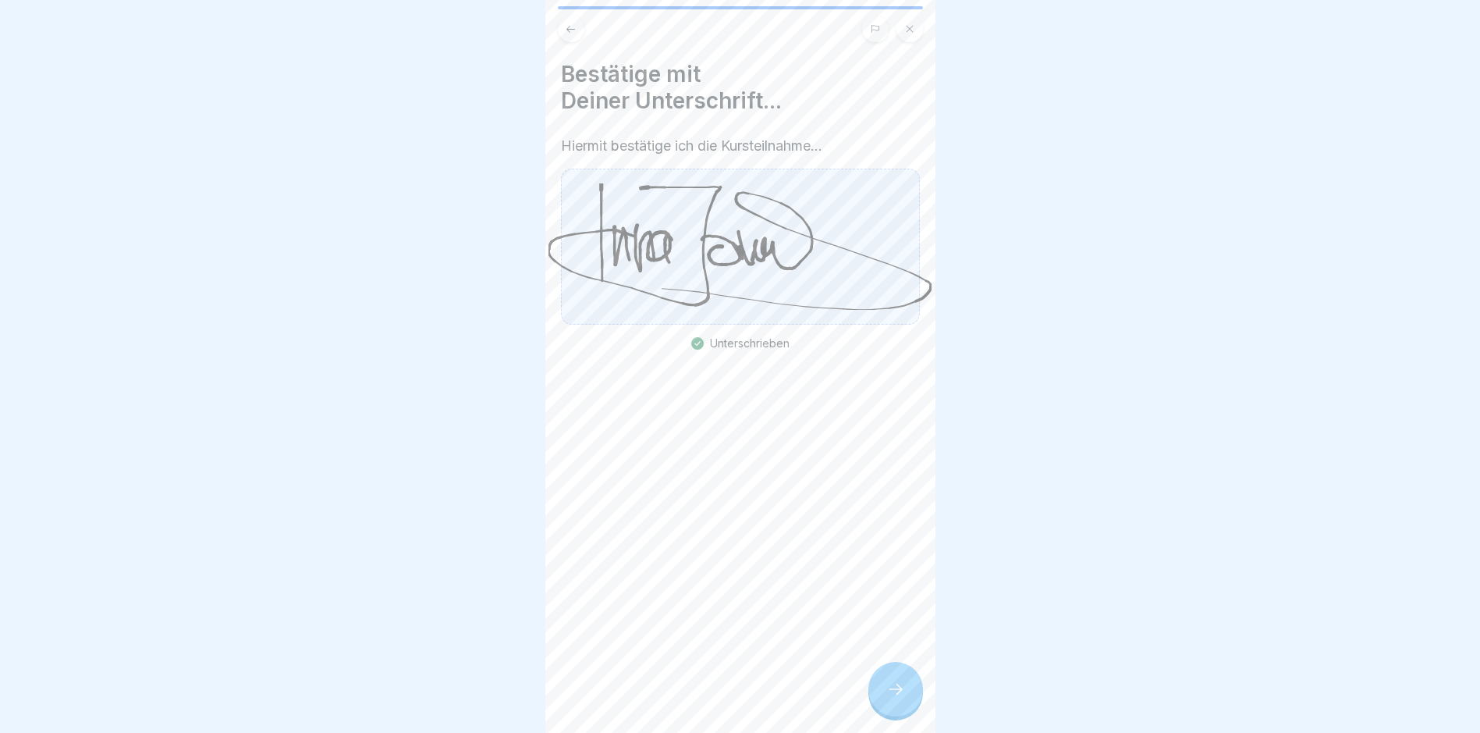
click at [878, 689] on div at bounding box center [896, 689] width 55 height 55
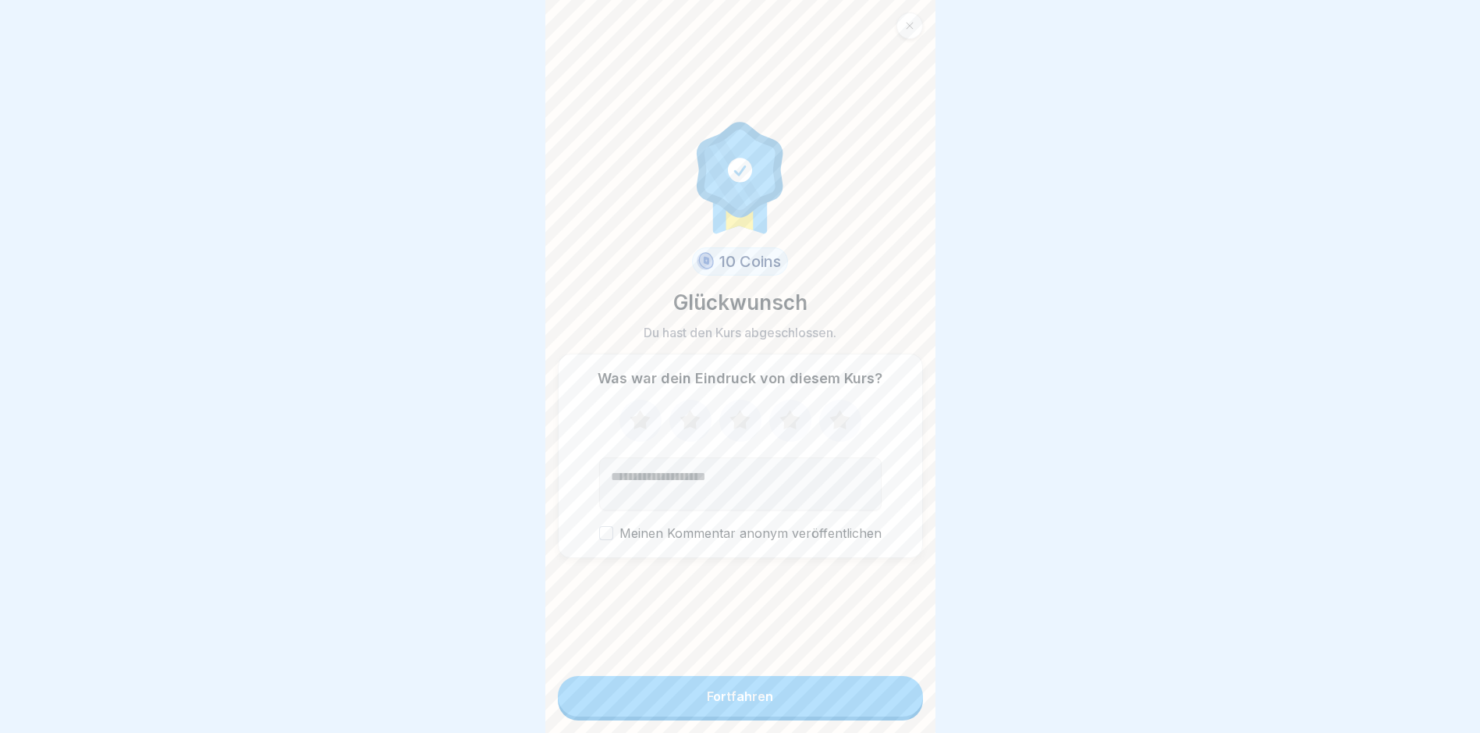
click at [735, 703] on div "Fortfahren" at bounding box center [740, 696] width 66 height 14
